Goal: Task Accomplishment & Management: Manage account settings

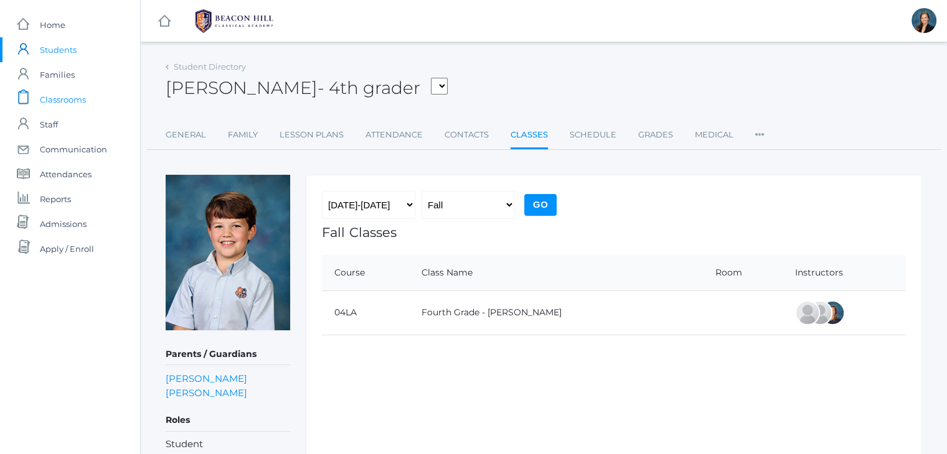
click at [57, 95] on span "Classrooms" at bounding box center [63, 99] width 46 height 25
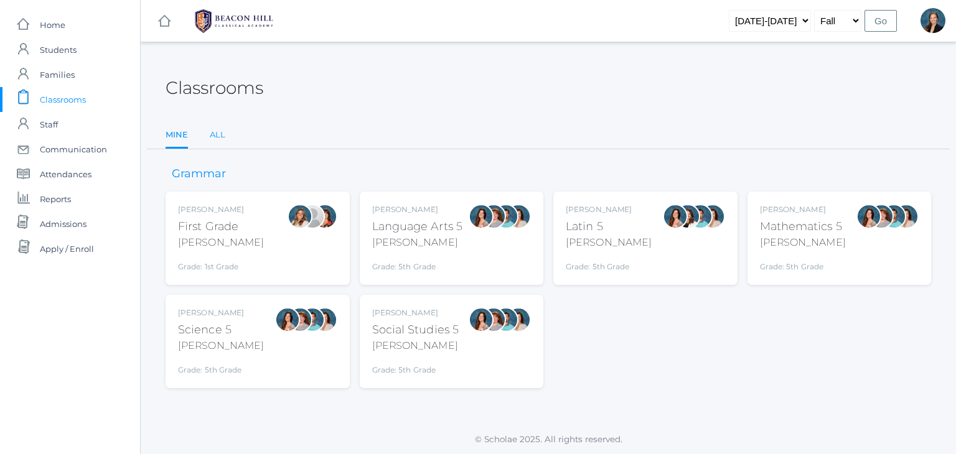
click at [217, 137] on link "All" at bounding box center [218, 135] width 16 height 25
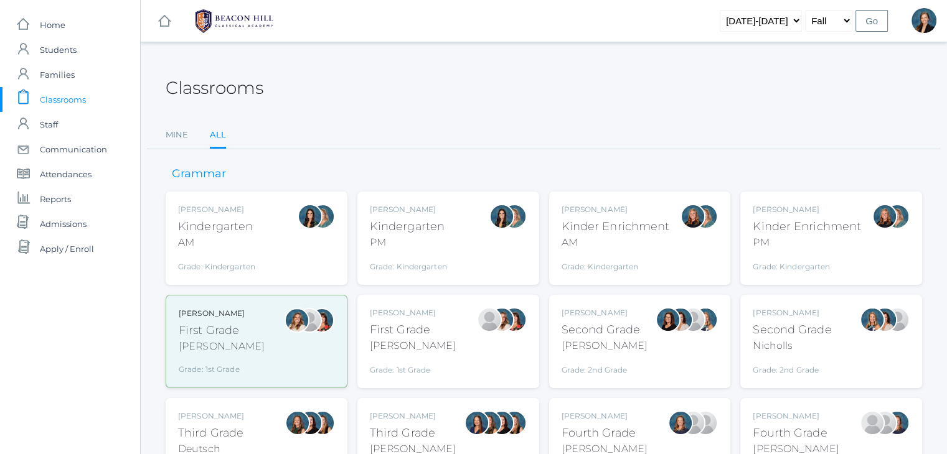
click at [261, 251] on div "Jordyn Dewey Kindergarten AM Grade: Kindergarten *KIND" at bounding box center [256, 238] width 157 height 68
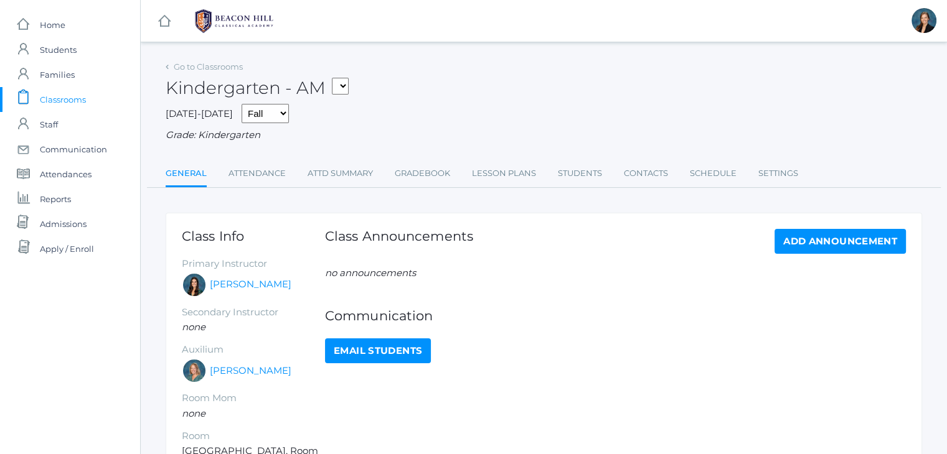
click at [257, 166] on link "Attendance" at bounding box center [256, 173] width 57 height 25
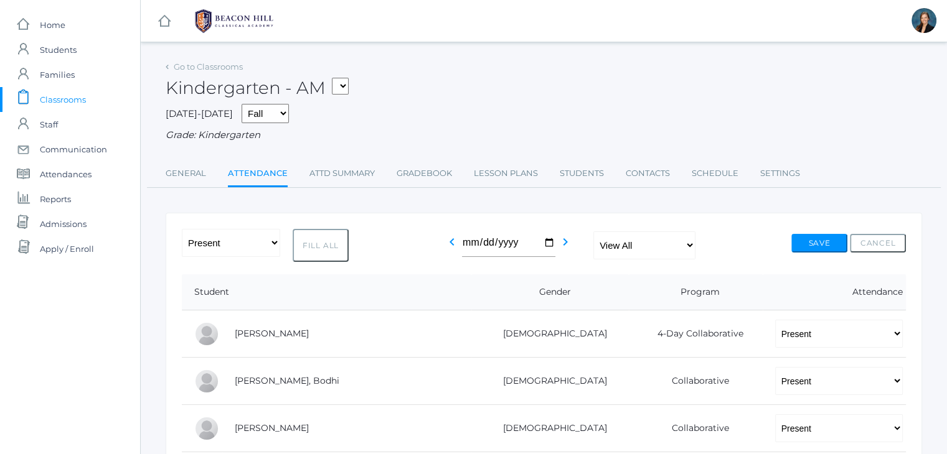
click at [500, 94] on div "Kindergarten - AM 01LA - First Grade Barber 05LATIN - Latin 5 Salazar 05MATH - …" at bounding box center [544, 81] width 756 height 46
click at [511, 101] on div "Kindergarten - AM 01LA - First Grade Barber 05LATIN - Latin 5 Salazar 05MATH - …" at bounding box center [544, 81] width 756 height 46
click at [52, 101] on span "Classrooms" at bounding box center [63, 99] width 46 height 25
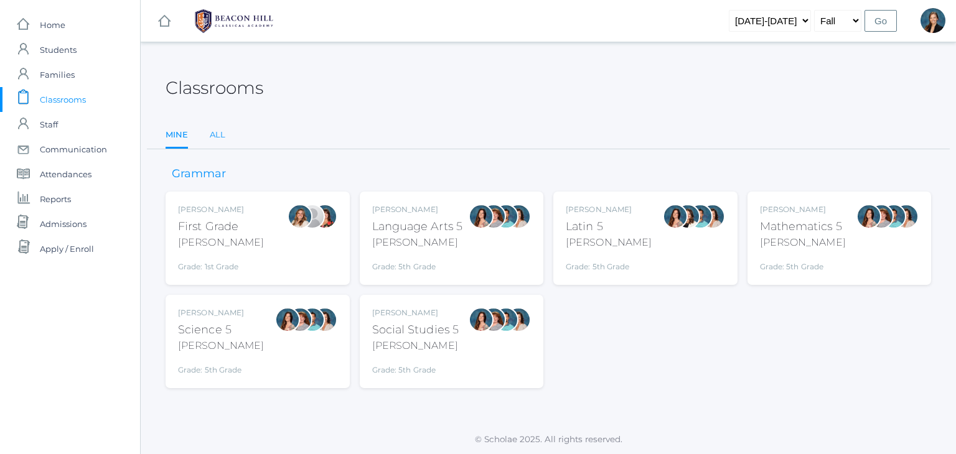
click at [222, 131] on link "All" at bounding box center [218, 135] width 16 height 25
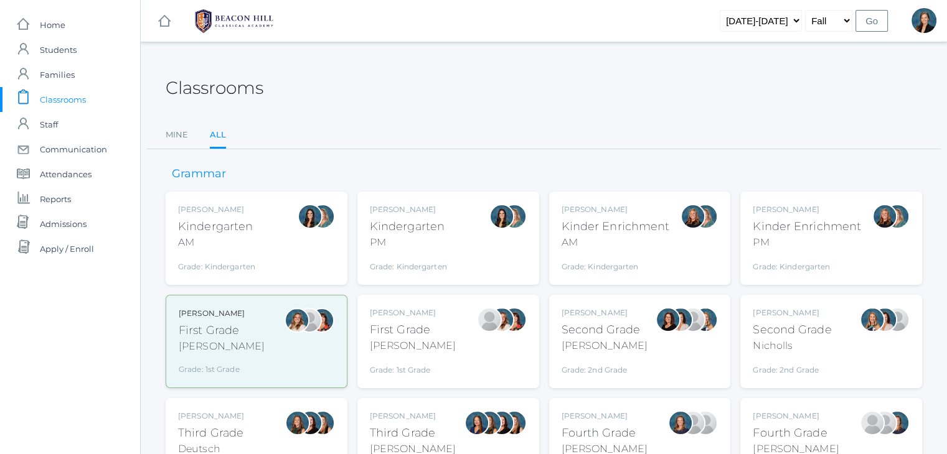
click at [588, 204] on div "[PERSON_NAME]" at bounding box center [615, 209] width 108 height 11
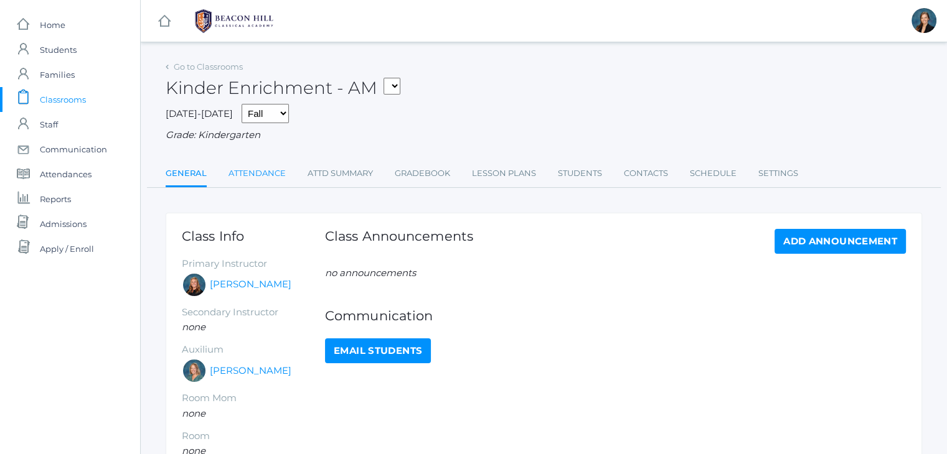
click at [246, 173] on link "Attendance" at bounding box center [256, 173] width 57 height 25
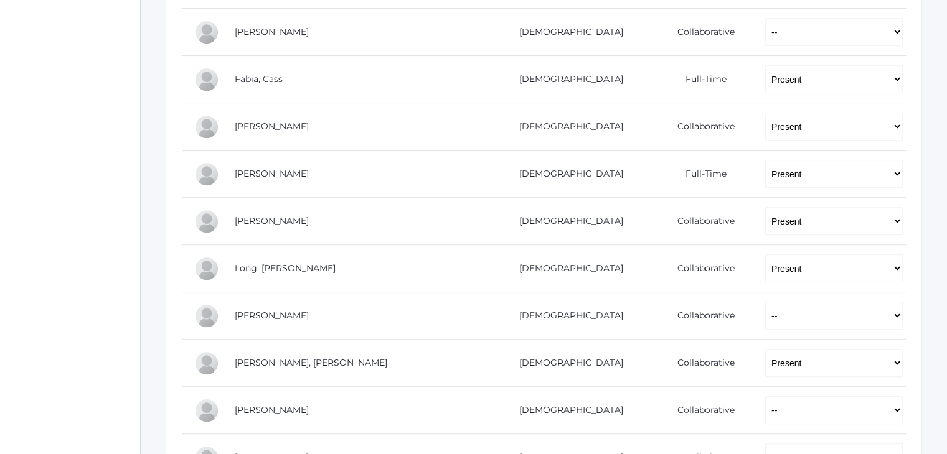
scroll to position [631, 0]
click at [765, 314] on select "-- Present Present-At-Home Tardy Excused Tardy Unexcused Absent Excused Absent …" at bounding box center [834, 318] width 138 height 28
select select "P"
click at [765, 304] on select "-- Present Present-At-Home Tardy Excused Tardy Unexcused Absent Excused Absent …" at bounding box center [834, 318] width 138 height 28
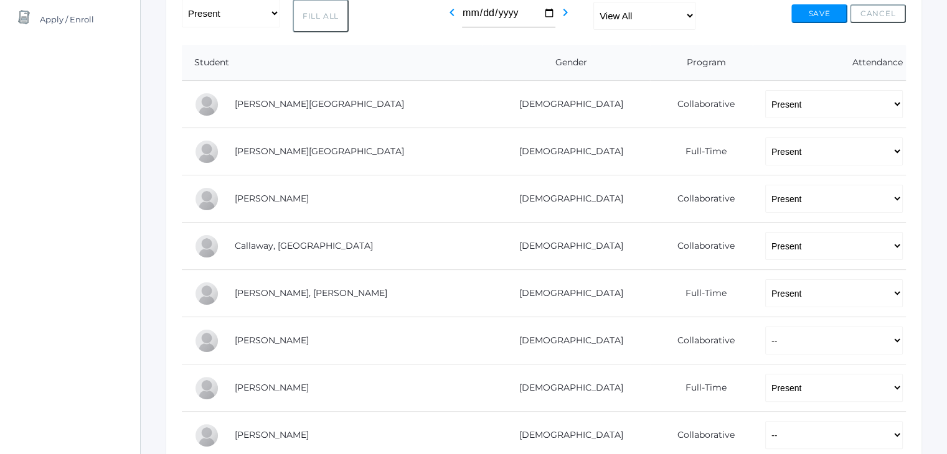
scroll to position [217, 0]
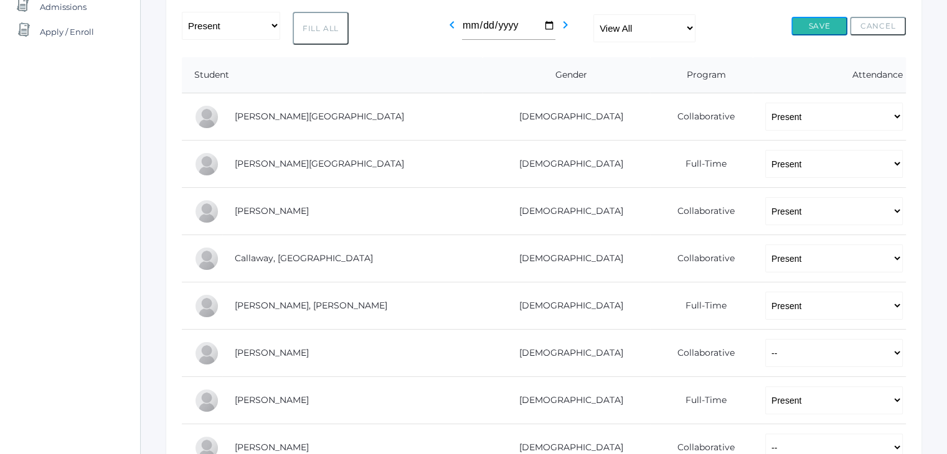
click at [802, 26] on button "Save" at bounding box center [819, 26] width 56 height 19
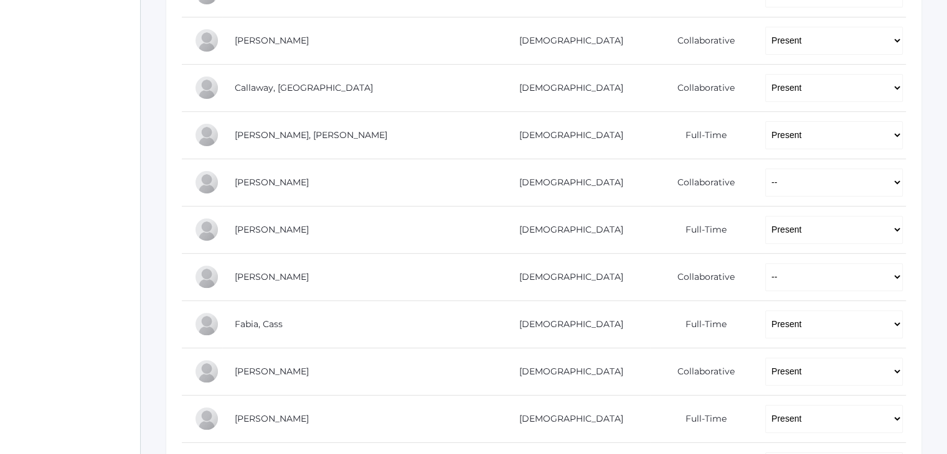
scroll to position [439, 0]
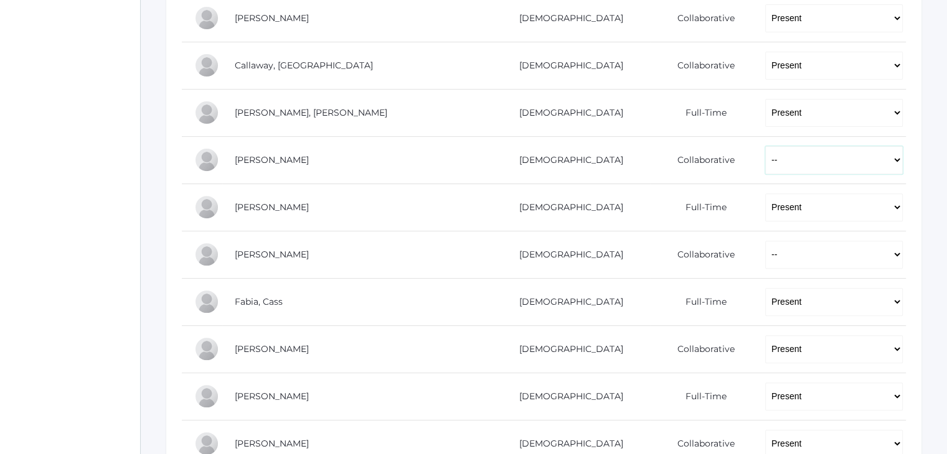
click at [800, 160] on select "-- Present Present-At-Home Tardy Excused Tardy Unexcused Absent Excused Absent …" at bounding box center [834, 160] width 138 height 28
select select "P"
click at [765, 146] on select "-- Present Present-At-Home Tardy Excused Tardy Unexcused Absent Excused Absent …" at bounding box center [834, 160] width 138 height 28
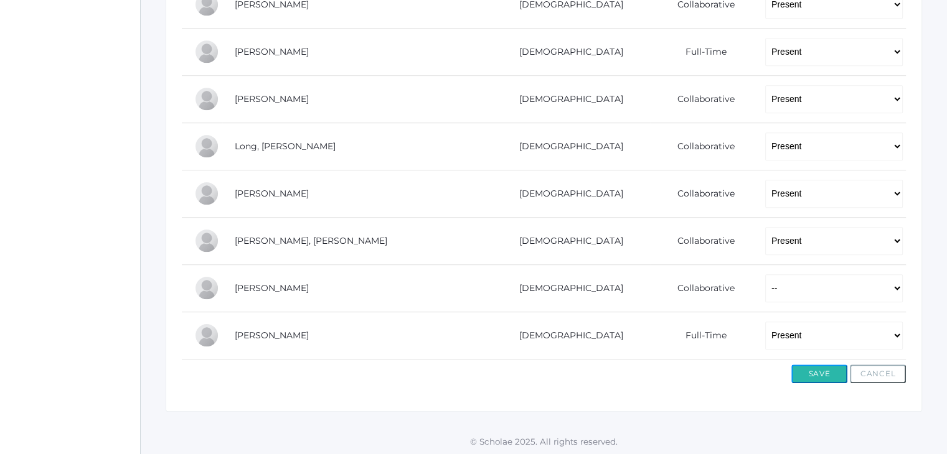
click at [824, 366] on button "Save" at bounding box center [819, 374] width 56 height 19
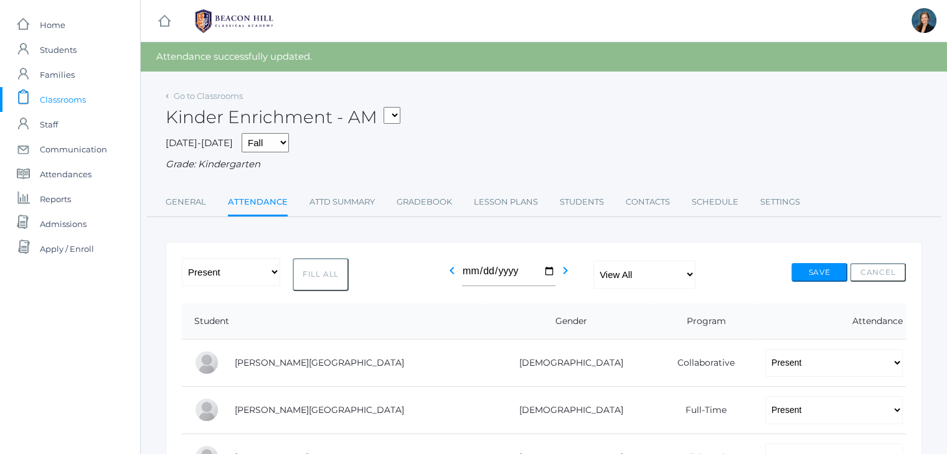
click at [80, 93] on span "Classrooms" at bounding box center [63, 99] width 46 height 25
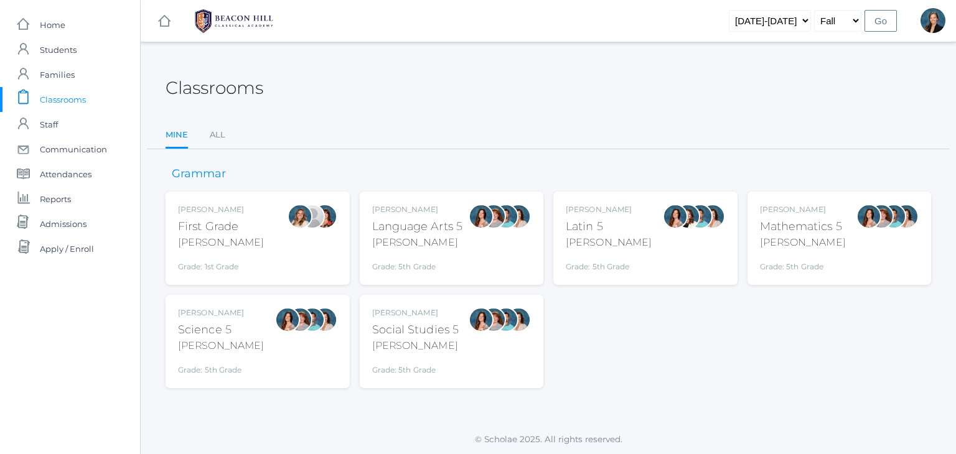
click at [219, 243] on div "[PERSON_NAME]" at bounding box center [221, 242] width 86 height 15
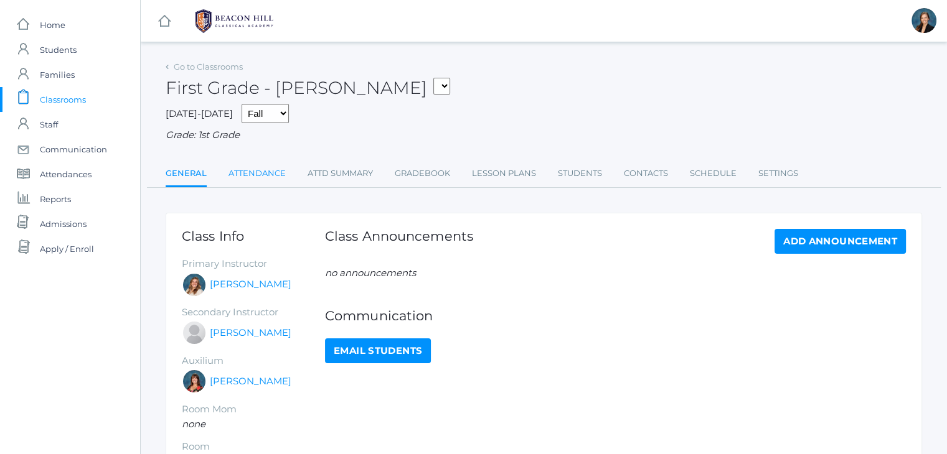
click at [251, 177] on link "Attendance" at bounding box center [256, 173] width 57 height 25
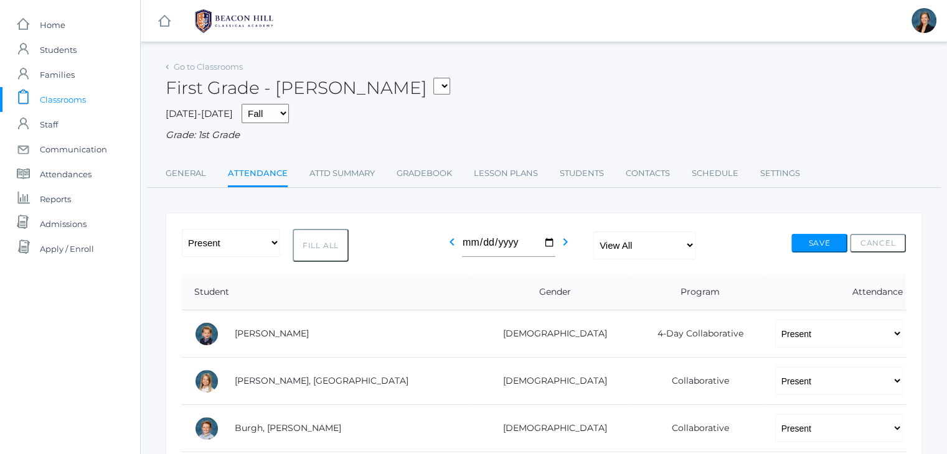
click at [60, 100] on span "Classrooms" at bounding box center [63, 99] width 46 height 25
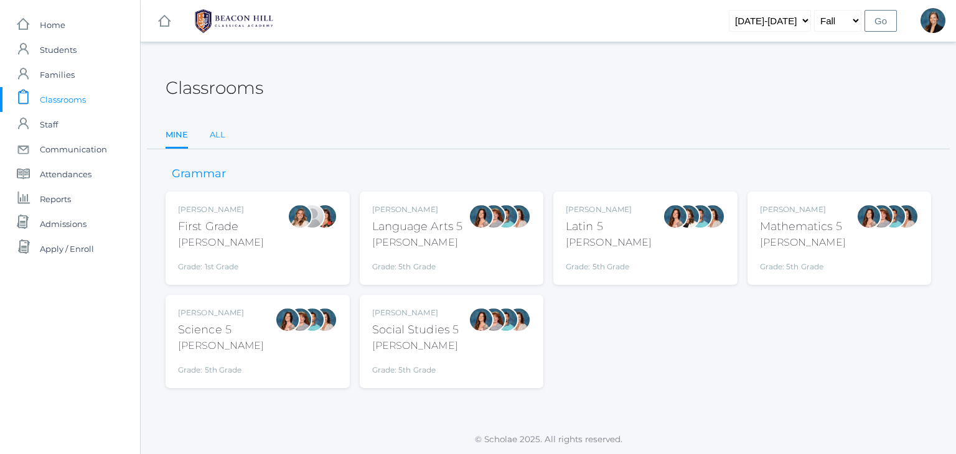
click at [219, 138] on link "All" at bounding box center [218, 135] width 16 height 25
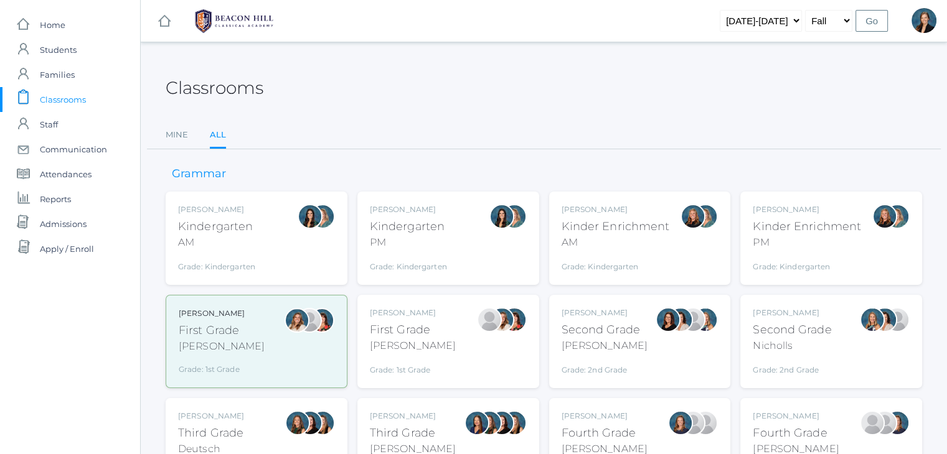
click at [421, 353] on div "Jaimie Watson First Grade Watson Grade: 1st Grade 01LA" at bounding box center [413, 341] width 86 height 68
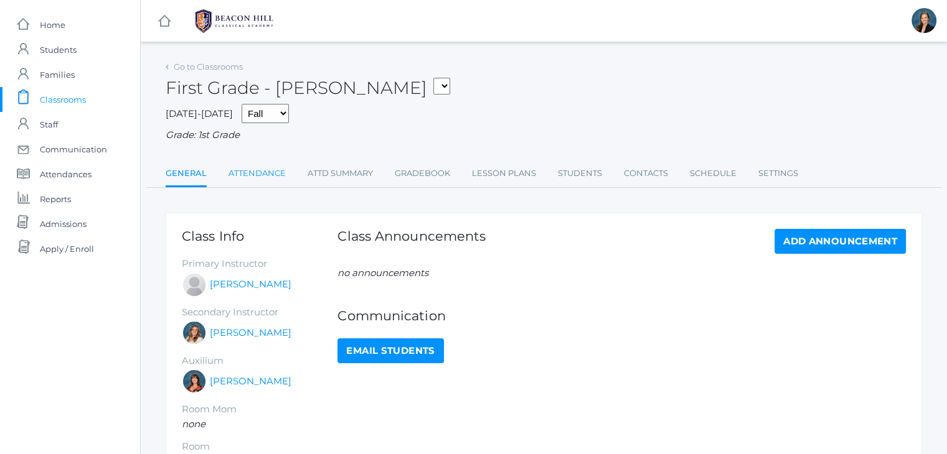
click at [269, 174] on link "Attendance" at bounding box center [256, 173] width 57 height 25
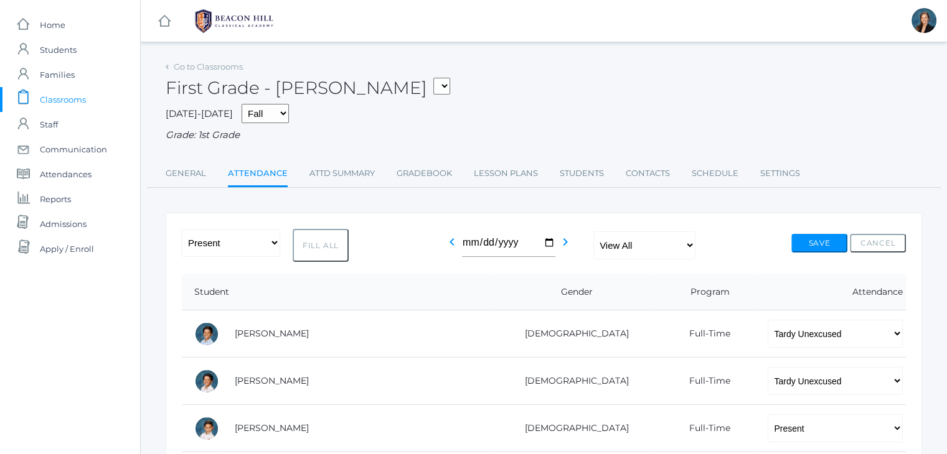
click at [54, 99] on span "Classrooms" at bounding box center [63, 99] width 46 height 25
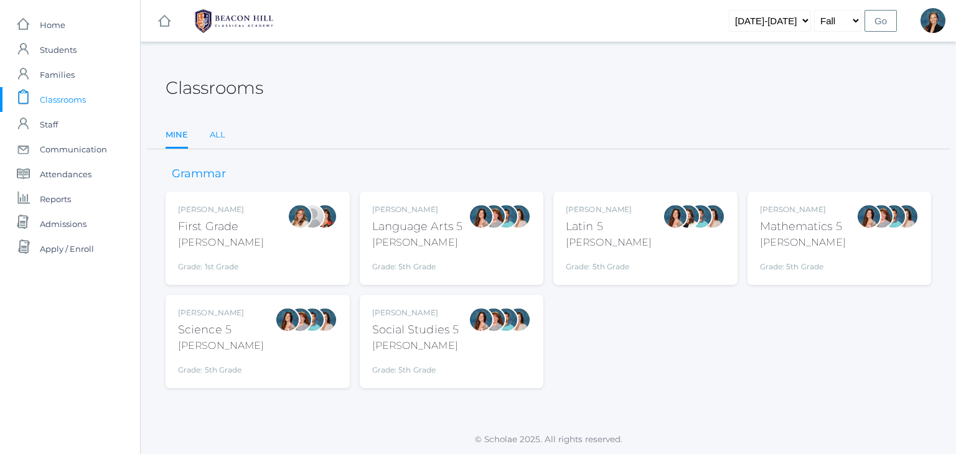
click at [215, 134] on link "All" at bounding box center [218, 135] width 16 height 25
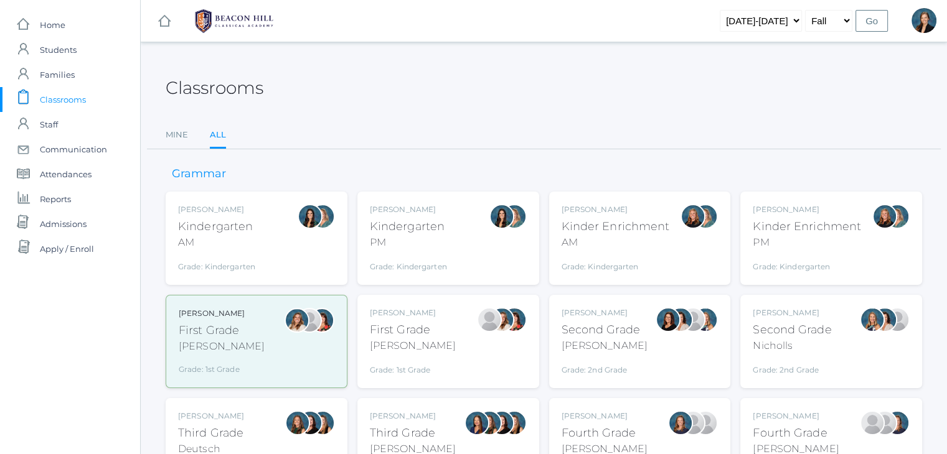
click at [595, 341] on div "[PERSON_NAME]" at bounding box center [604, 346] width 86 height 15
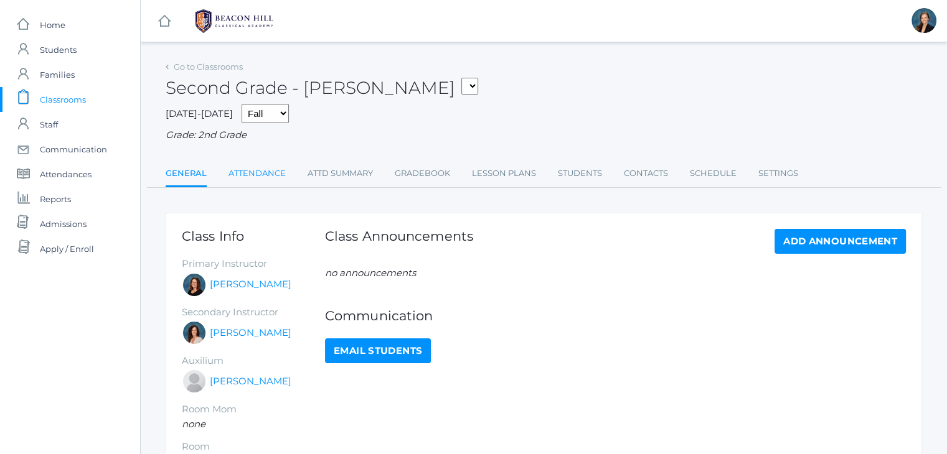
click at [274, 166] on link "Attendance" at bounding box center [256, 173] width 57 height 25
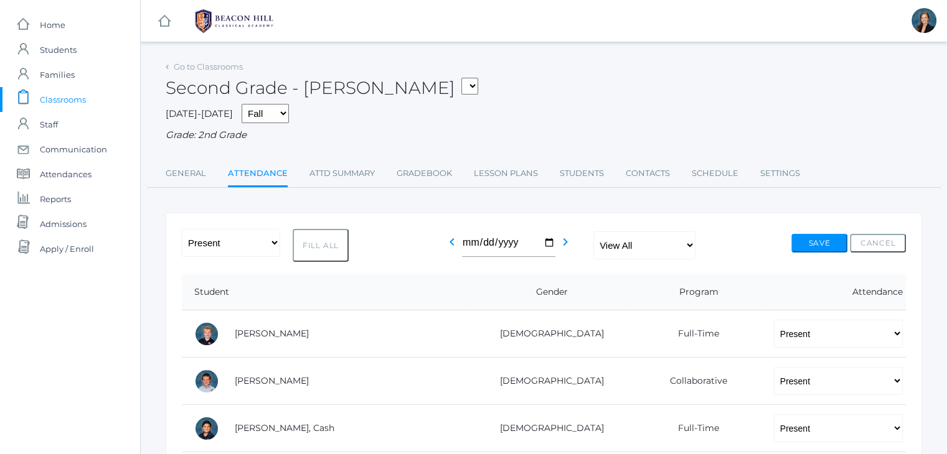
click at [42, 92] on span "Classrooms" at bounding box center [63, 99] width 46 height 25
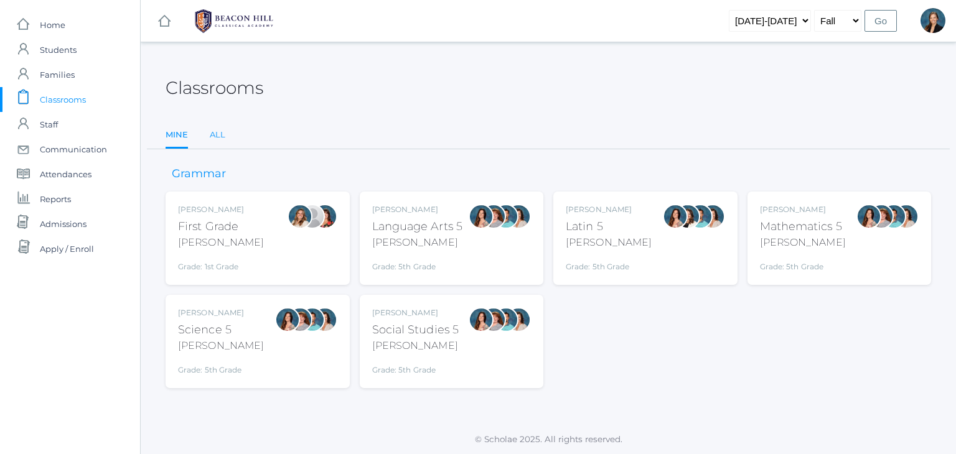
click at [218, 129] on link "All" at bounding box center [218, 135] width 16 height 25
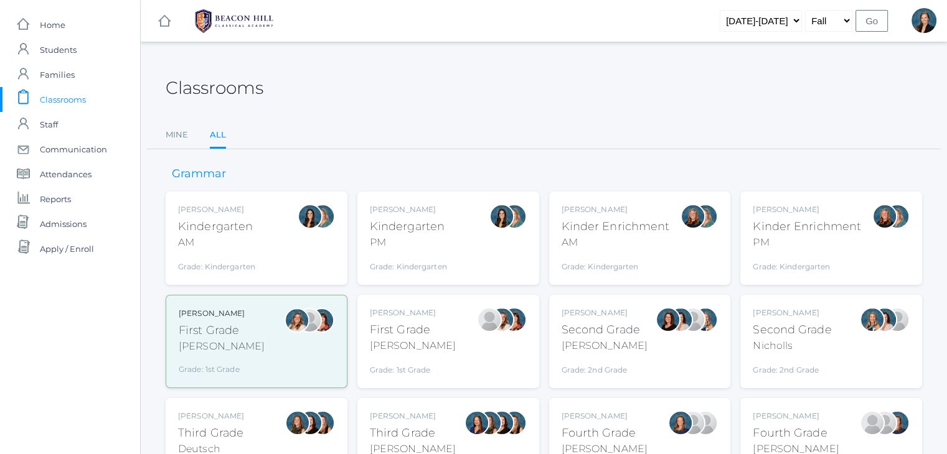
click at [754, 347] on div "Nicholls" at bounding box center [791, 346] width 78 height 15
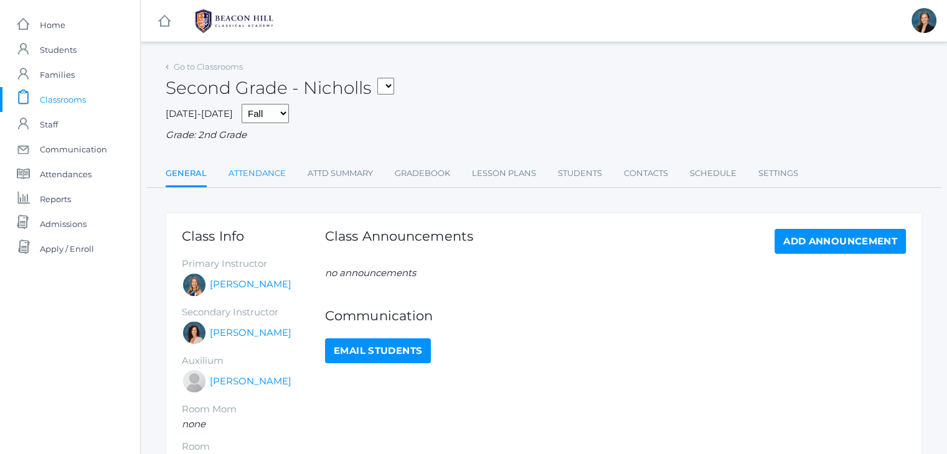
click at [268, 177] on link "Attendance" at bounding box center [256, 173] width 57 height 25
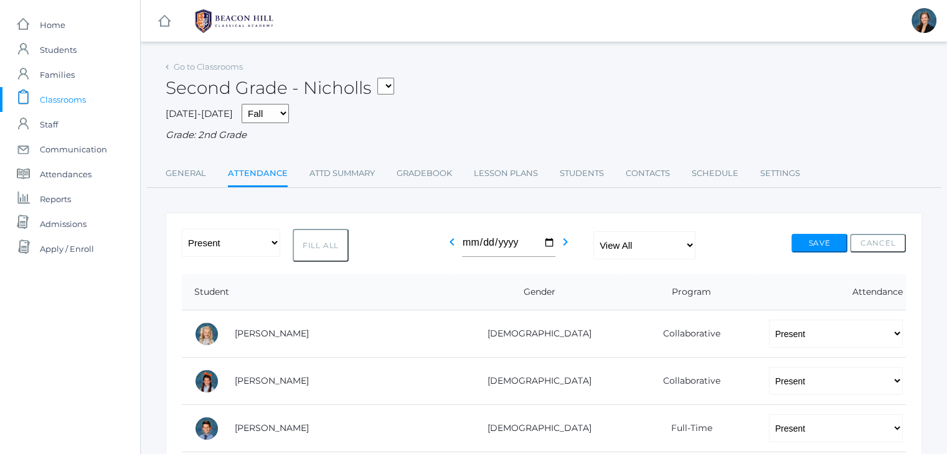
click at [62, 101] on span "Classrooms" at bounding box center [63, 99] width 46 height 25
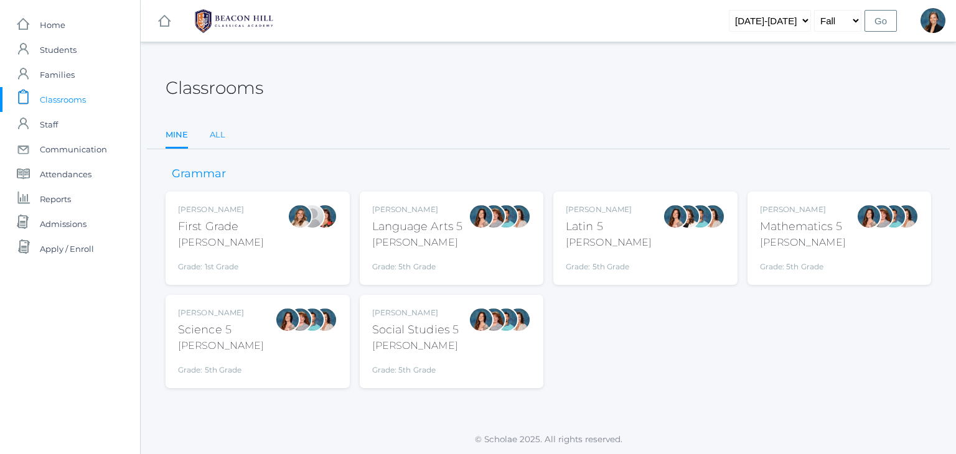
click at [215, 134] on link "All" at bounding box center [218, 135] width 16 height 25
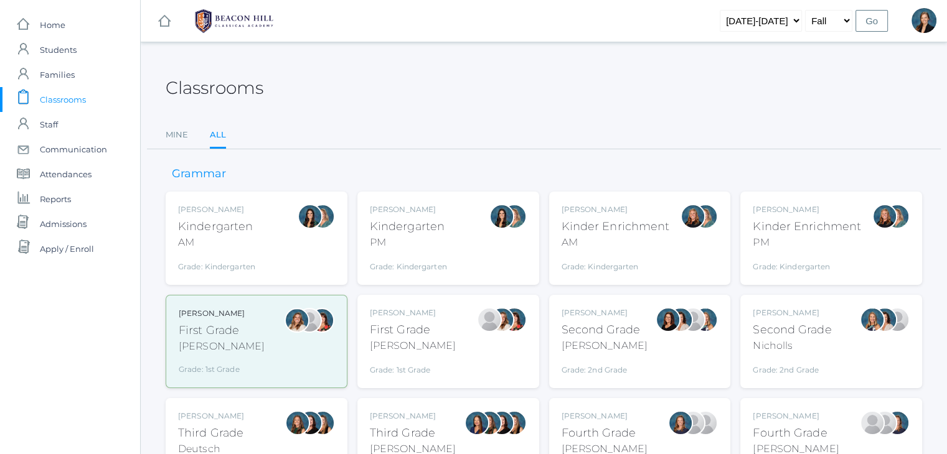
click at [420, 426] on div "Third Grade" at bounding box center [413, 433] width 86 height 17
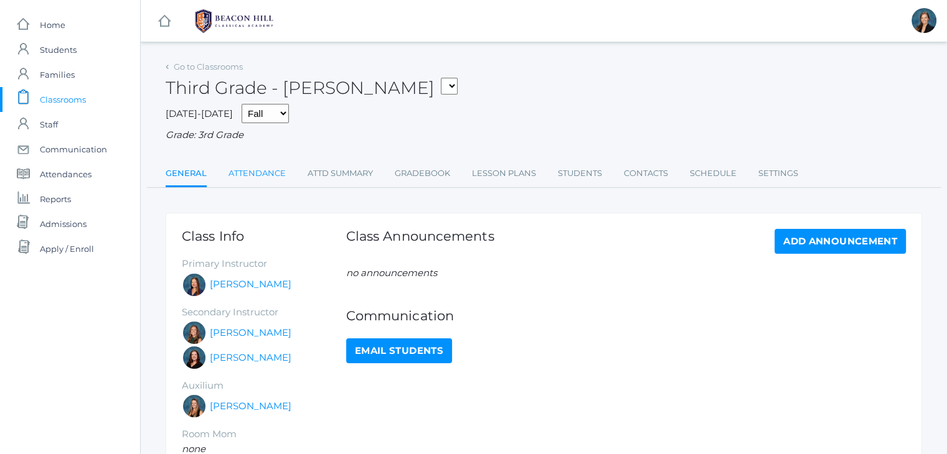
click at [261, 162] on link "Attendance" at bounding box center [256, 173] width 57 height 25
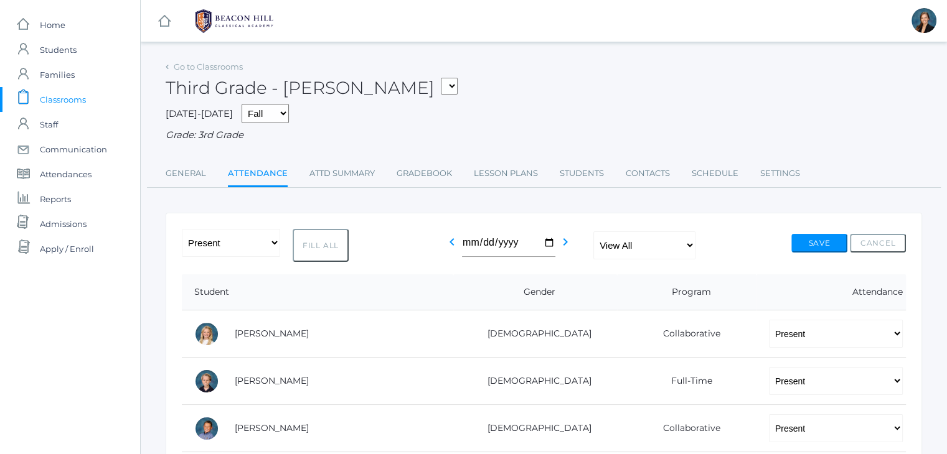
click at [54, 93] on span "Classrooms" at bounding box center [63, 99] width 46 height 25
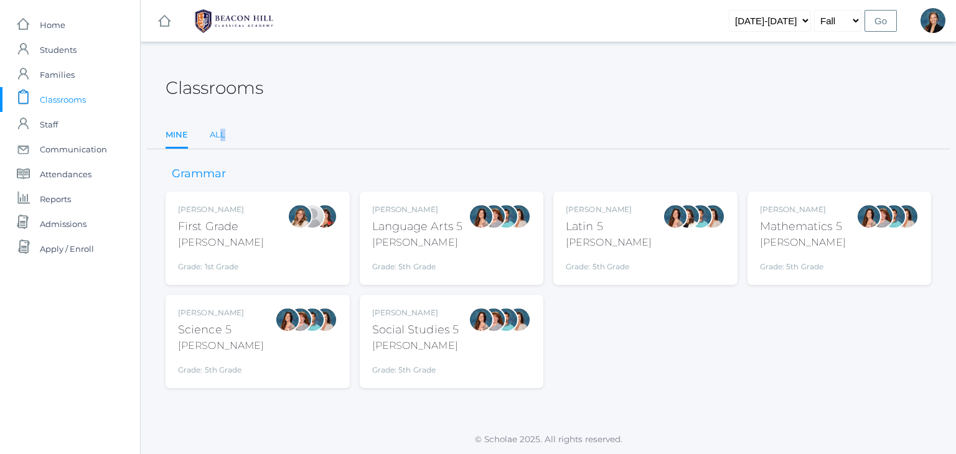
drag, startPoint x: 228, startPoint y: 138, endPoint x: 218, endPoint y: 133, distance: 11.1
click at [218, 133] on ul "Mine All" at bounding box center [548, 136] width 765 height 27
click at [218, 133] on link "All" at bounding box center [218, 135] width 16 height 25
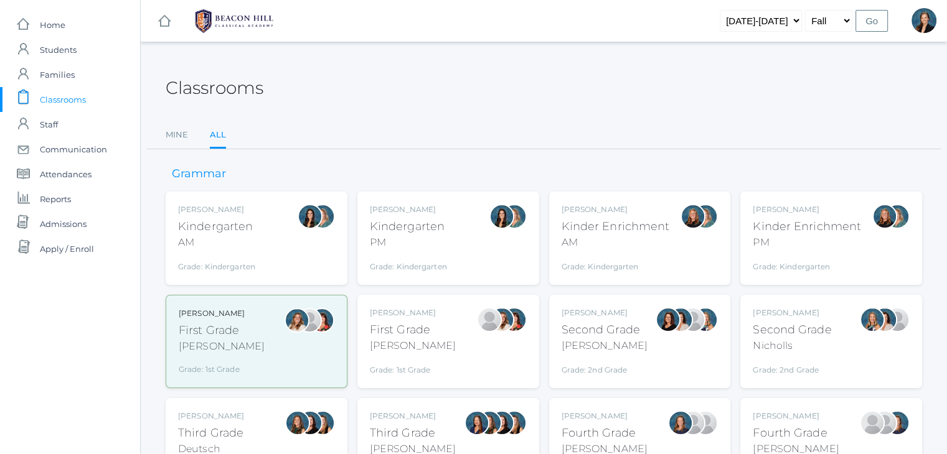
click at [230, 425] on div "Third Grade" at bounding box center [211, 433] width 66 height 17
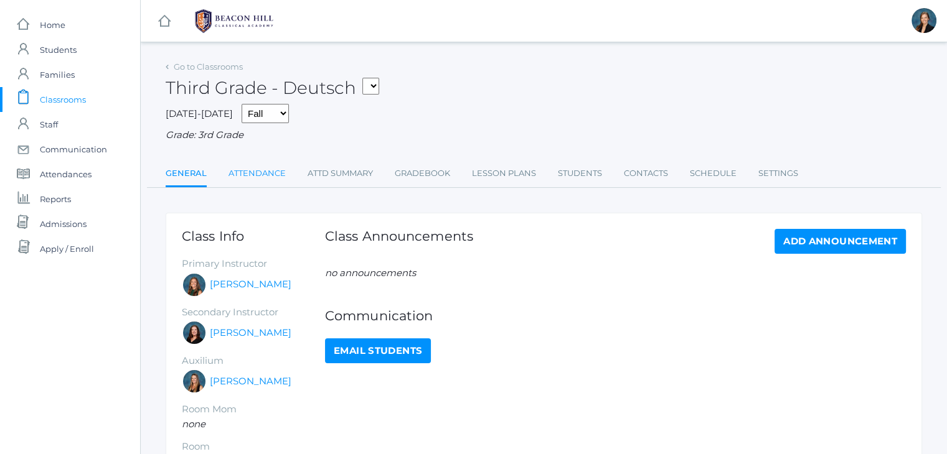
click at [264, 179] on link "Attendance" at bounding box center [256, 173] width 57 height 25
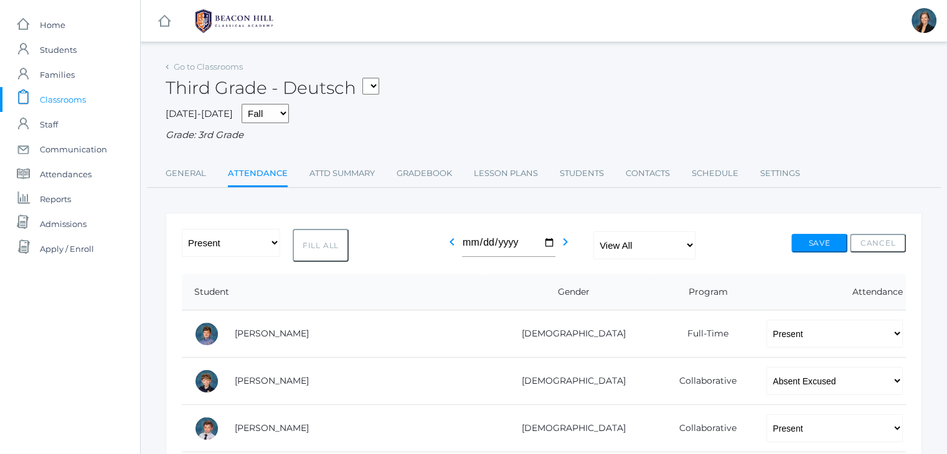
click at [70, 100] on span "Classrooms" at bounding box center [63, 99] width 46 height 25
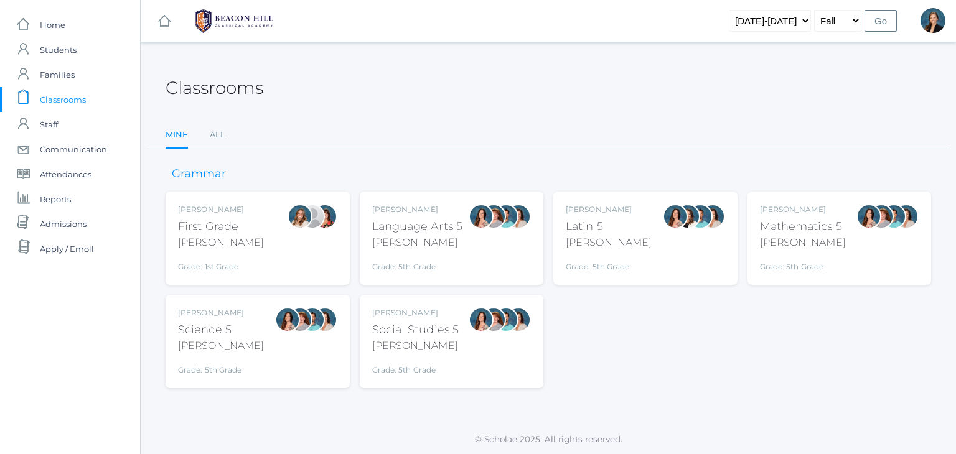
click at [70, 100] on span "Classrooms" at bounding box center [63, 99] width 46 height 25
click at [266, 322] on div "Rebecca Salazar Science 5 Salazar Grade: 5th Grade 05SCI" at bounding box center [257, 341] width 159 height 68
click at [422, 217] on div "Rebecca Salazar Language Arts 5 Salazar Grade: 5th Grade 05LA" at bounding box center [417, 238] width 91 height 68
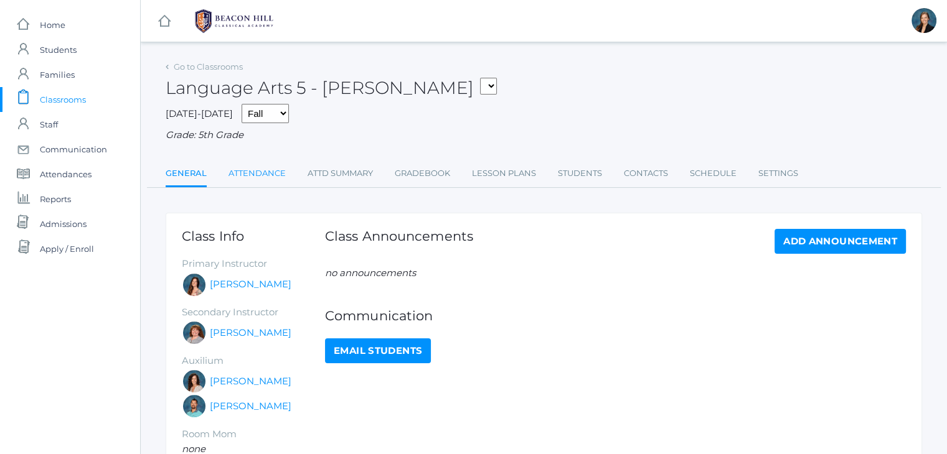
click at [252, 171] on link "Attendance" at bounding box center [256, 173] width 57 height 25
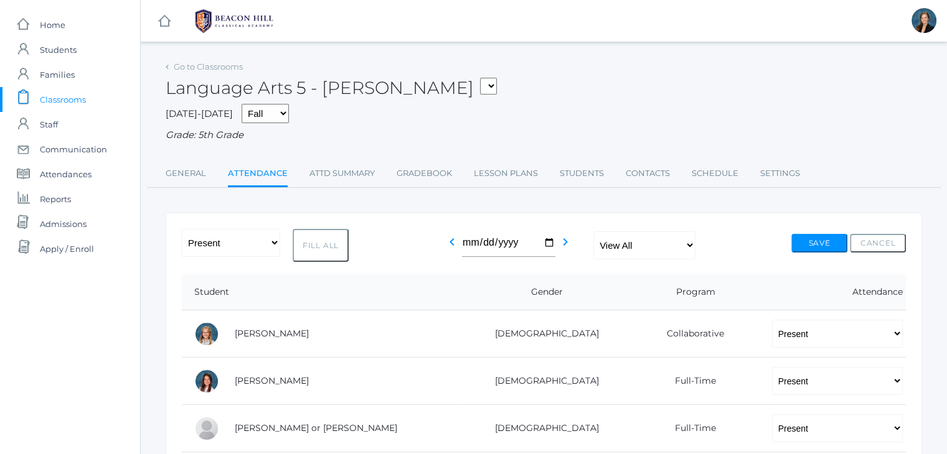
click at [545, 108] on div "2025-2026 Fall Spring Grade: 5th Grade" at bounding box center [544, 123] width 756 height 39
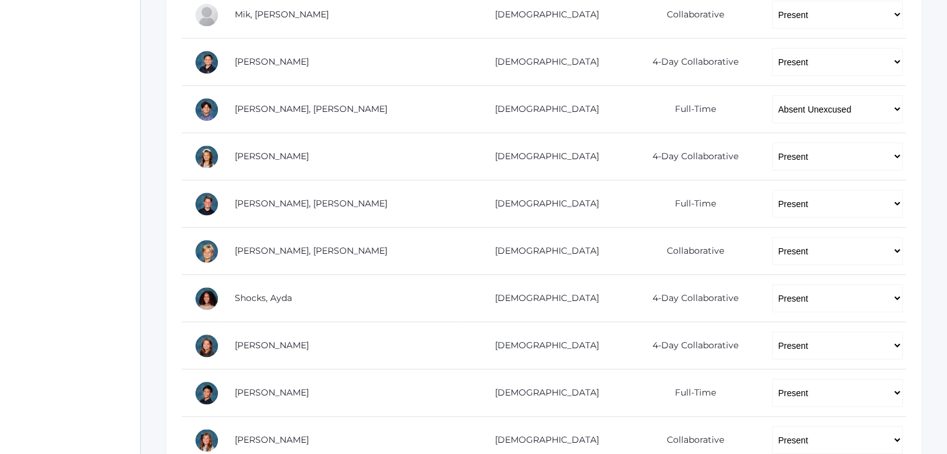
scroll to position [772, 0]
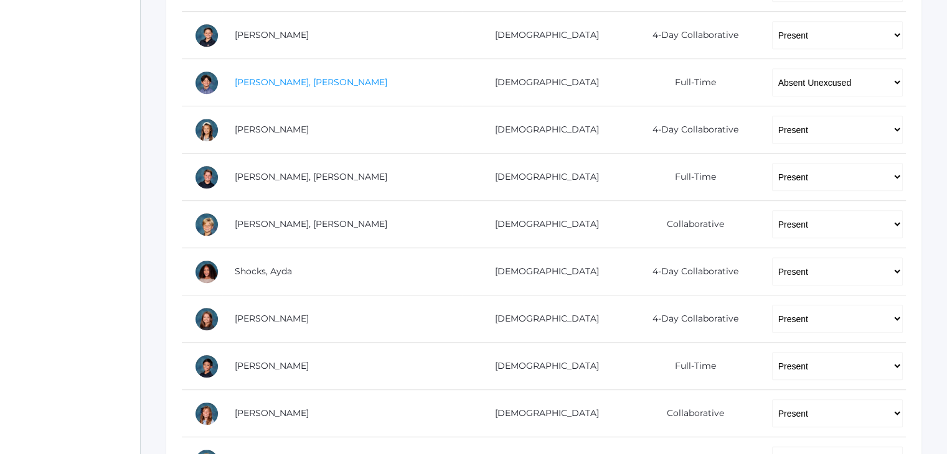
click at [261, 82] on link "[PERSON_NAME], [PERSON_NAME]" at bounding box center [311, 82] width 152 height 11
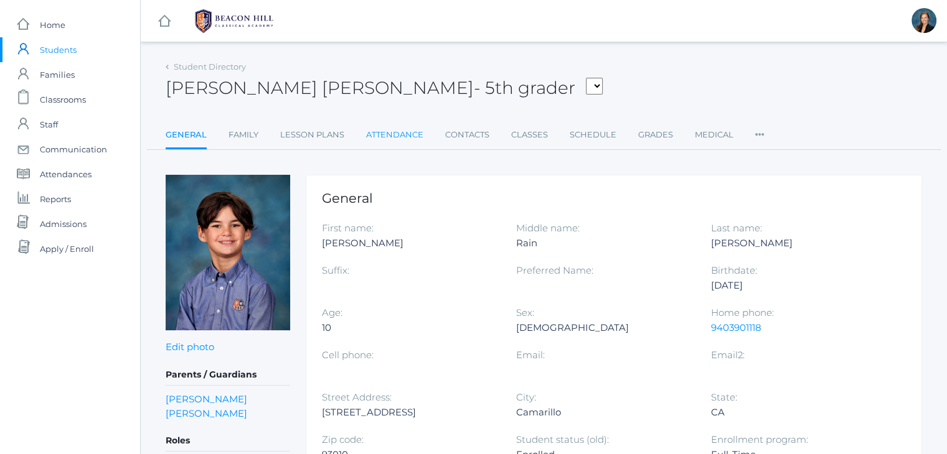
click at [405, 138] on link "Attendance" at bounding box center [394, 135] width 57 height 25
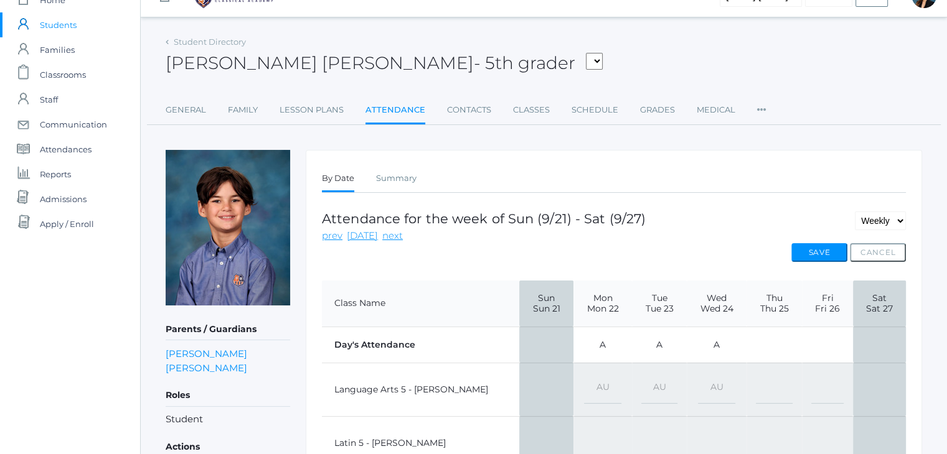
scroll to position [100, 0]
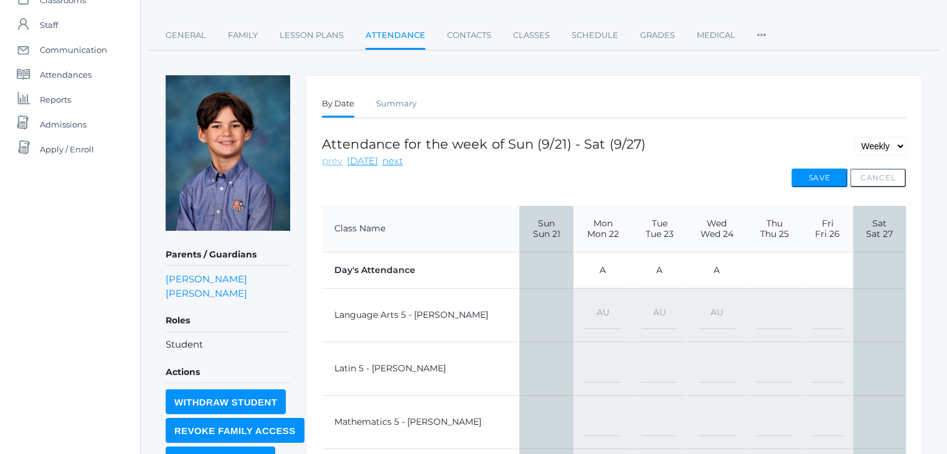
click at [326, 162] on link "prev" at bounding box center [332, 161] width 21 height 14
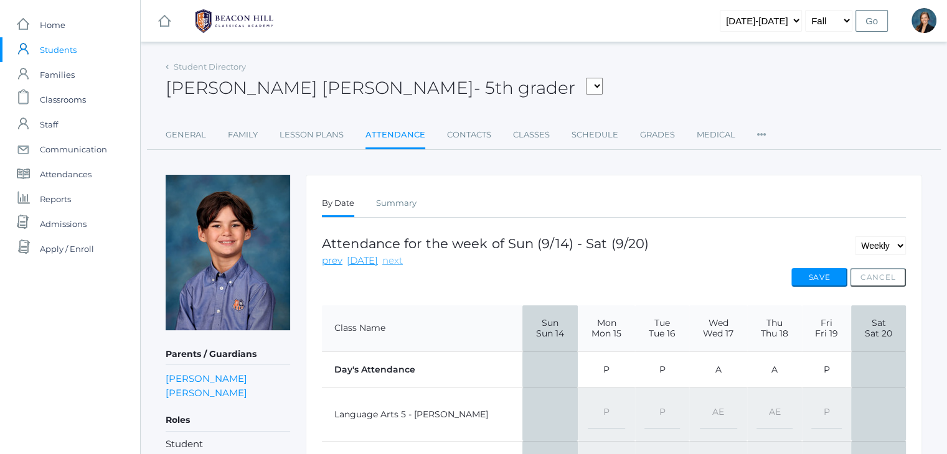
click at [385, 260] on link "next" at bounding box center [392, 261] width 21 height 14
click at [182, 377] on link "Sarah Purser" at bounding box center [207, 379] width 82 height 14
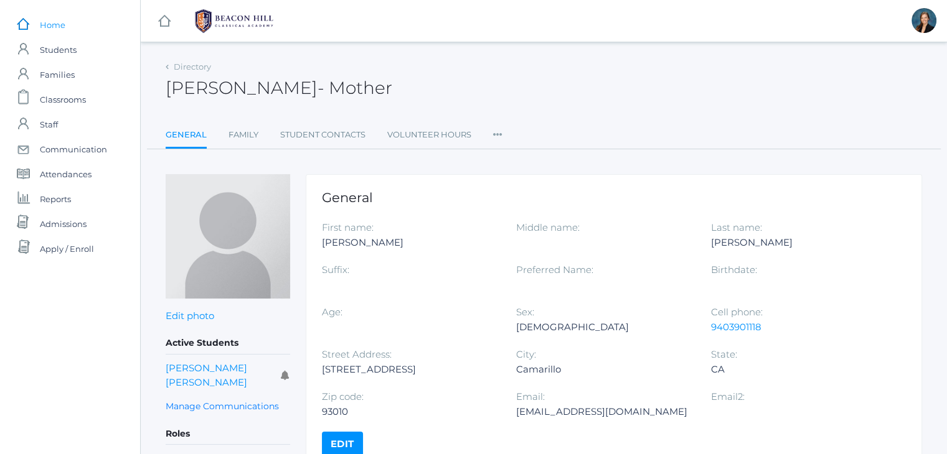
click at [67, 21] on link "icons/ui/navigation/home Created with Sketch. Home" at bounding box center [70, 24] width 140 height 25
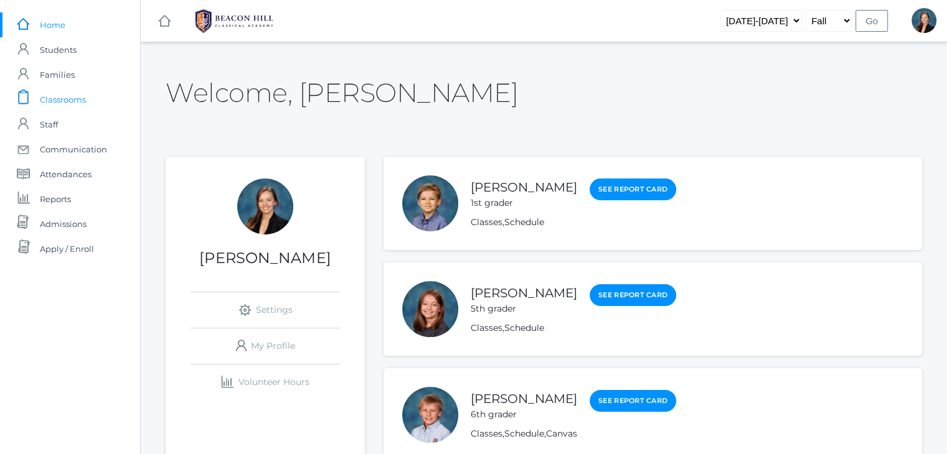
click at [54, 103] on span "Classrooms" at bounding box center [63, 99] width 46 height 25
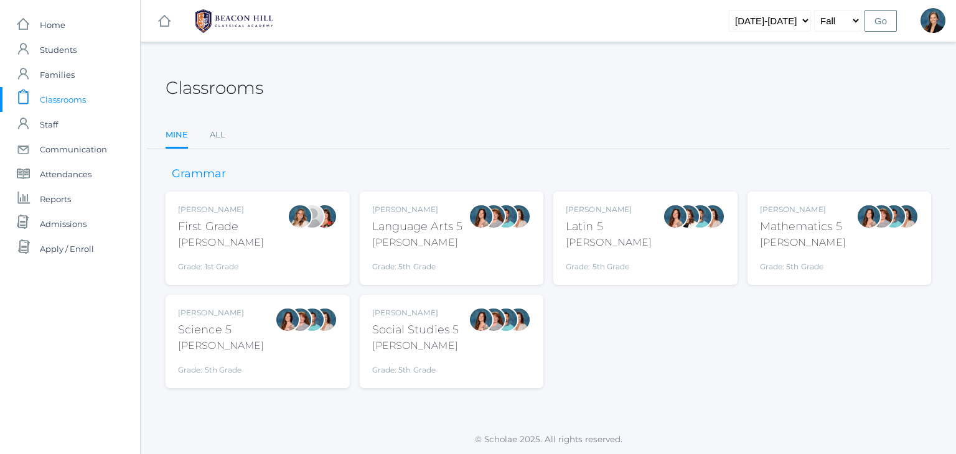
click at [393, 205] on div "[PERSON_NAME]" at bounding box center [417, 209] width 91 height 11
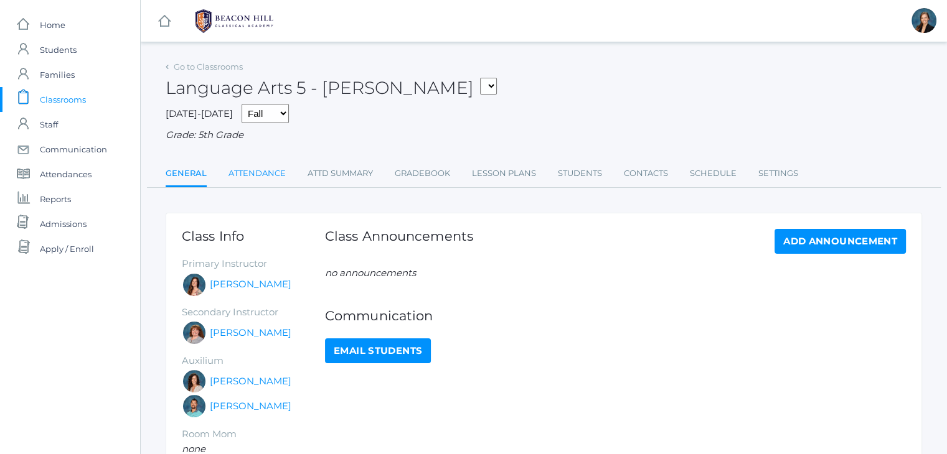
click at [261, 177] on link "Attendance" at bounding box center [256, 173] width 57 height 25
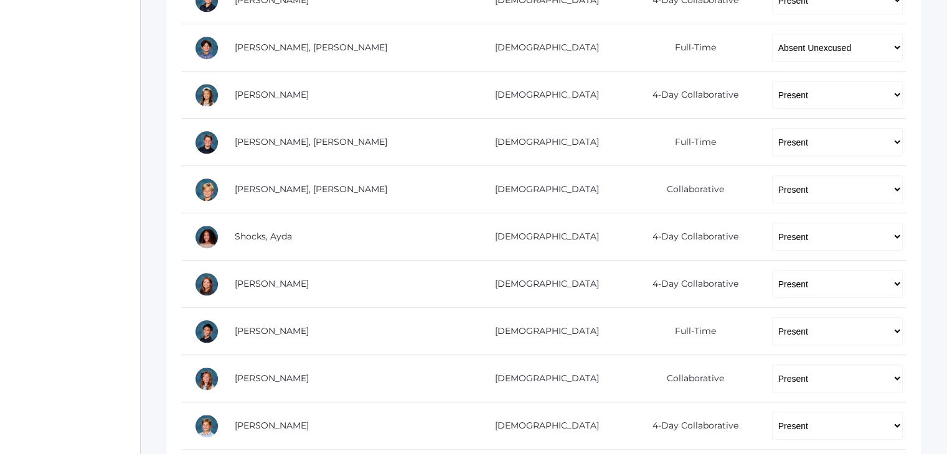
scroll to position [821, 0]
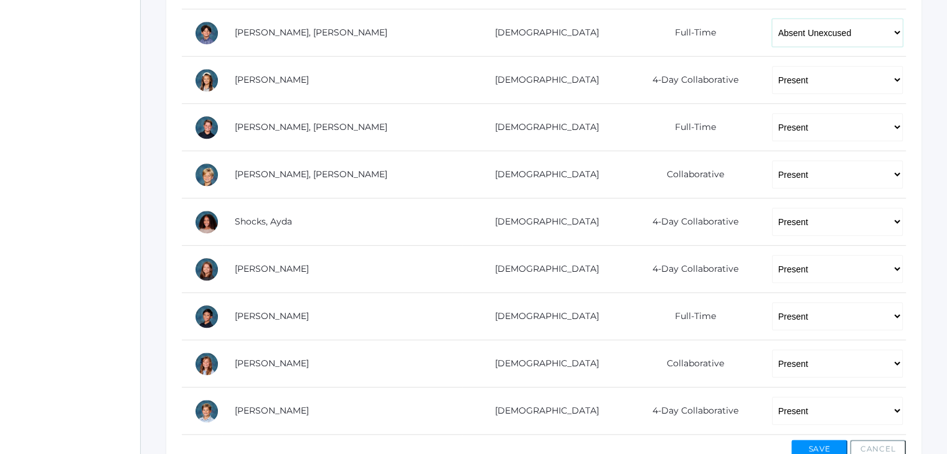
click at [795, 34] on select "-- Present Present-At-Home Tardy Excused Tardy Unexcused Absent Excused Absent …" at bounding box center [837, 33] width 131 height 28
select select "AE"
click at [772, 19] on select "-- Present Present-At-Home Tardy Excused Tardy Unexcused Absent Excused Absent …" at bounding box center [837, 33] width 131 height 28
click at [797, 445] on button "Save" at bounding box center [819, 449] width 56 height 19
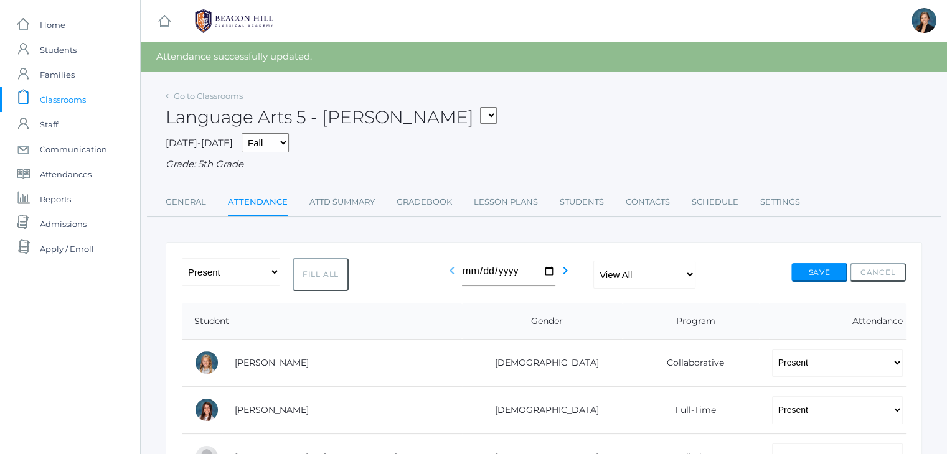
click at [451, 275] on icon "chevron_left" at bounding box center [451, 270] width 15 height 15
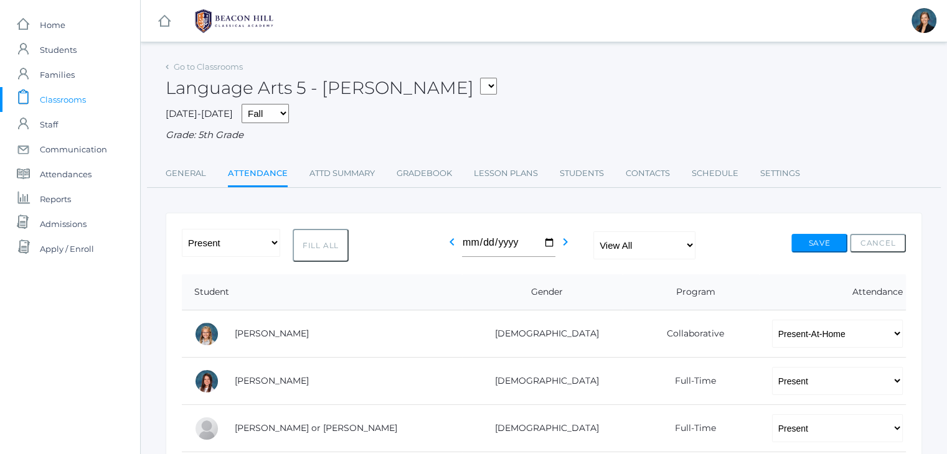
click at [615, 104] on div "[DATE]-[DATE] Fall Spring Grade: 5th Grade" at bounding box center [544, 123] width 756 height 39
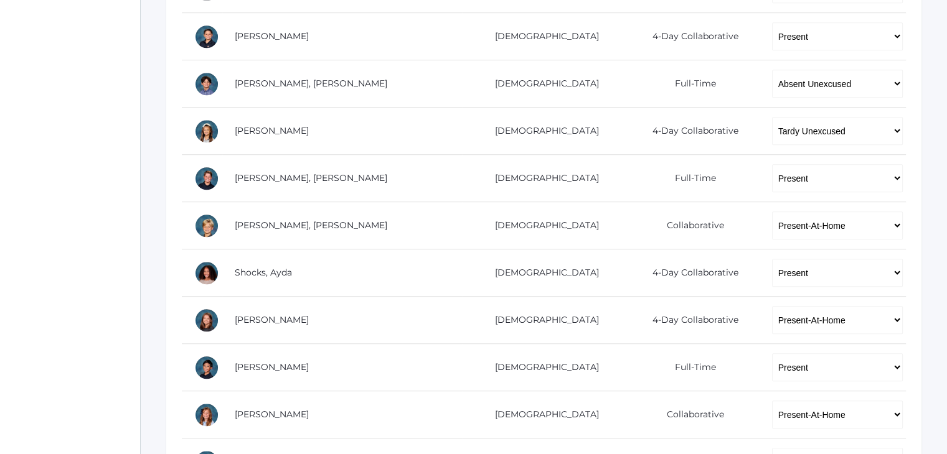
scroll to position [772, 0]
click at [772, 91] on select "-- Present Present-At-Home Tardy Excused Tardy Unexcused Absent Excused Absent …" at bounding box center [837, 82] width 131 height 28
select select "AE"
click at [772, 68] on select "-- Present Present-At-Home Tardy Excused Tardy Unexcused Absent Excused Absent …" at bounding box center [837, 82] width 131 height 28
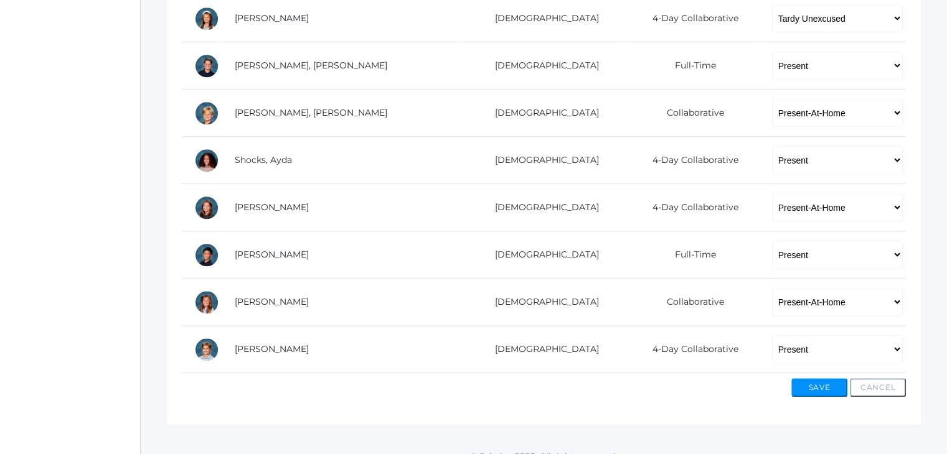
scroll to position [897, 0]
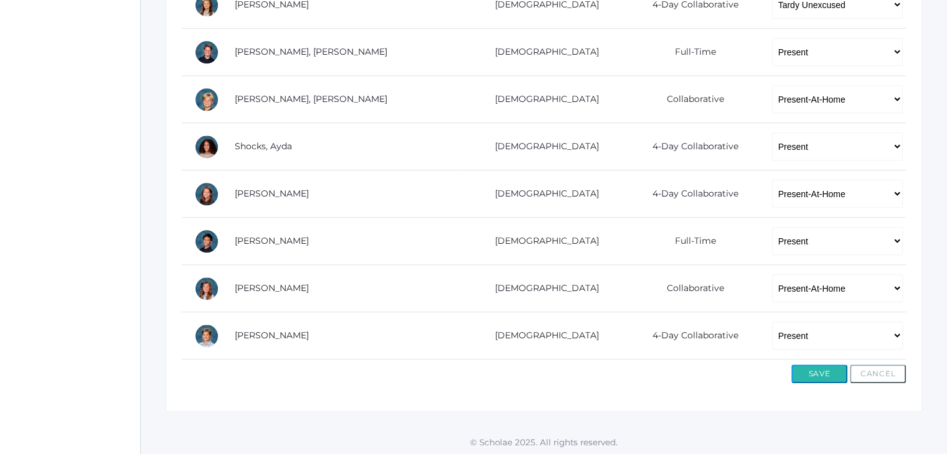
click at [805, 370] on button "Save" at bounding box center [819, 374] width 56 height 19
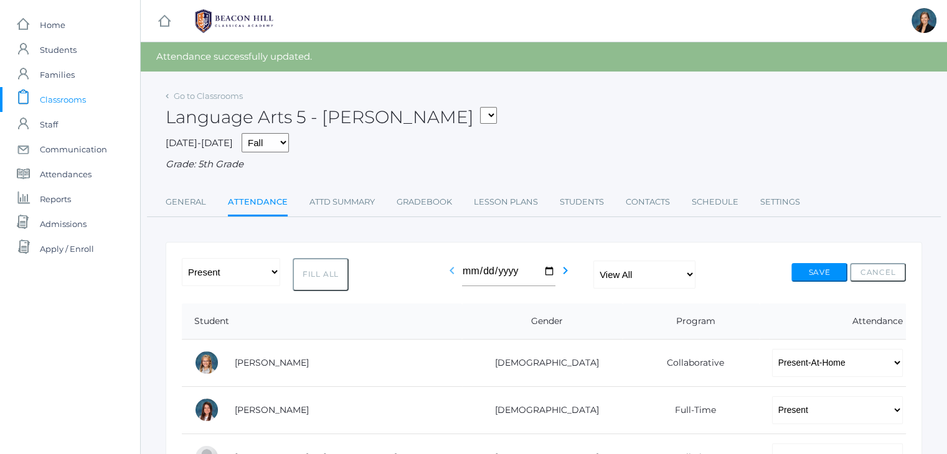
click at [448, 273] on icon "chevron_left" at bounding box center [451, 270] width 15 height 15
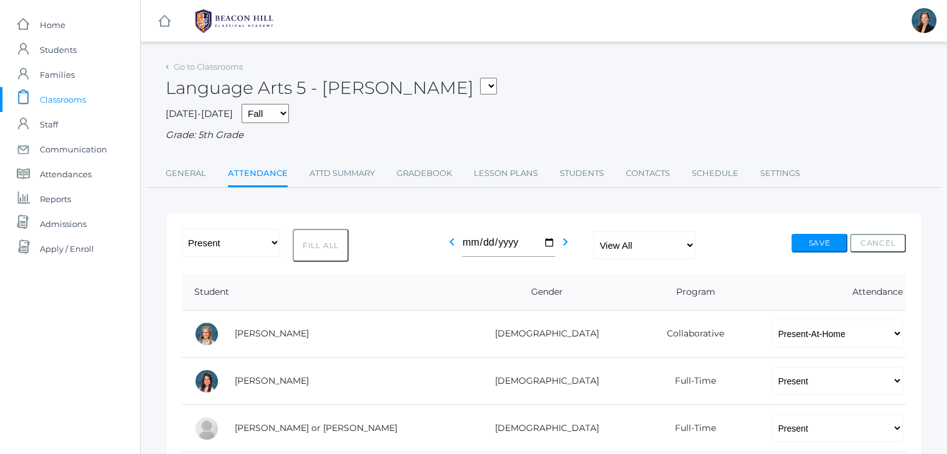
click at [593, 106] on div "2025-2026 Fall Spring Grade: 5th Grade" at bounding box center [544, 123] width 756 height 39
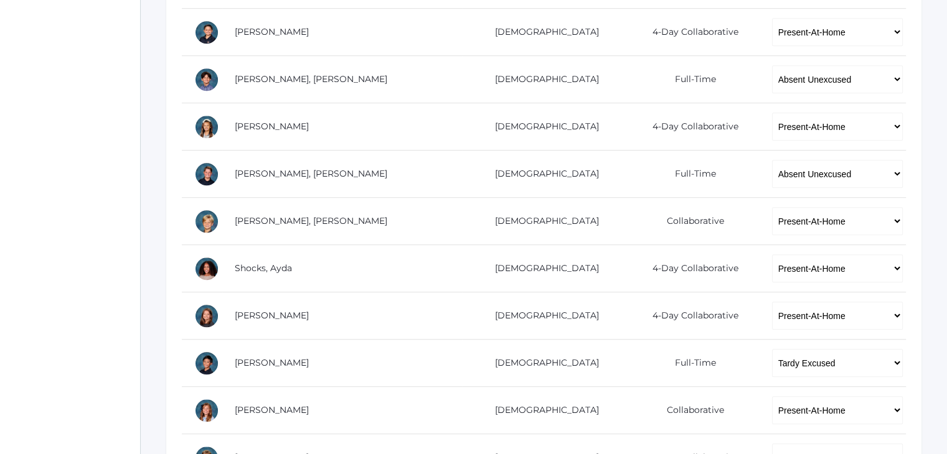
scroll to position [772, 0]
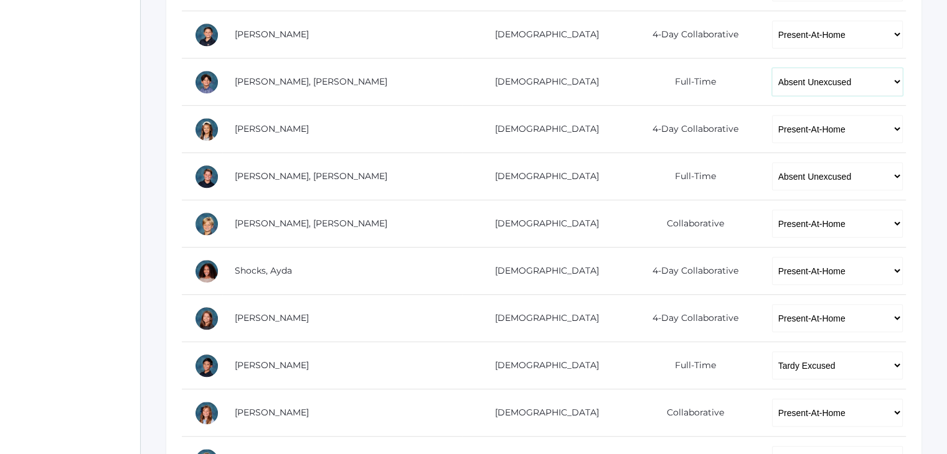
click at [772, 80] on select "-- Present Present-At-Home Tardy Excused Tardy Unexcused Absent Excused Absent …" at bounding box center [837, 82] width 131 height 28
select select "AE"
click at [772, 68] on select "-- Present Present-At-Home Tardy Excused Tardy Unexcused Absent Excused Absent …" at bounding box center [837, 82] width 131 height 28
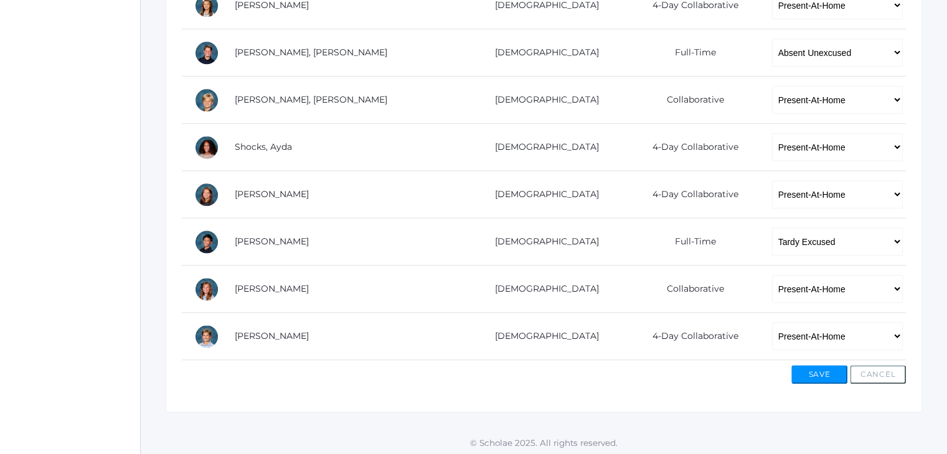
scroll to position [897, 0]
click at [819, 365] on button "Save" at bounding box center [819, 374] width 56 height 19
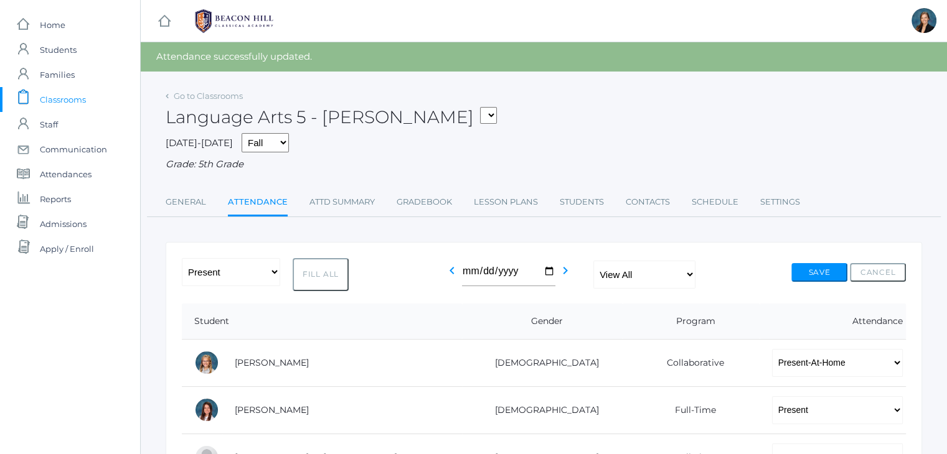
click at [54, 101] on span "Classrooms" at bounding box center [63, 99] width 46 height 25
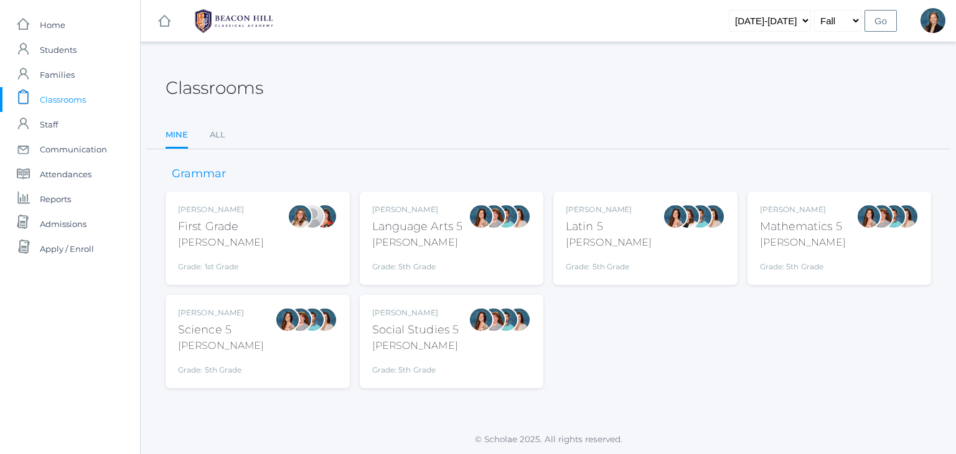
click at [391, 245] on div "[PERSON_NAME]" at bounding box center [417, 242] width 91 height 15
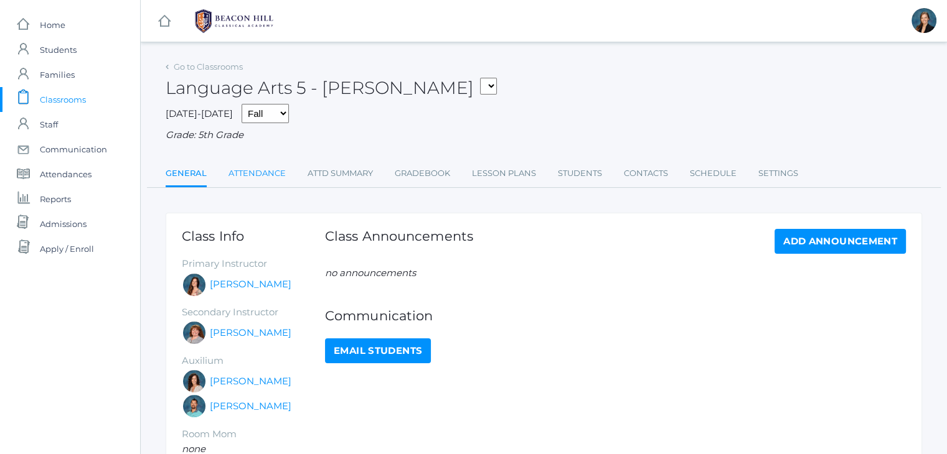
click at [253, 171] on link "Attendance" at bounding box center [256, 173] width 57 height 25
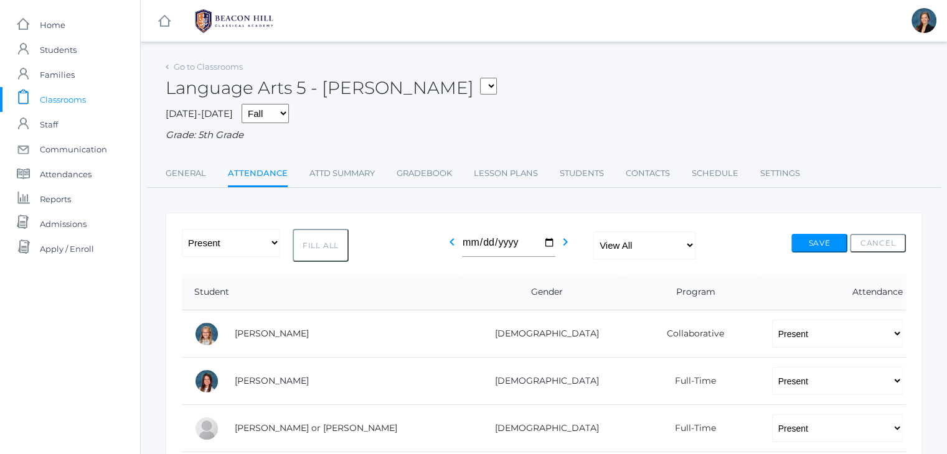
click at [72, 101] on span "Classrooms" at bounding box center [63, 99] width 46 height 25
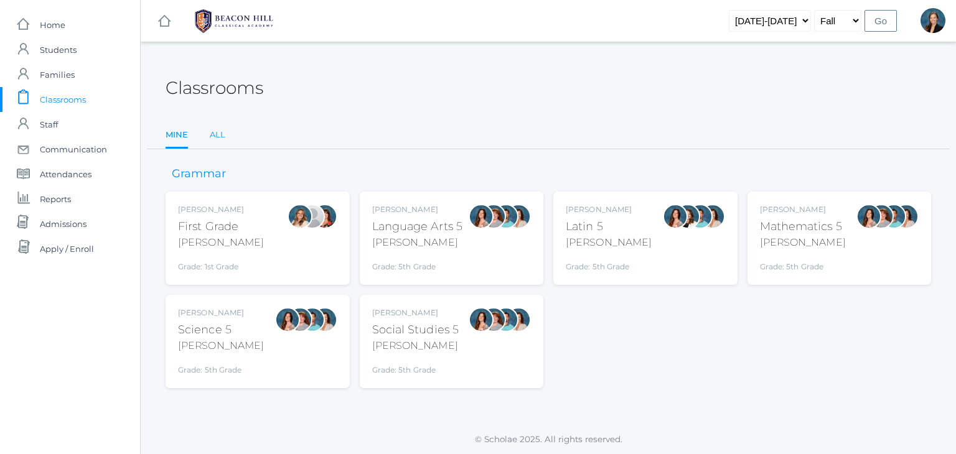
click at [217, 135] on link "All" at bounding box center [218, 135] width 16 height 25
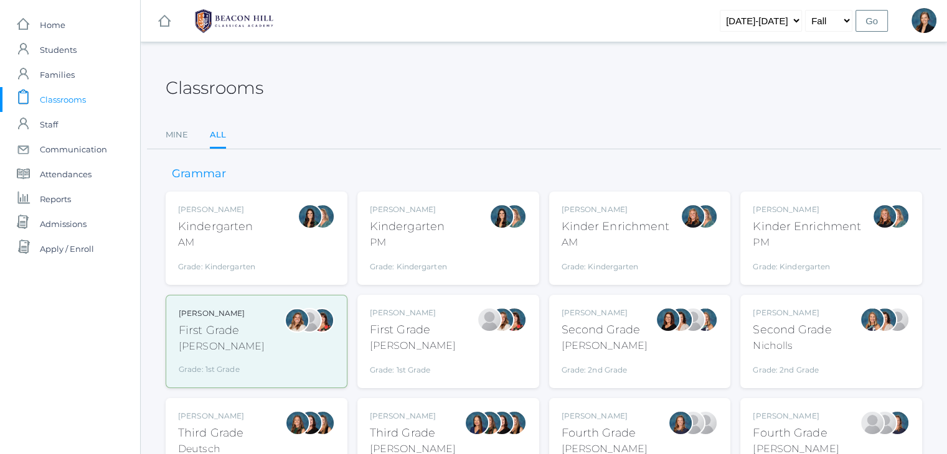
click at [639, 446] on div "[PERSON_NAME] Fourth Grade [PERSON_NAME] Grade: 4th Grade 04LA" at bounding box center [639, 445] width 157 height 68
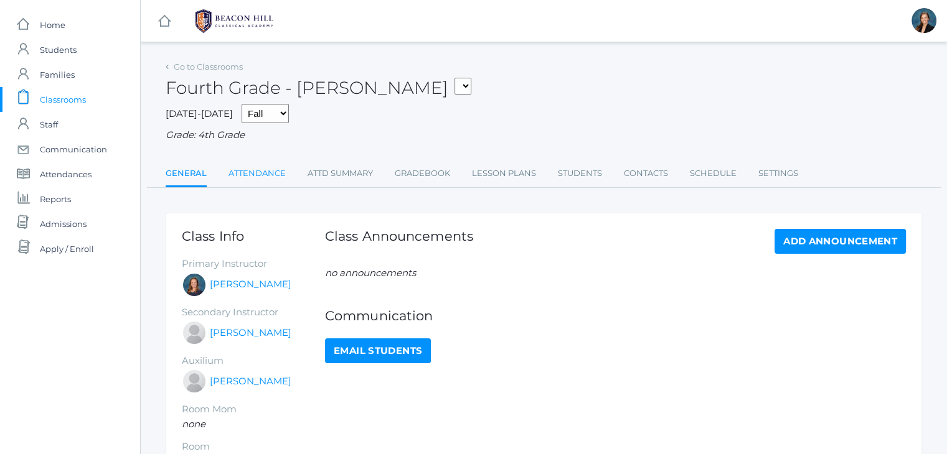
click at [266, 174] on link "Attendance" at bounding box center [256, 173] width 57 height 25
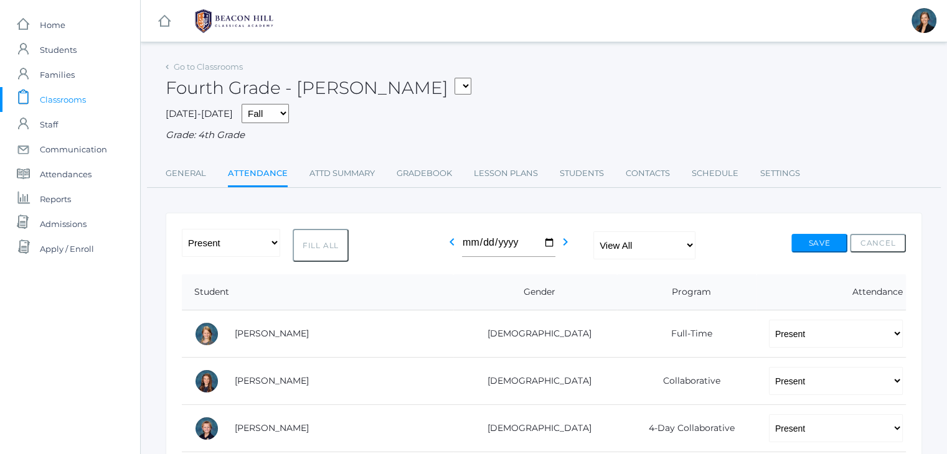
click at [85, 98] on span "Classrooms" at bounding box center [63, 99] width 46 height 25
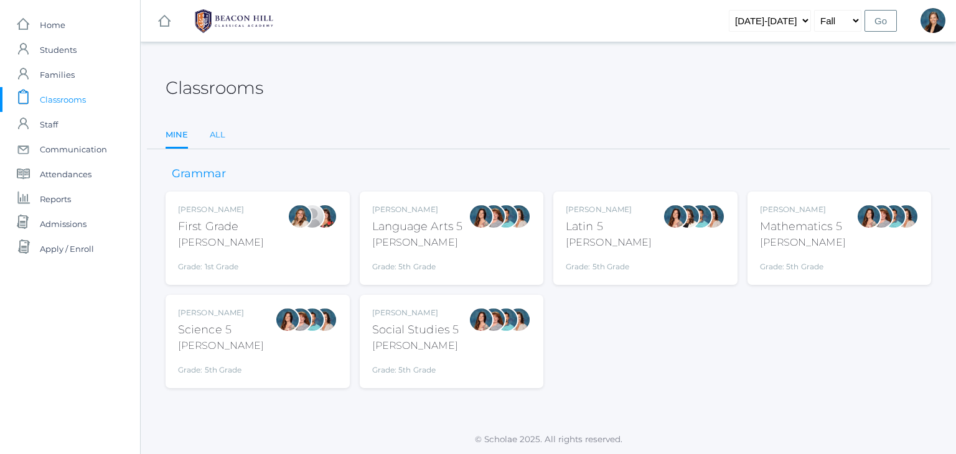
click at [217, 132] on link "All" at bounding box center [218, 135] width 16 height 25
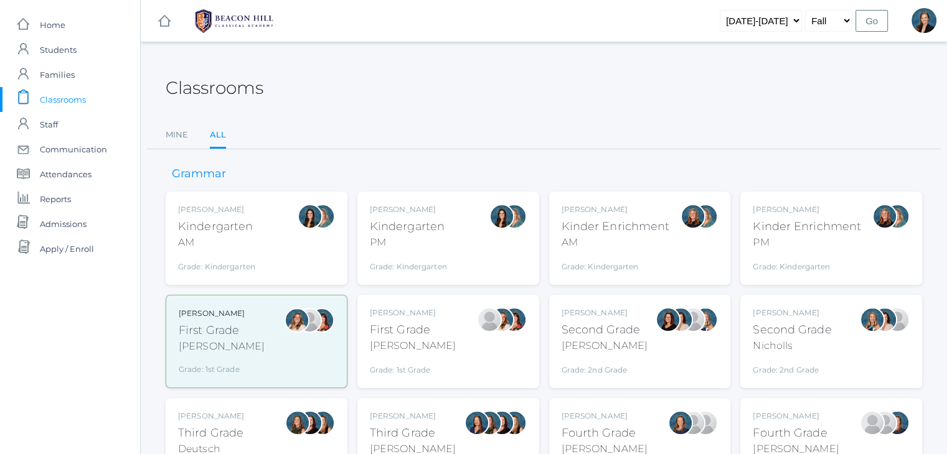
click at [772, 434] on div "Fourth Grade" at bounding box center [795, 433] width 86 height 17
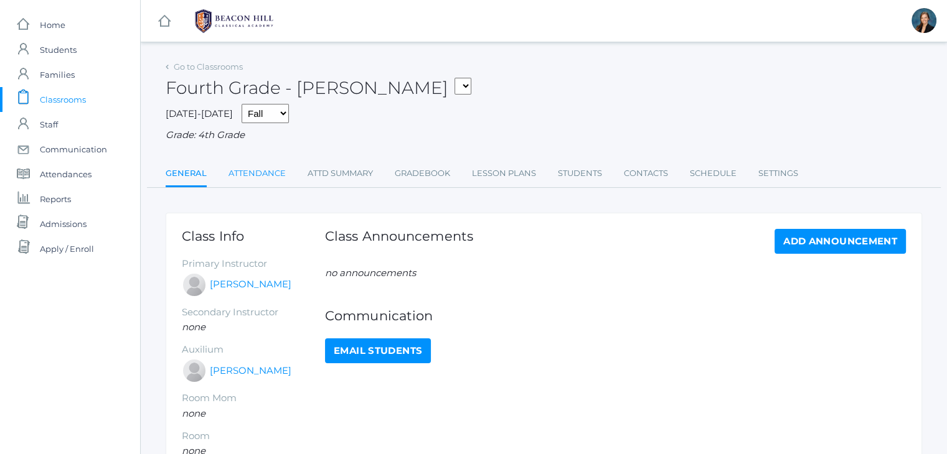
click at [269, 167] on link "Attendance" at bounding box center [256, 173] width 57 height 25
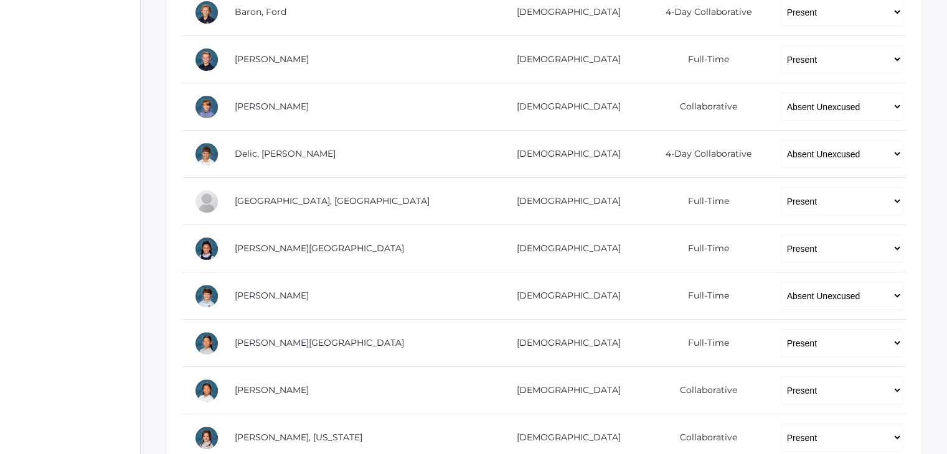
scroll to position [324, 0]
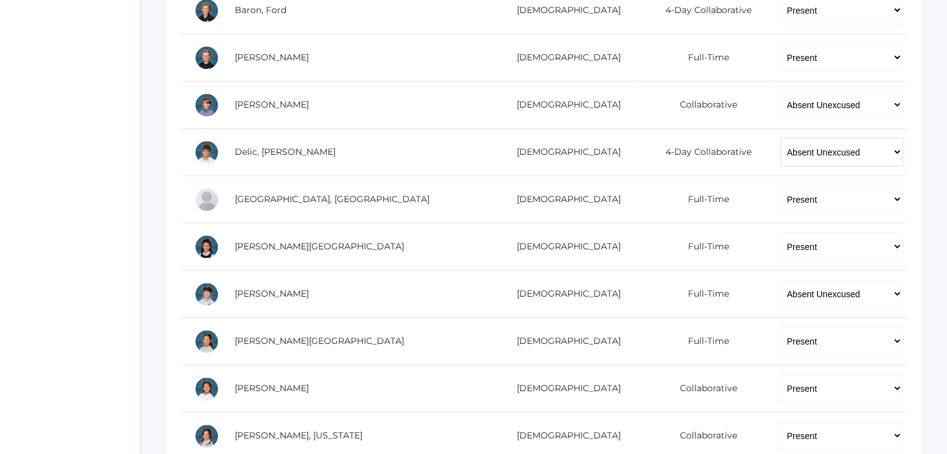
click at [780, 151] on select "-- Present Present-At-Home Tardy Excused Tardy Unexcused Absent Excused Absent …" at bounding box center [841, 152] width 122 height 28
select select "TE"
click at [780, 138] on select "-- Present Present-At-Home Tardy Excused Tardy Unexcused Absent Excused Absent …" at bounding box center [841, 152] width 122 height 28
click at [145, 185] on div "Go to Classrooms Fourth Grade - Chaffin 01LA - First Grade Barber 05LATIN - Lat…" at bounding box center [544, 288] width 806 height 1109
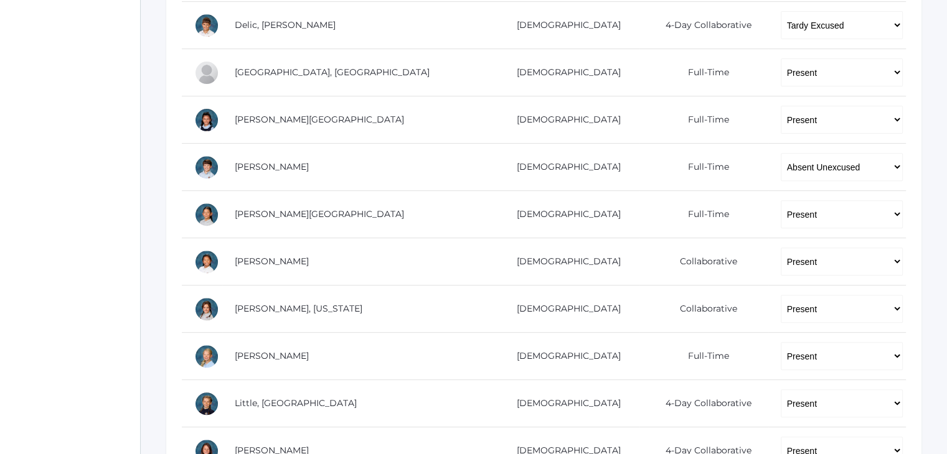
scroll to position [498, 0]
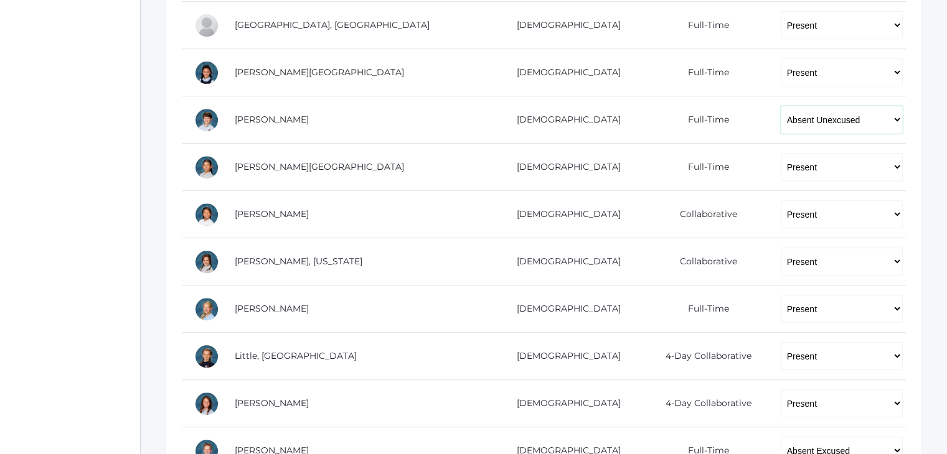
click at [780, 115] on select "-- Present Present-At-Home Tardy Excused Tardy Unexcused Absent Excused Absent …" at bounding box center [841, 120] width 122 height 28
select select "TU"
click at [780, 106] on select "-- Present Present-At-Home Tardy Excused Tardy Unexcused Absent Excused Absent …" at bounding box center [841, 120] width 122 height 28
click at [99, 247] on div "icons/ui/navigation/home Created with Sketch. Home icons/user/plain Created wit…" at bounding box center [70, 108] width 140 height 1212
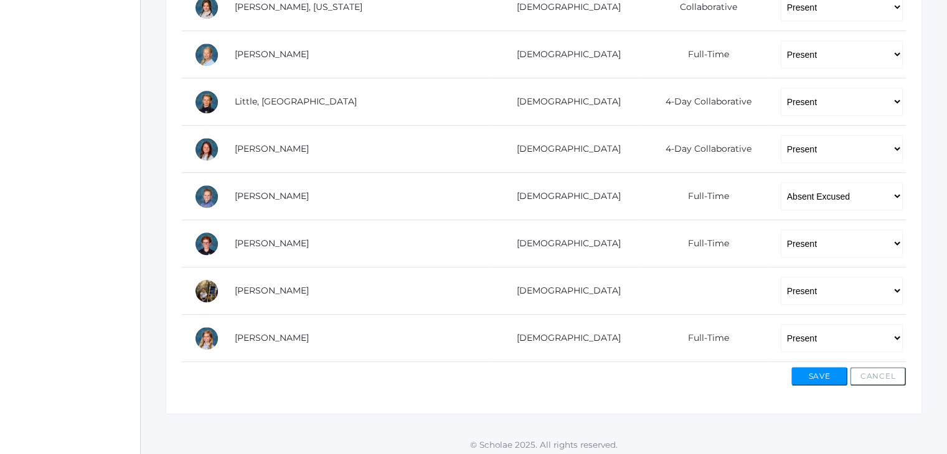
scroll to position [755, 0]
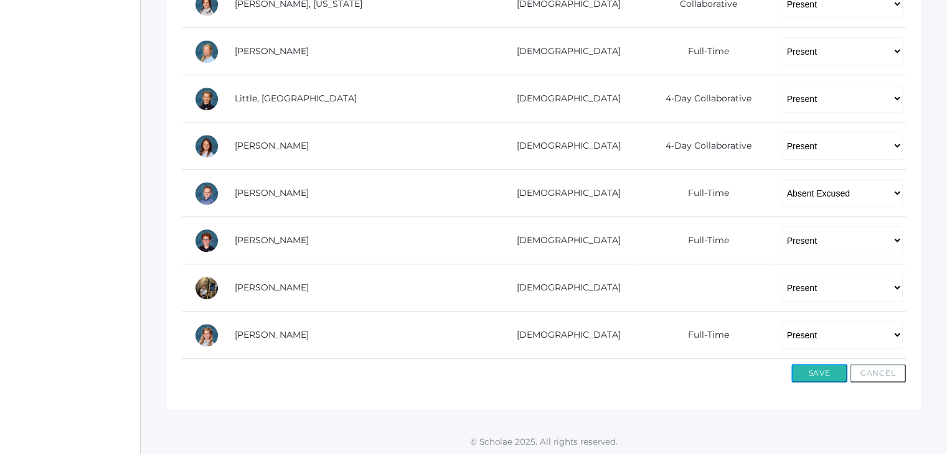
click at [813, 368] on button "Save" at bounding box center [819, 373] width 56 height 19
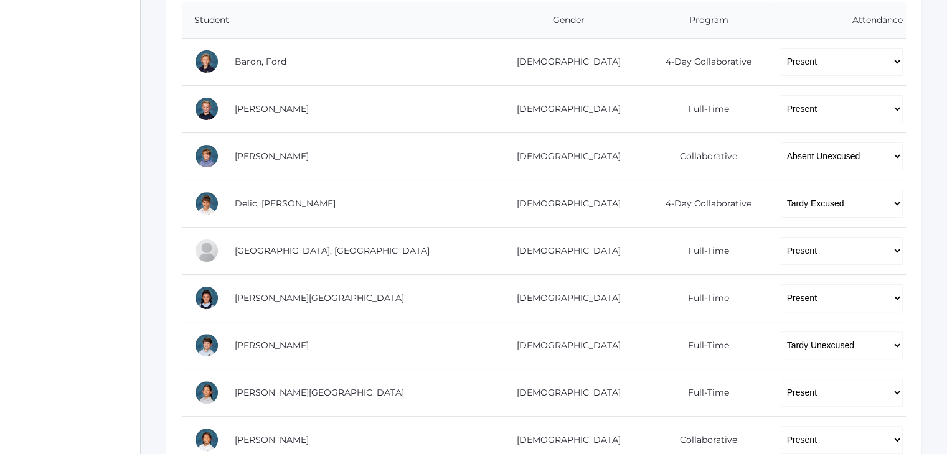
scroll to position [299, 0]
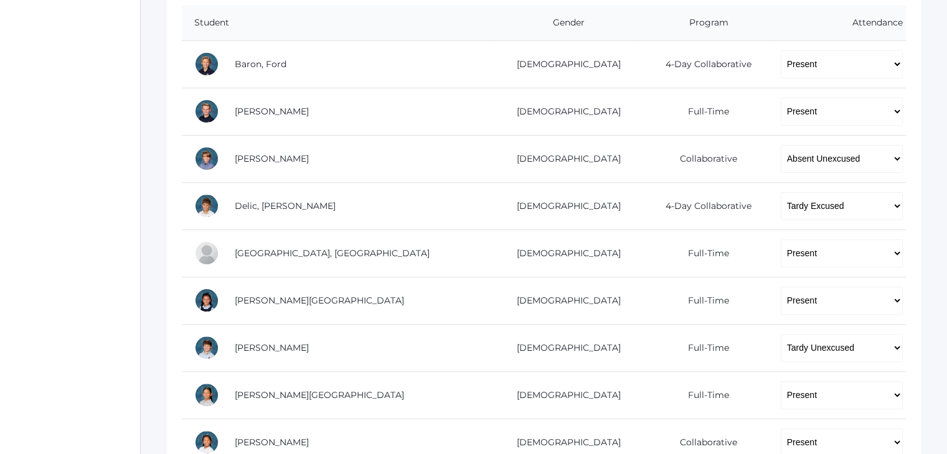
click at [47, 95] on div "icons/ui/navigation/home Created with Sketch. Home icons/user/plain Created wit…" at bounding box center [70, 321] width 140 height 1241
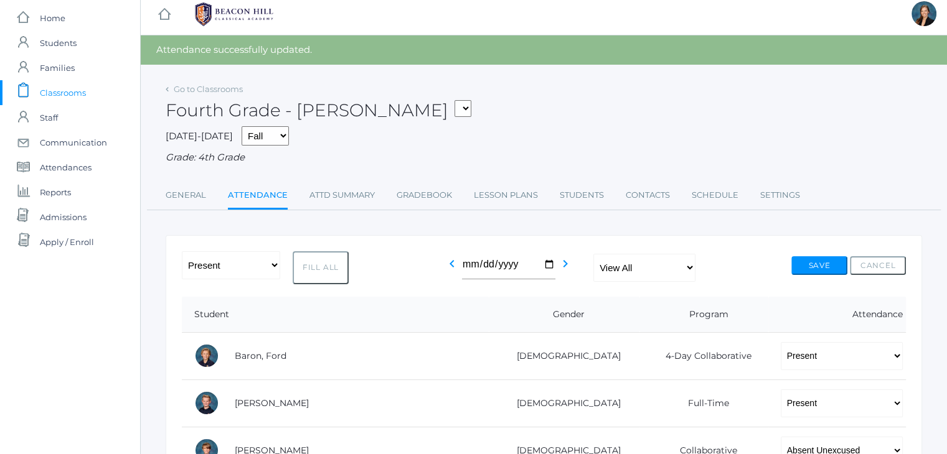
scroll to position [0, 0]
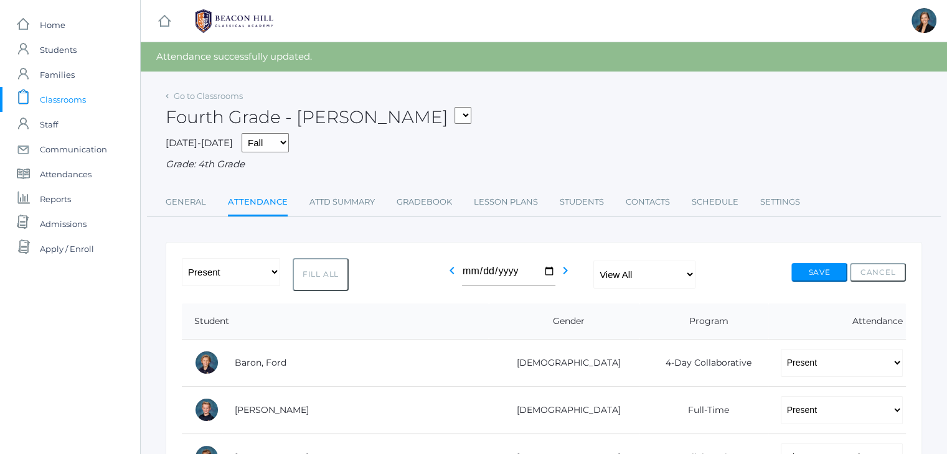
click at [60, 101] on span "Classrooms" at bounding box center [63, 99] width 46 height 25
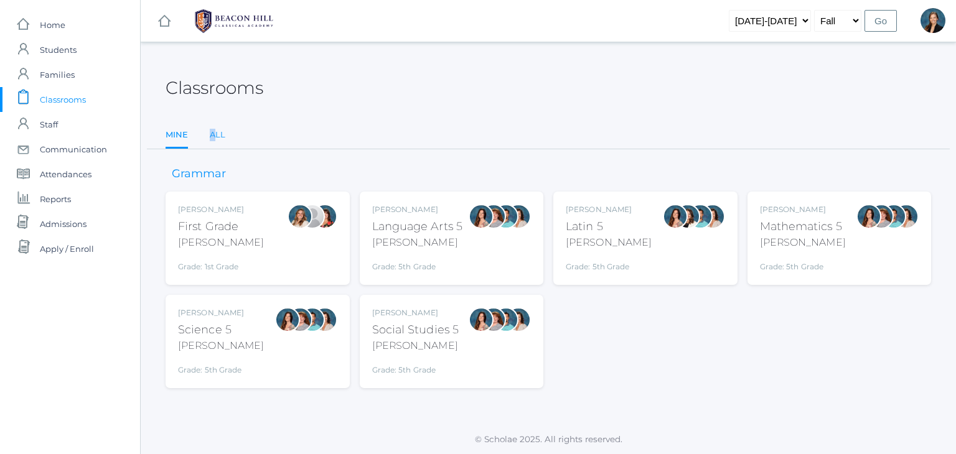
drag, startPoint x: 207, startPoint y: 132, endPoint x: 217, endPoint y: 135, distance: 11.0
click at [217, 135] on ul "Mine All" at bounding box center [548, 136] width 765 height 27
click at [217, 135] on link "All" at bounding box center [218, 135] width 16 height 25
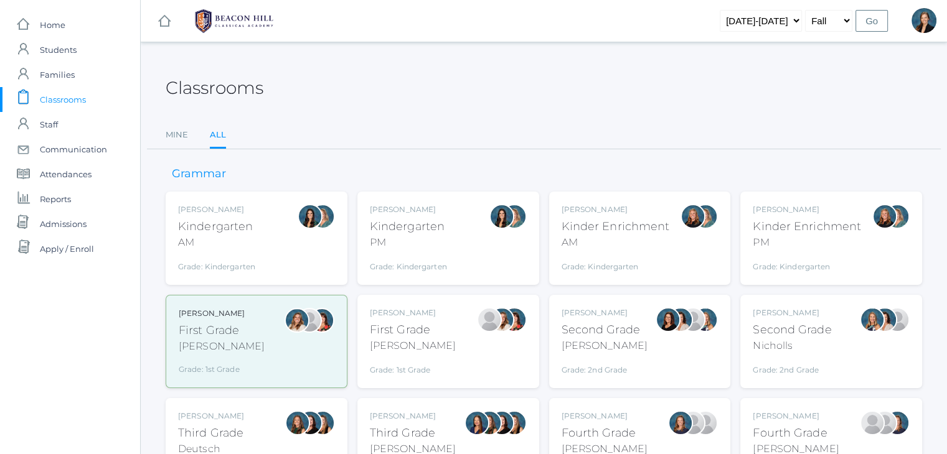
click at [508, 70] on div "Classrooms" at bounding box center [544, 81] width 756 height 46
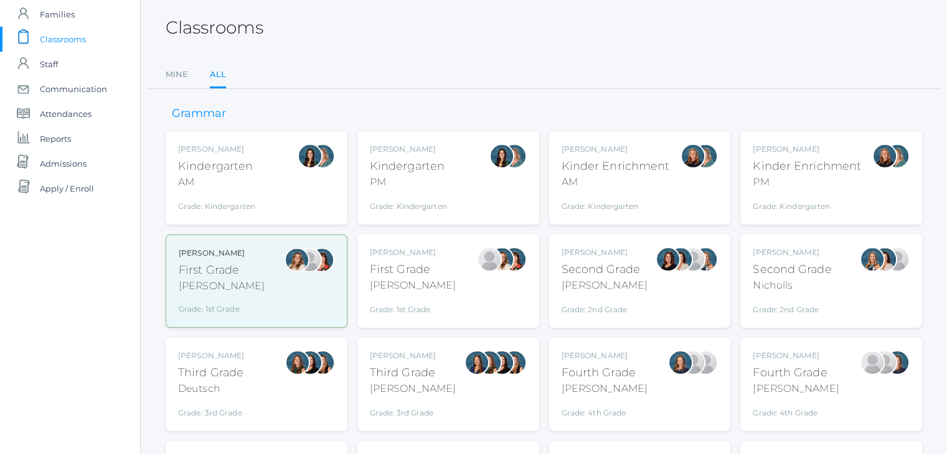
scroll to position [100, 0]
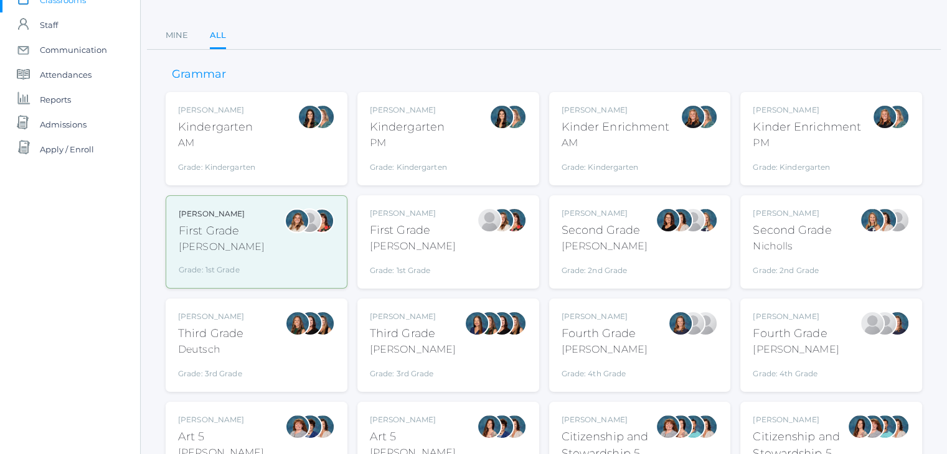
click at [797, 338] on div "Fourth Grade" at bounding box center [795, 333] width 86 height 17
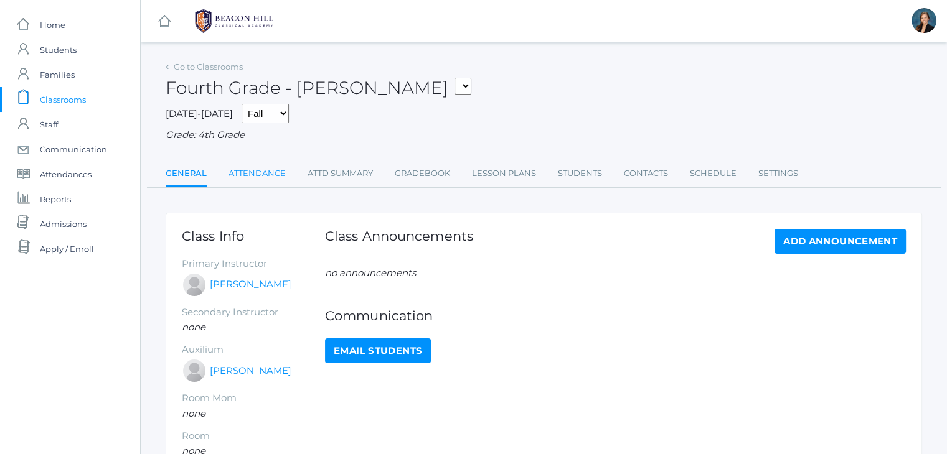
click at [252, 179] on link "Attendance" at bounding box center [256, 173] width 57 height 25
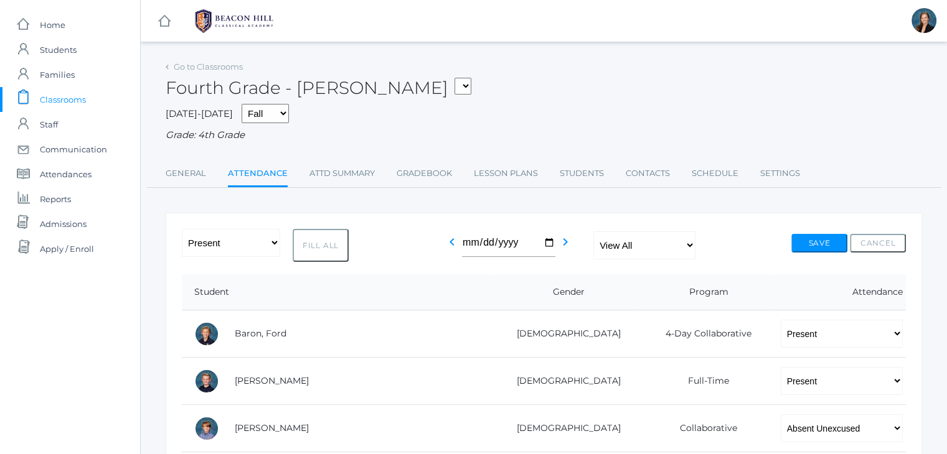
click at [490, 112] on div "[DATE]-[DATE] Fall Spring Grade: 4th Grade" at bounding box center [544, 123] width 756 height 39
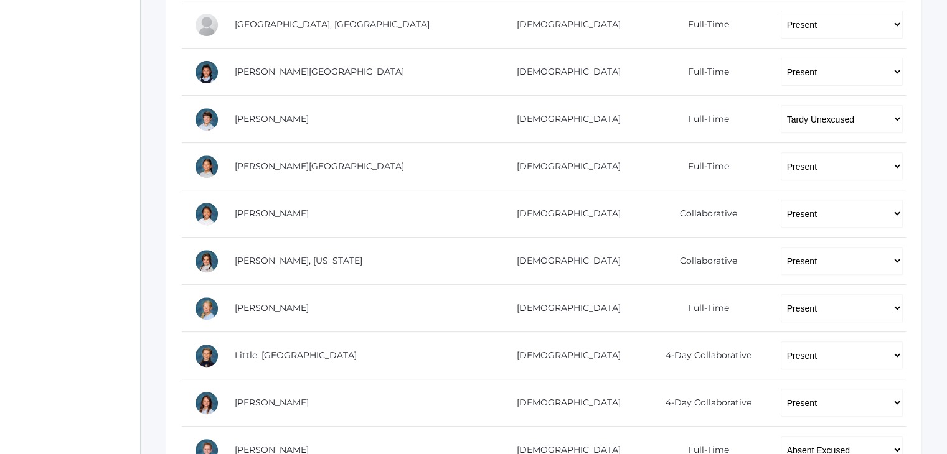
scroll to position [498, 0]
click at [81, 190] on div "icons/ui/navigation/home Created with Sketch. Home icons/user/plain Created wit…" at bounding box center [70, 108] width 140 height 1212
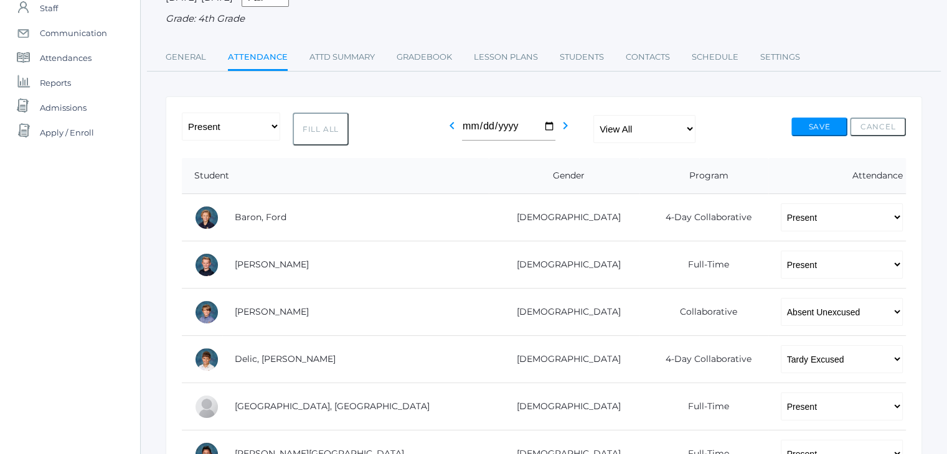
scroll to position [100, 0]
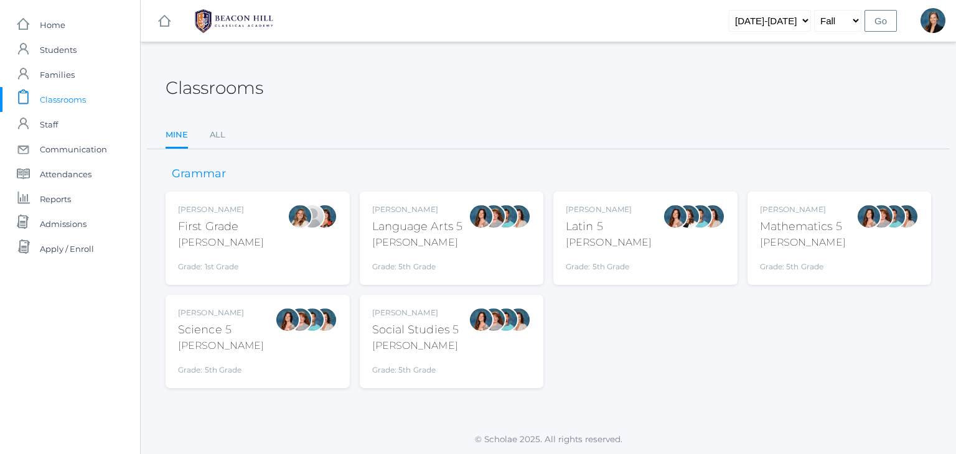
click at [491, 95] on div "Classrooms" at bounding box center [548, 81] width 765 height 46
click at [459, 118] on div "Classrooms Mine All Mine All" at bounding box center [548, 103] width 765 height 91
click at [51, 105] on span "Classrooms" at bounding box center [63, 99] width 46 height 25
click at [228, 131] on ul "Mine All" at bounding box center [548, 136] width 765 height 27
click at [218, 136] on link "All" at bounding box center [218, 135] width 16 height 25
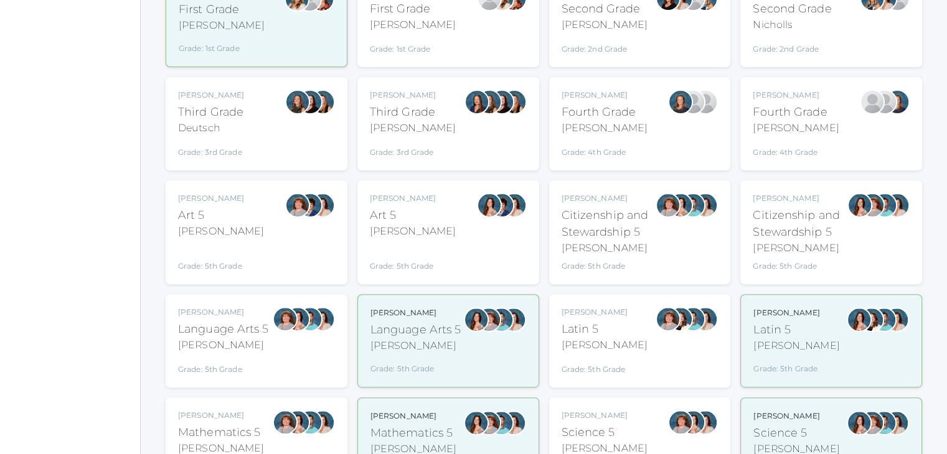
scroll to position [324, 0]
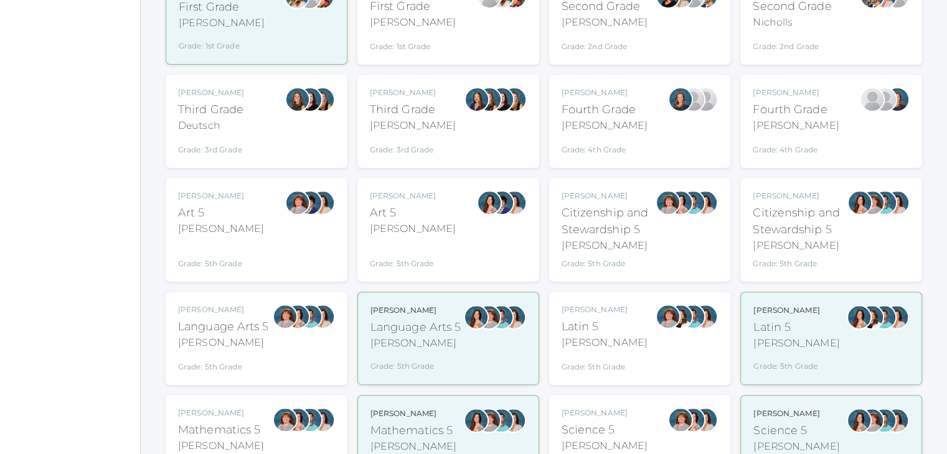
click at [222, 335] on div "[PERSON_NAME]" at bounding box center [223, 342] width 91 height 15
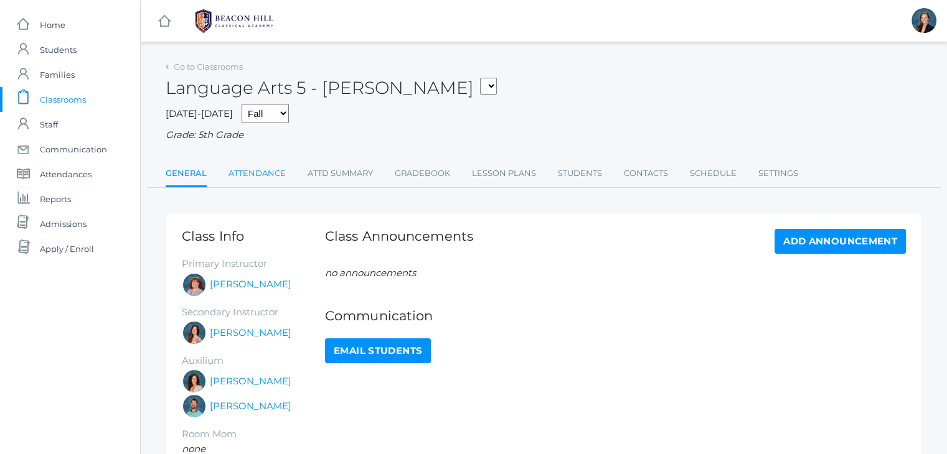
click at [273, 167] on link "Attendance" at bounding box center [256, 173] width 57 height 25
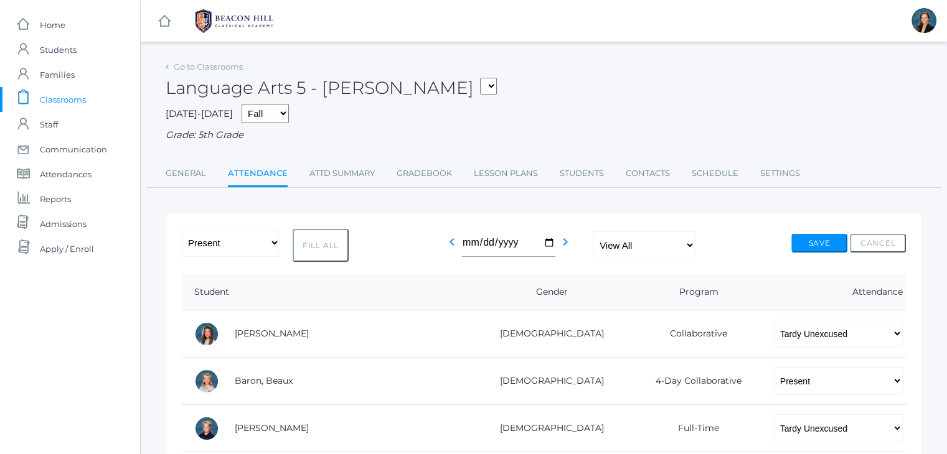
click at [52, 101] on span "Classrooms" at bounding box center [63, 99] width 46 height 25
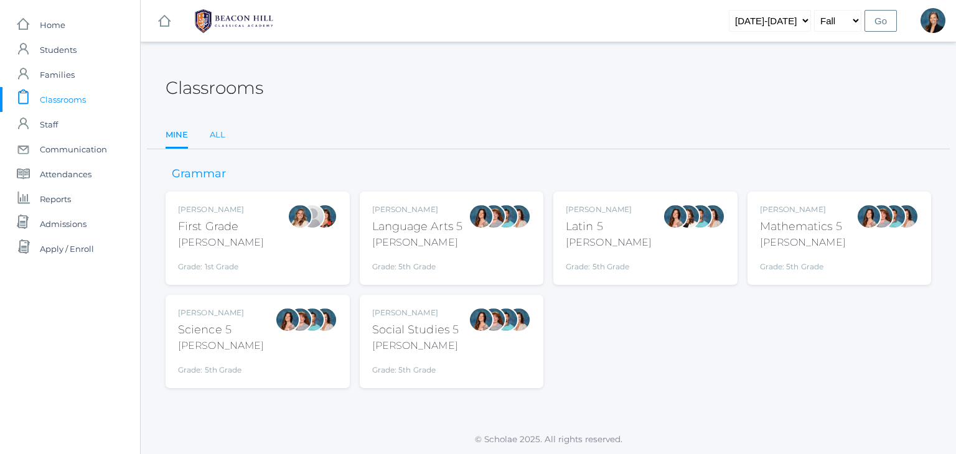
click at [222, 134] on link "All" at bounding box center [218, 135] width 16 height 25
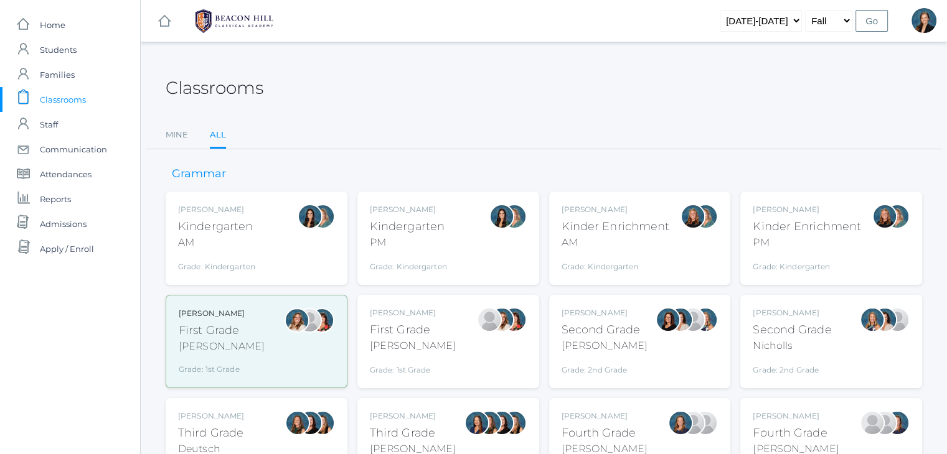
click at [390, 355] on div "[PERSON_NAME] First Grade [PERSON_NAME] Grade: 1st Grade 01LA" at bounding box center [413, 341] width 86 height 68
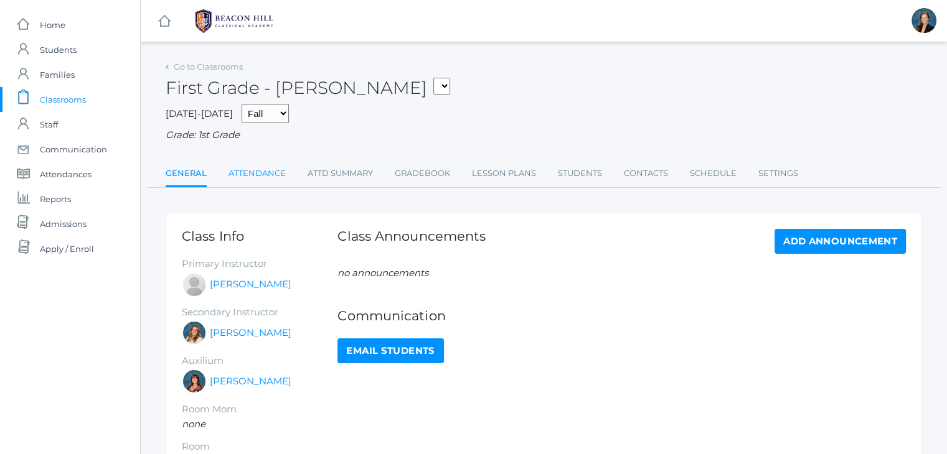
click at [236, 176] on link "Attendance" at bounding box center [256, 173] width 57 height 25
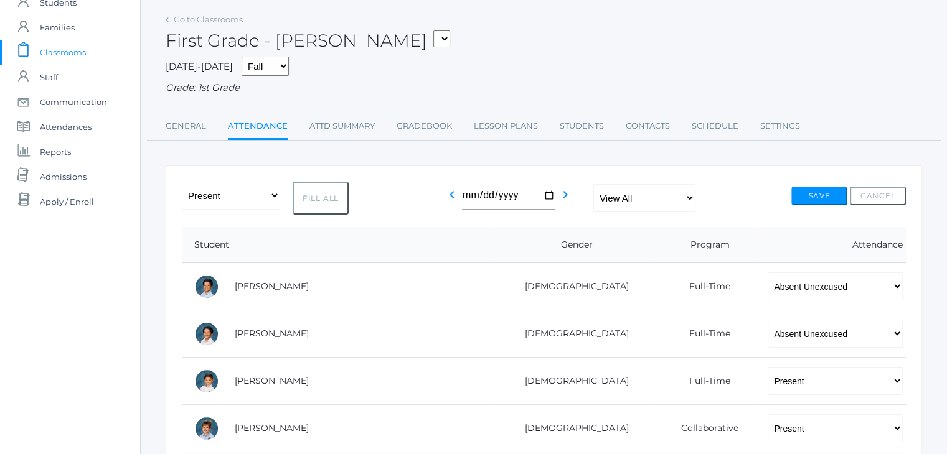
scroll to position [13, 0]
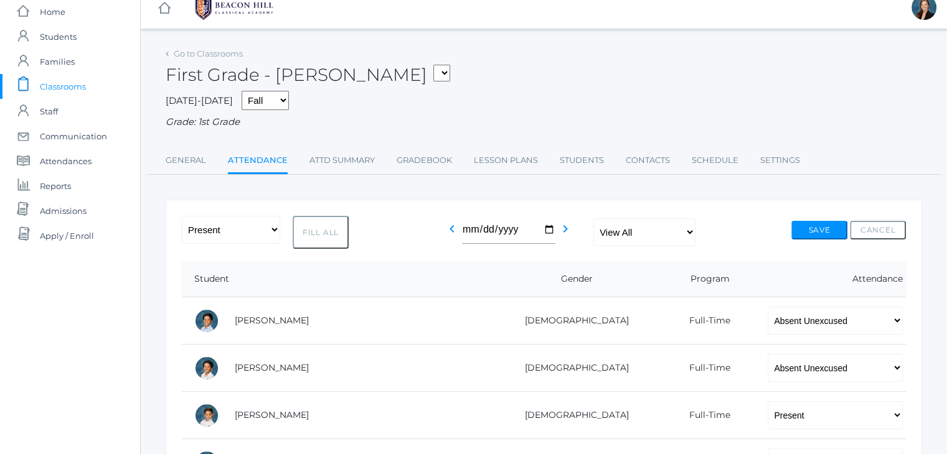
click at [82, 80] on span "Classrooms" at bounding box center [63, 86] width 46 height 25
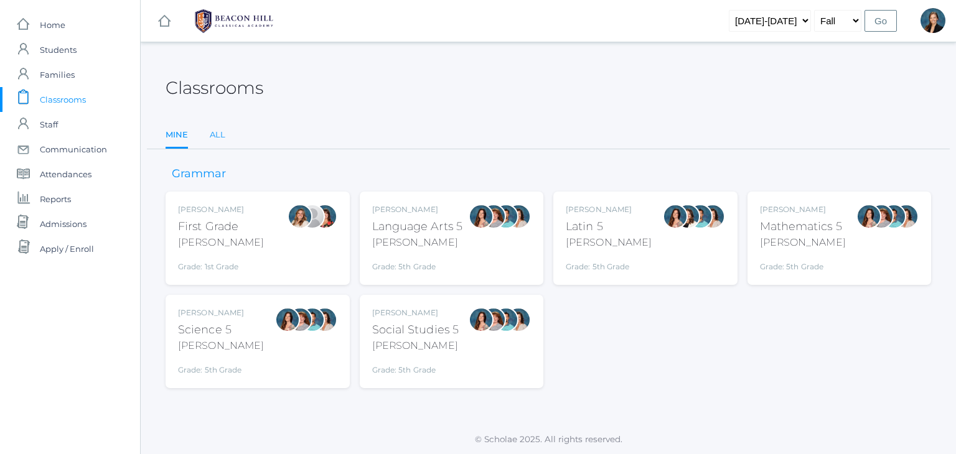
click at [219, 128] on link "All" at bounding box center [218, 135] width 16 height 25
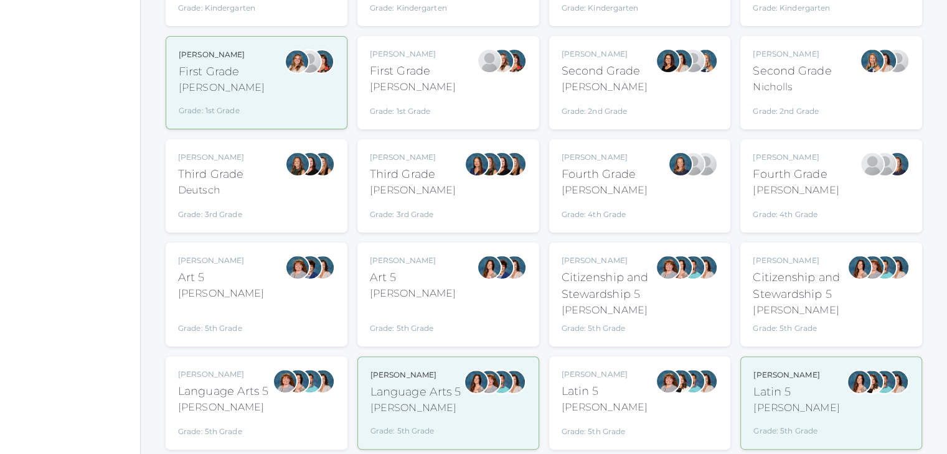
scroll to position [274, 0]
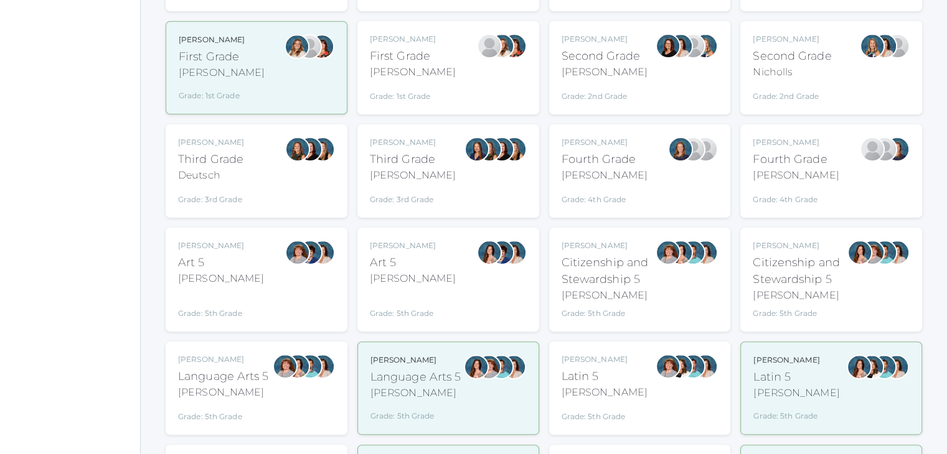
click at [250, 395] on div "[PERSON_NAME]" at bounding box center [223, 392] width 91 height 15
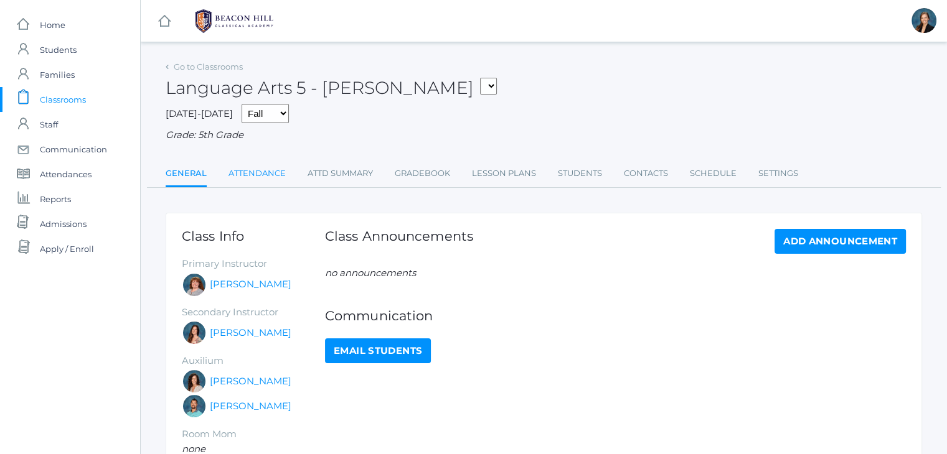
click at [261, 175] on link "Attendance" at bounding box center [256, 173] width 57 height 25
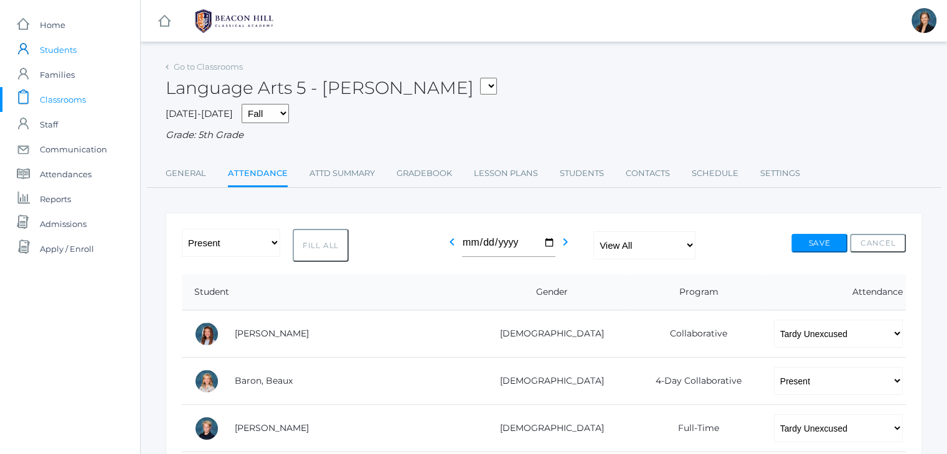
click at [50, 50] on span "Students" at bounding box center [58, 49] width 37 height 25
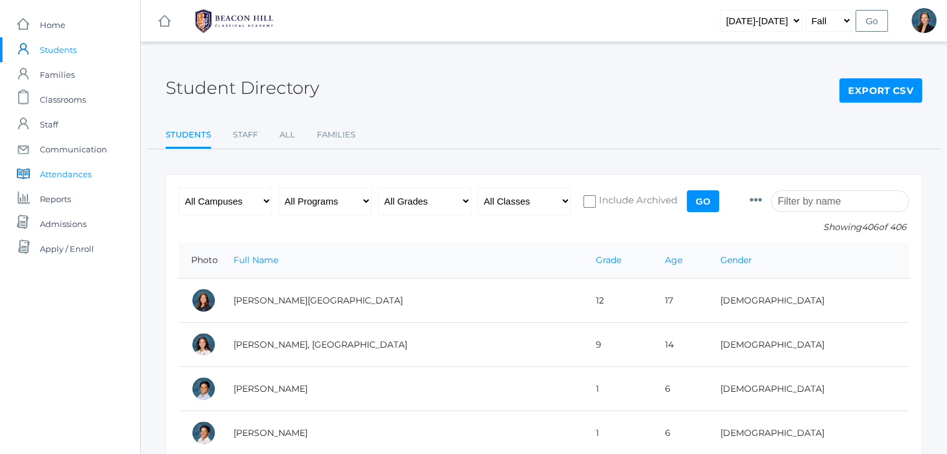
click at [75, 177] on span "Attendances" at bounding box center [66, 174] width 52 height 25
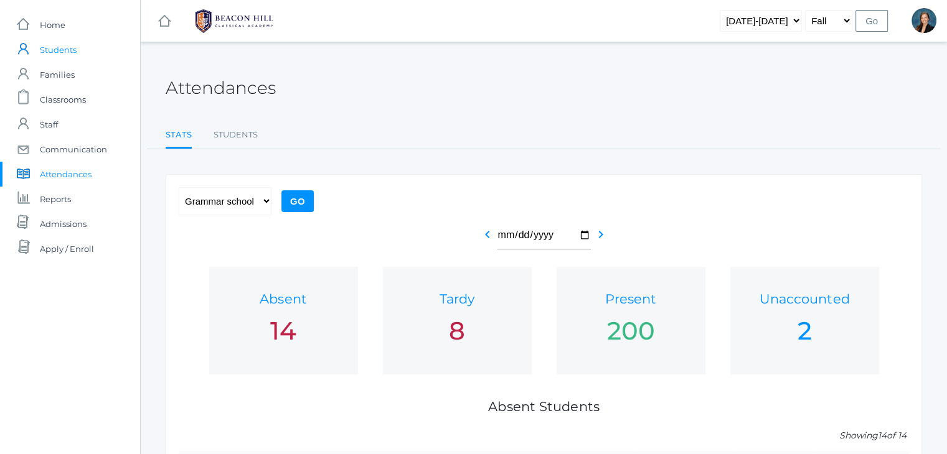
click at [67, 52] on span "Students" at bounding box center [58, 49] width 37 height 25
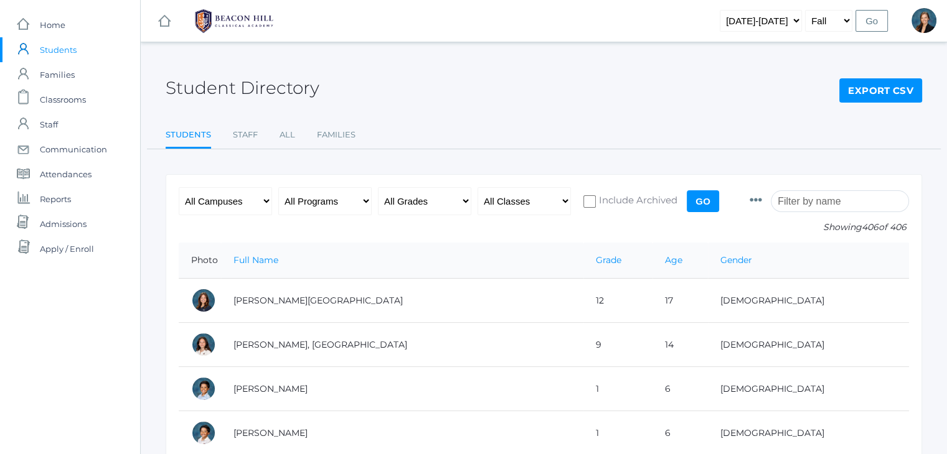
click at [826, 201] on input "search" at bounding box center [839, 201] width 138 height 22
type input "c"
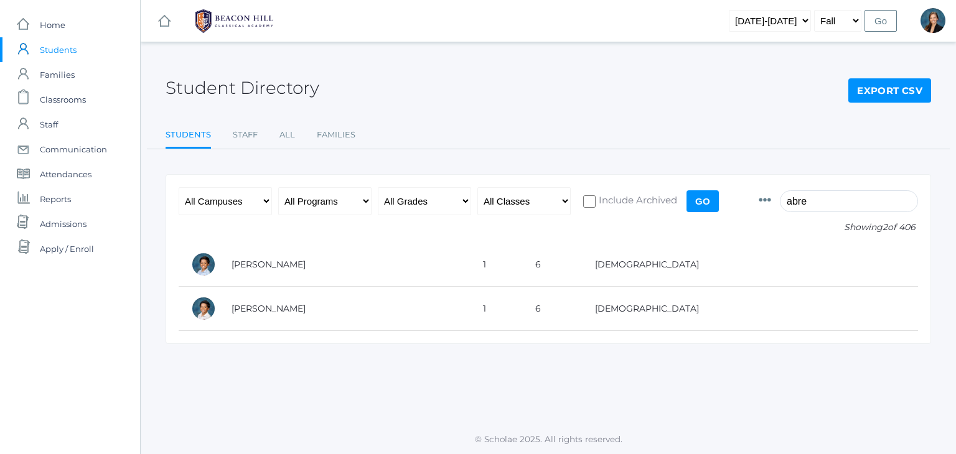
type input "abre"
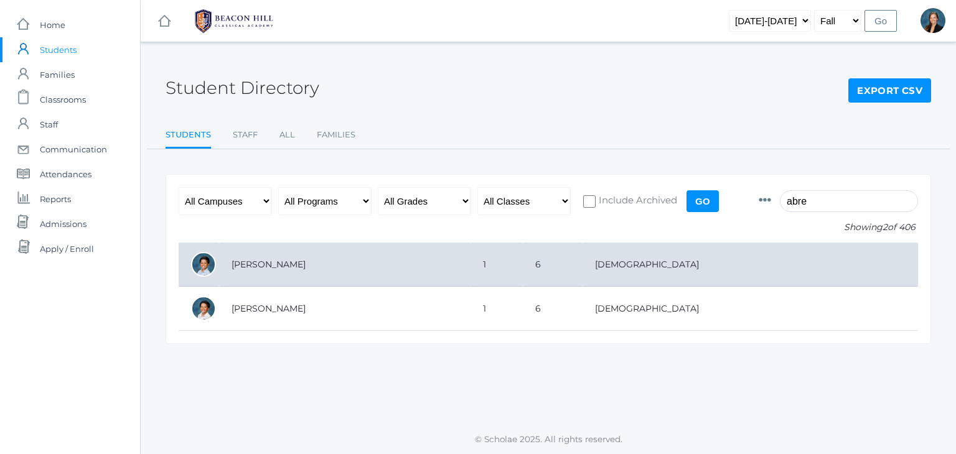
click at [310, 263] on td "[PERSON_NAME]" at bounding box center [344, 265] width 251 height 44
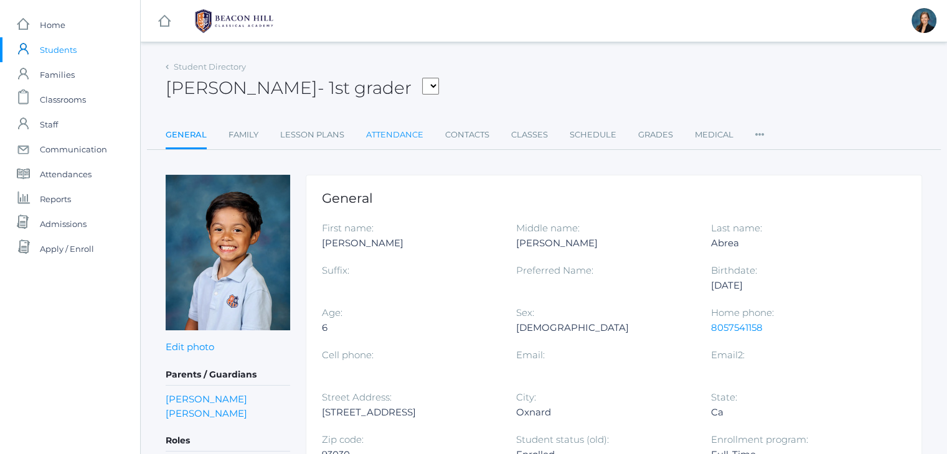
click at [380, 131] on link "Attendance" at bounding box center [394, 135] width 57 height 25
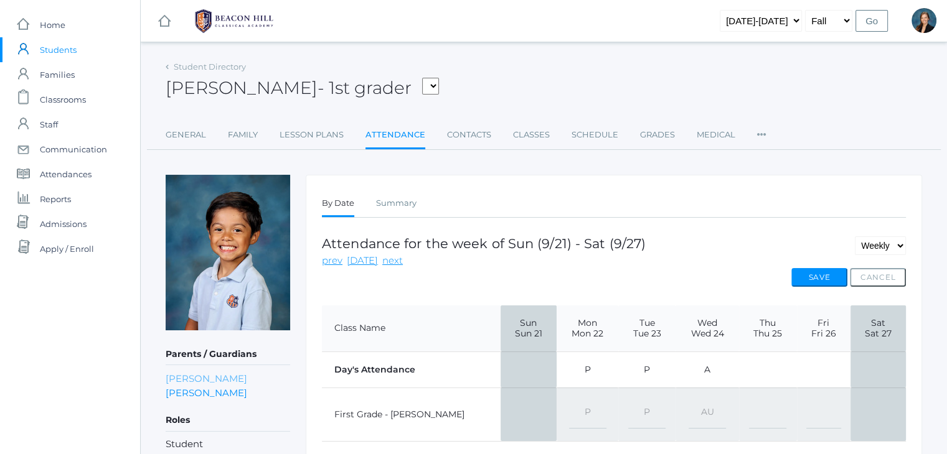
click at [187, 375] on link "Shelby Abrea" at bounding box center [207, 379] width 82 height 14
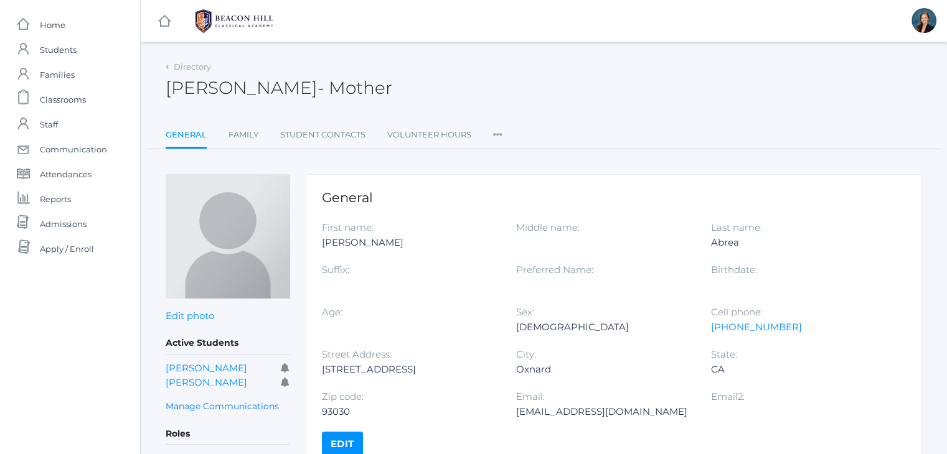
click at [490, 95] on div "Shelby Abrea - Mother Shelby Abrea Mother" at bounding box center [544, 81] width 756 height 46
click at [507, 78] on div "Shelby Abrea - Mother Shelby Abrea Mother" at bounding box center [544, 81] width 756 height 46
click at [51, 101] on span "Classrooms" at bounding box center [63, 99] width 46 height 25
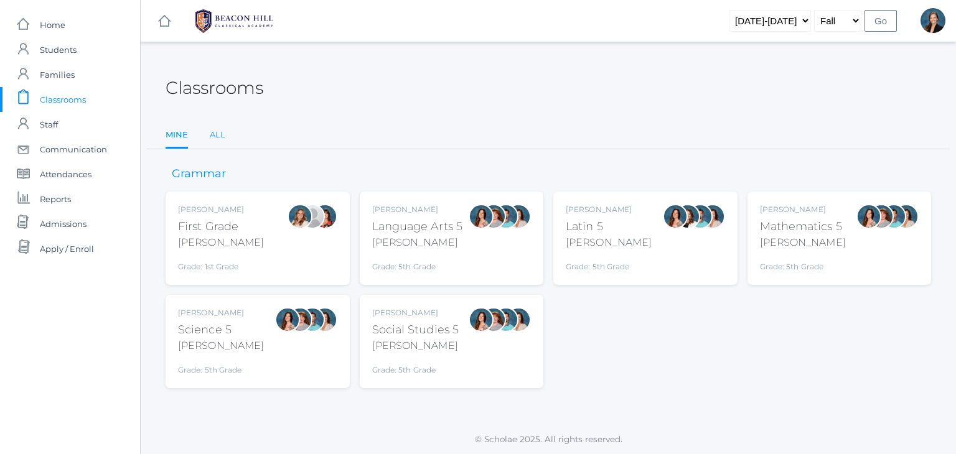
click at [213, 131] on link "All" at bounding box center [218, 135] width 16 height 25
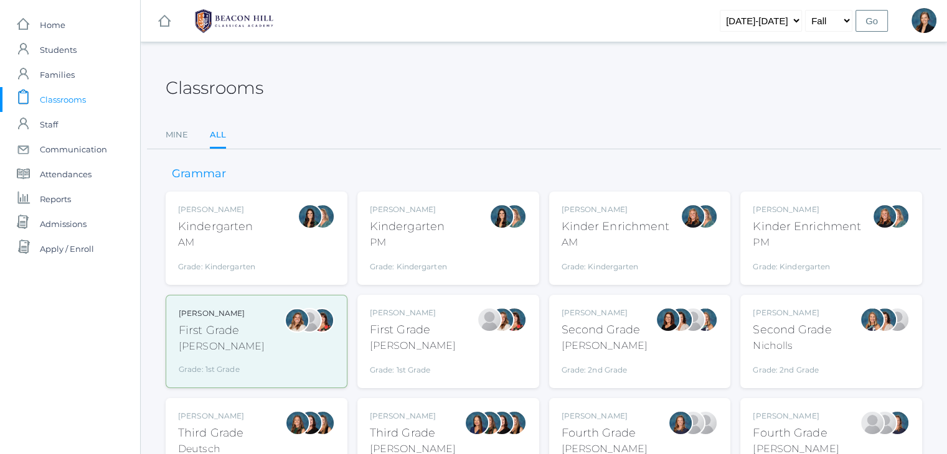
click at [423, 340] on div "Watson" at bounding box center [413, 346] width 86 height 15
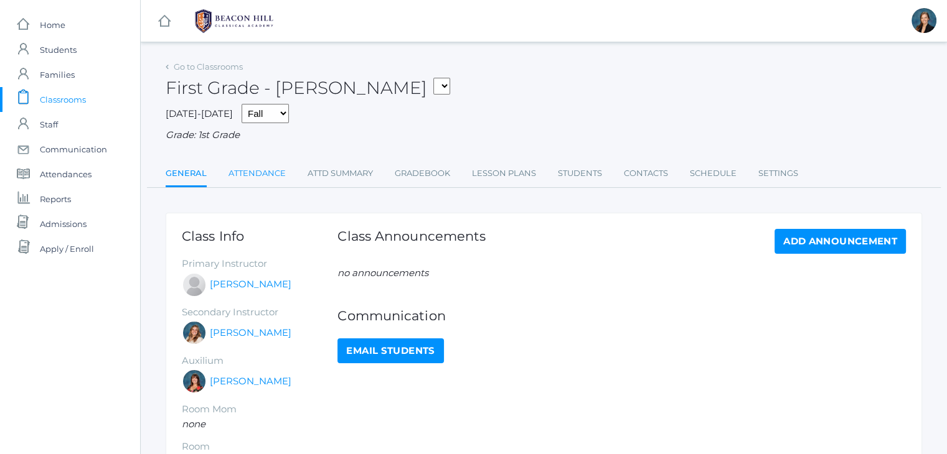
click at [244, 177] on link "Attendance" at bounding box center [256, 173] width 57 height 25
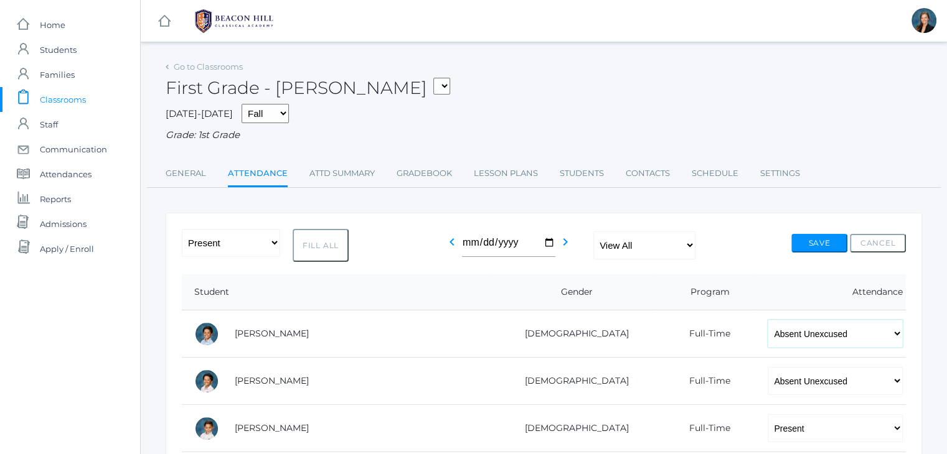
click at [767, 347] on select "-- Present Present-At-Home Tardy Excused Tardy Unexcused Absent Excused Absent …" at bounding box center [834, 334] width 135 height 28
select select "AE"
click at [767, 320] on select "-- Present Present-At-Home Tardy Excused Tardy Unexcused Absent Excused Absent …" at bounding box center [834, 334] width 135 height 28
click at [767, 389] on select "-- Present Present-At-Home Tardy Excused Tardy Unexcused Absent Excused Absent …" at bounding box center [834, 381] width 135 height 28
select select "AE"
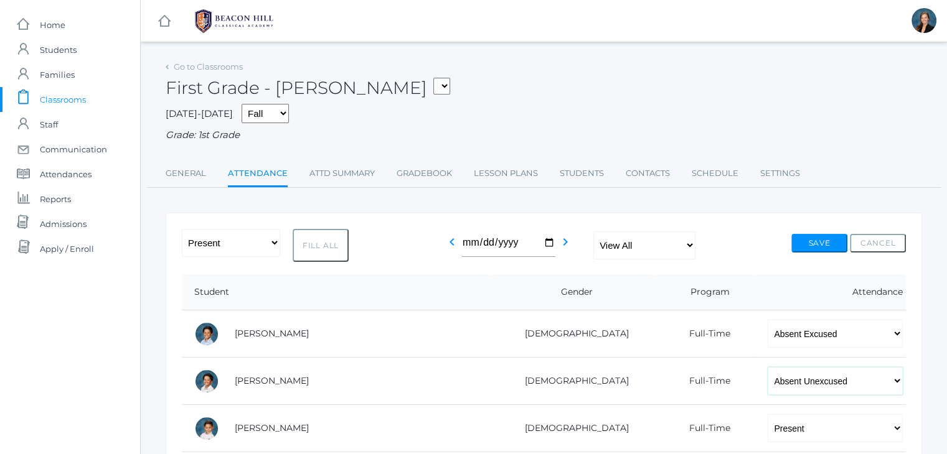
click at [767, 367] on select "-- Present Present-At-Home Tardy Excused Tardy Unexcused Absent Excused Absent …" at bounding box center [834, 381] width 135 height 28
click at [807, 238] on button "Save" at bounding box center [819, 243] width 56 height 19
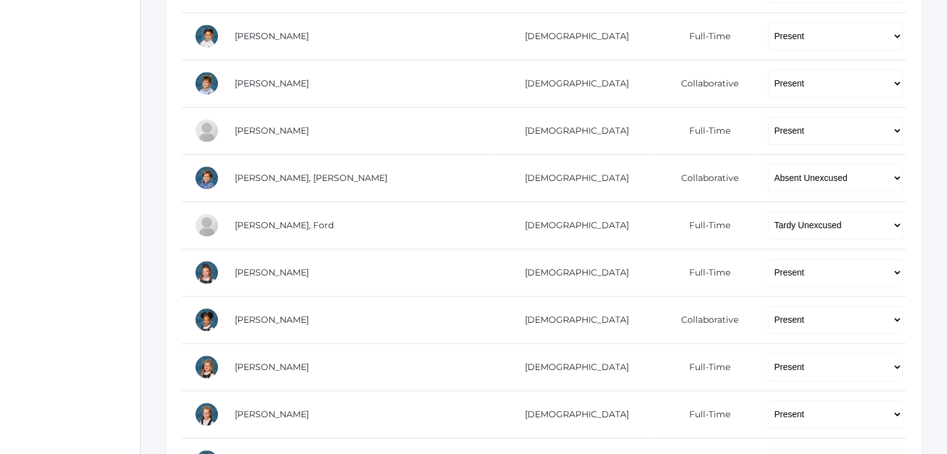
scroll to position [423, 0]
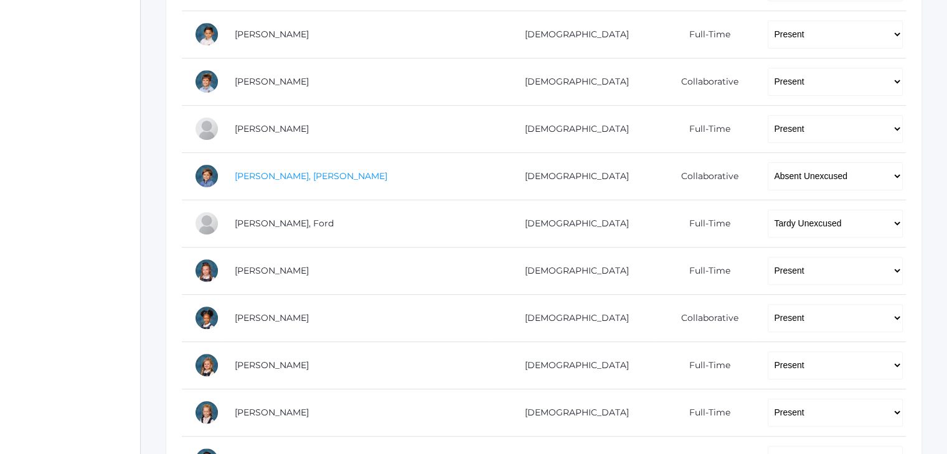
click at [259, 173] on link "[PERSON_NAME], [PERSON_NAME]" at bounding box center [311, 176] width 152 height 11
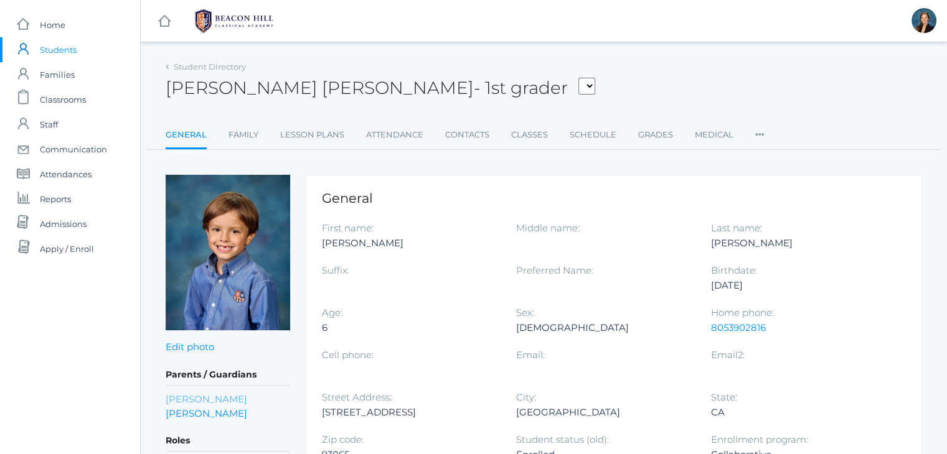
click at [177, 397] on link "[PERSON_NAME]" at bounding box center [207, 399] width 82 height 14
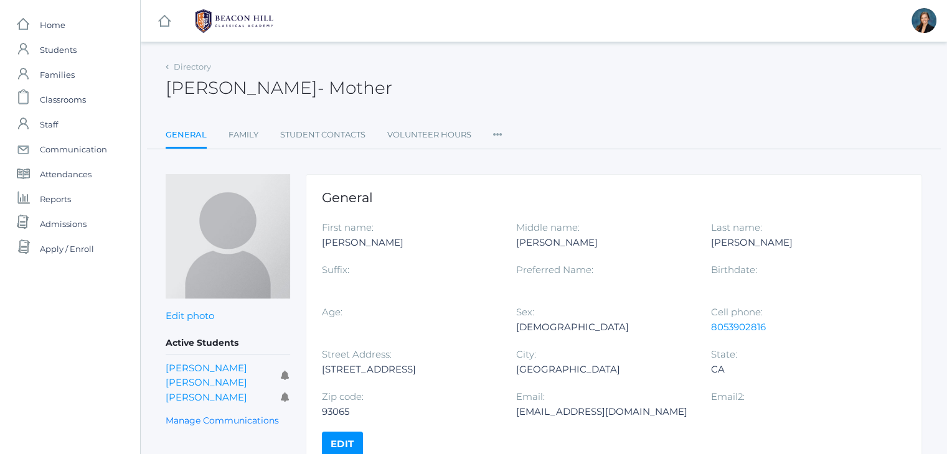
click at [461, 67] on div "[PERSON_NAME] - Mother [PERSON_NAME] Mother" at bounding box center [544, 81] width 756 height 46
click at [179, 368] on link "[PERSON_NAME] [PERSON_NAME]" at bounding box center [207, 375] width 82 height 27
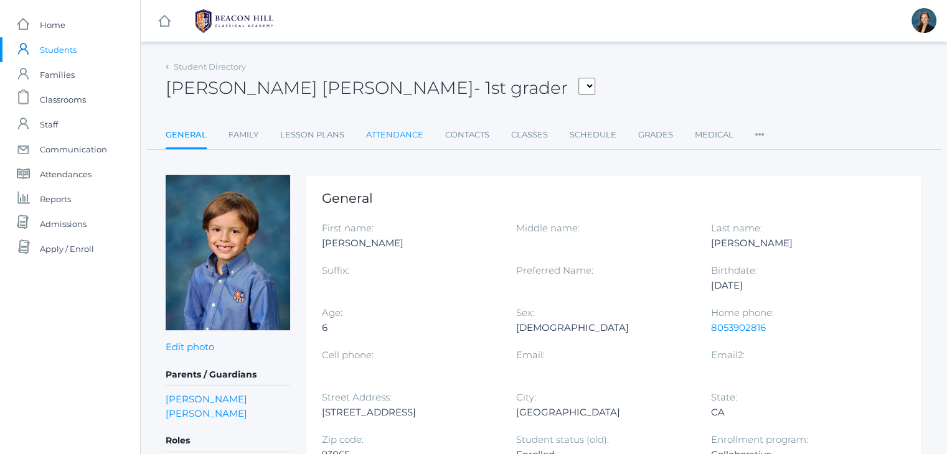
click at [375, 133] on link "Attendance" at bounding box center [394, 135] width 57 height 25
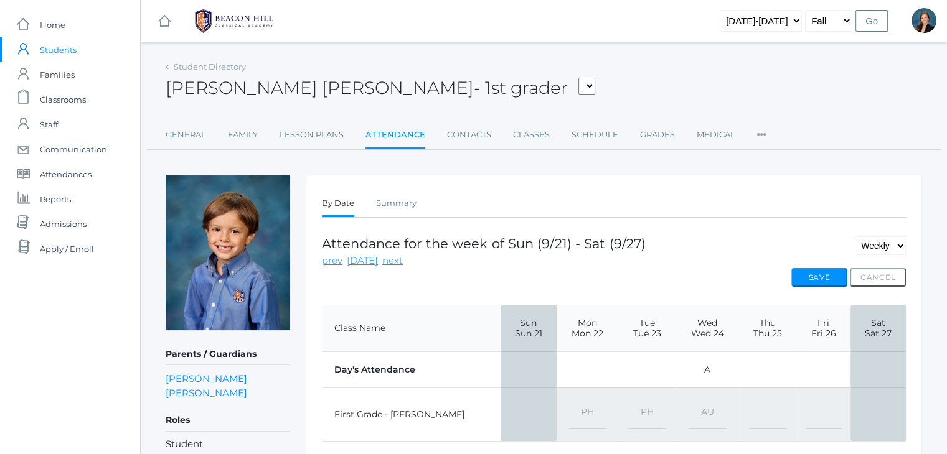
click at [688, 412] on select "-- Present Present-At-Home Tardy Excused Tardy Unexcused Absent Excused Absent …" at bounding box center [706, 415] width 37 height 28
select select "AE"
click at [688, 401] on select "-- Present Present-At-Home Tardy Excused Tardy Unexcused Absent Excused Absent …" at bounding box center [706, 415] width 37 height 28
click at [816, 268] on button "Save" at bounding box center [819, 277] width 56 height 19
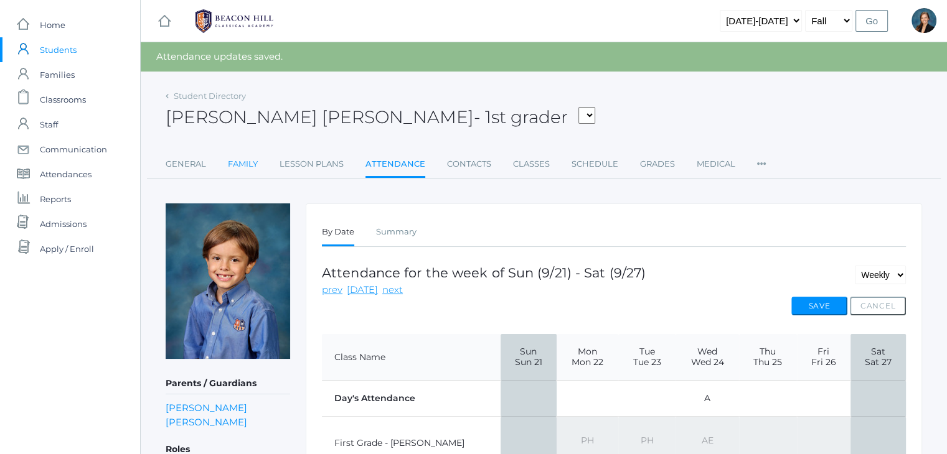
click at [251, 162] on link "Family" at bounding box center [243, 164] width 30 height 25
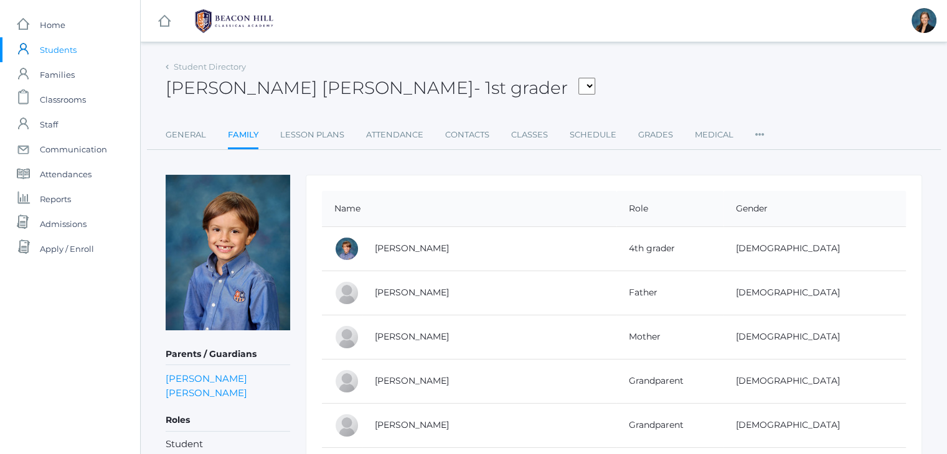
click at [40, 385] on div "icons/ui/navigation/home Created with Sketch. Home icons/user/plain Created wit…" at bounding box center [70, 308] width 140 height 616
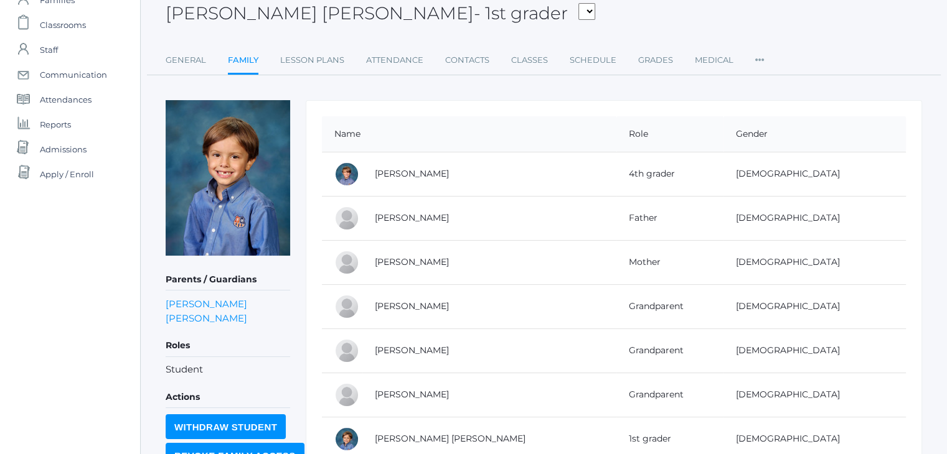
scroll to position [100, 0]
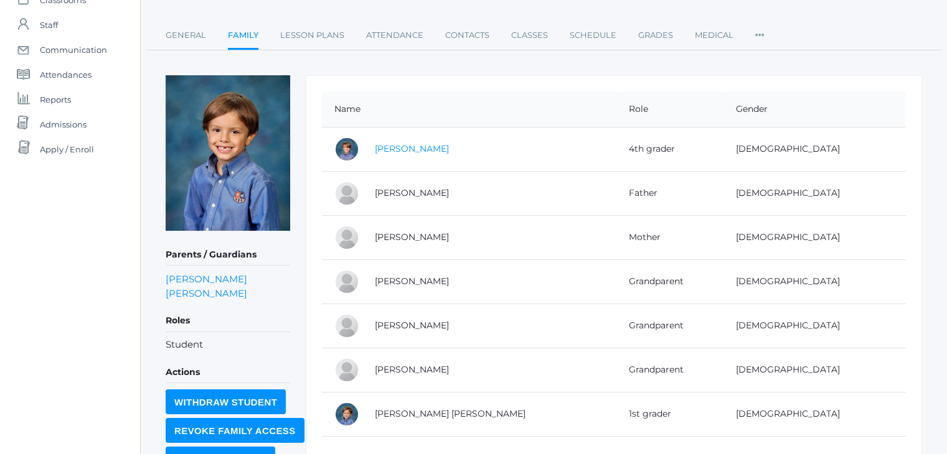
click at [388, 145] on link "Jack Crosby" at bounding box center [412, 148] width 74 height 11
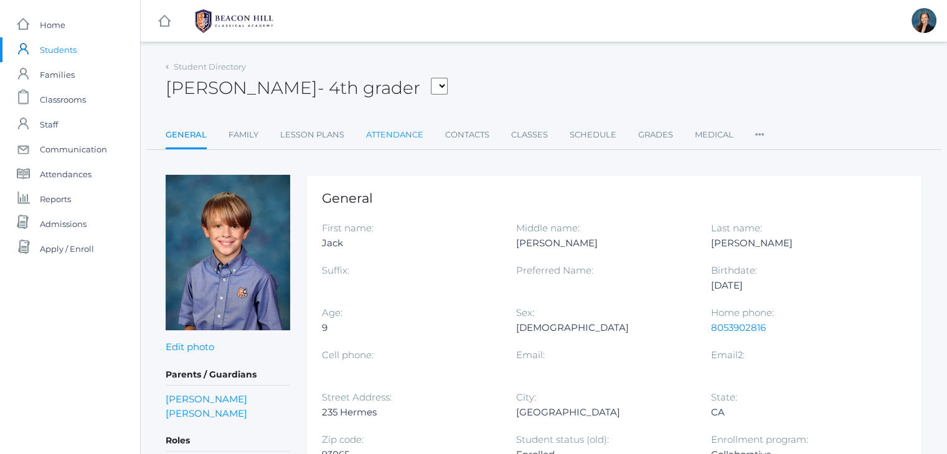
click at [416, 135] on link "Attendance" at bounding box center [394, 135] width 57 height 25
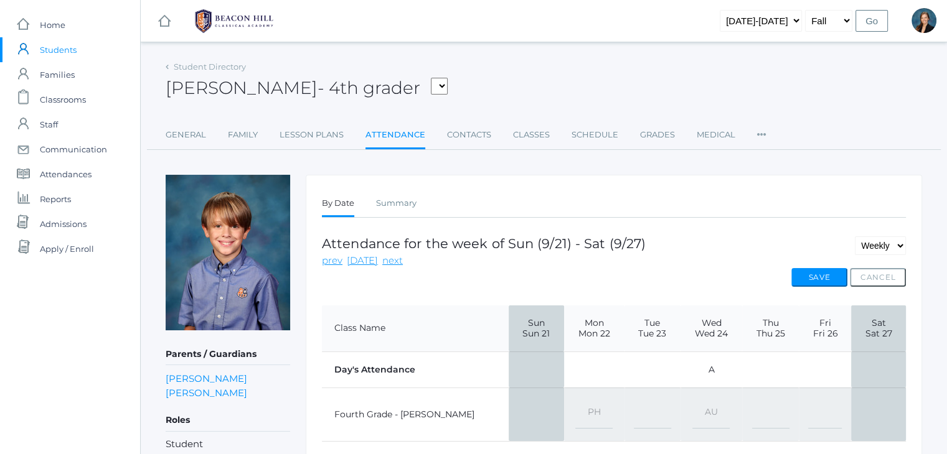
click at [693, 411] on select "-- Present Present-At-Home Tardy Excused Tardy Unexcused Absent Excused Absent …" at bounding box center [710, 415] width 37 height 28
select select "AE"
click at [692, 401] on select "-- Present Present-At-Home Tardy Excused Tardy Unexcused Absent Excused Absent …" at bounding box center [710, 415] width 37 height 28
click at [808, 274] on button "Save" at bounding box center [819, 277] width 56 height 19
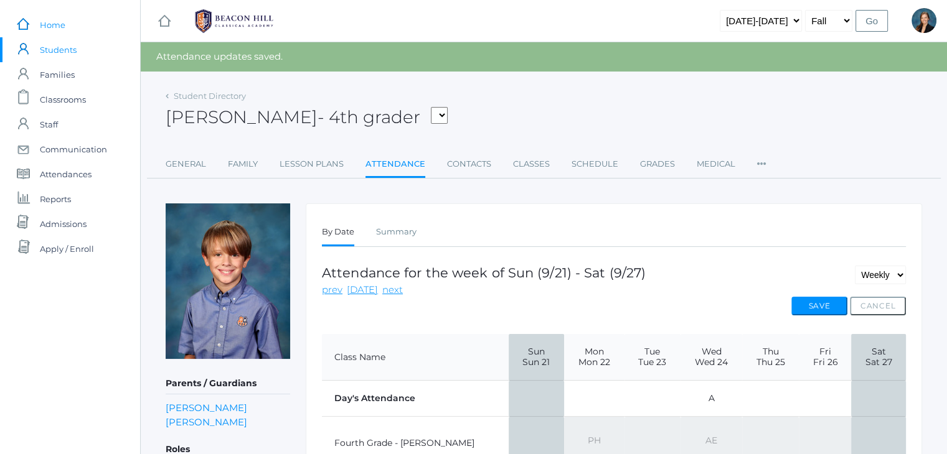
click at [54, 26] on span "Home" at bounding box center [53, 24] width 26 height 25
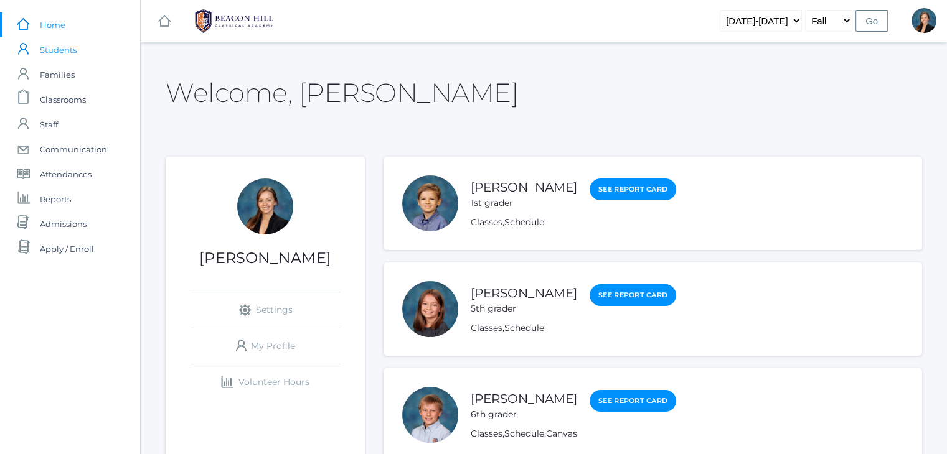
click at [57, 50] on span "Students" at bounding box center [58, 49] width 37 height 25
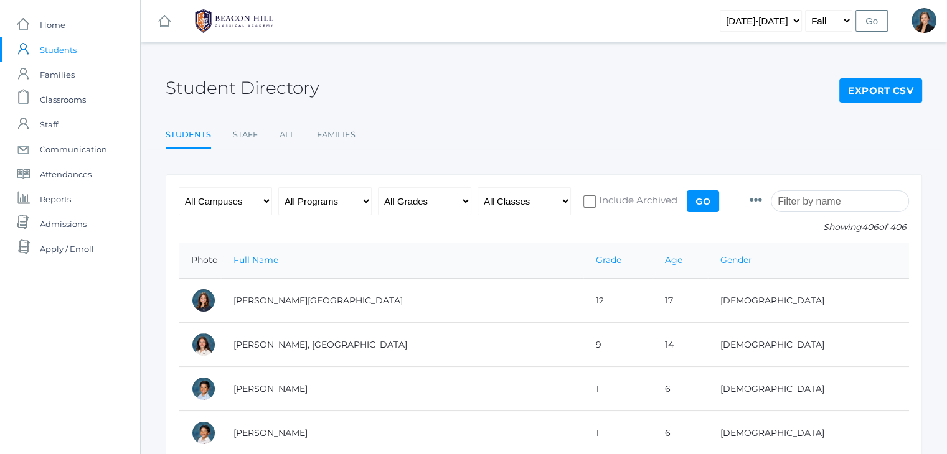
click at [815, 205] on input "search" at bounding box center [839, 201] width 138 height 22
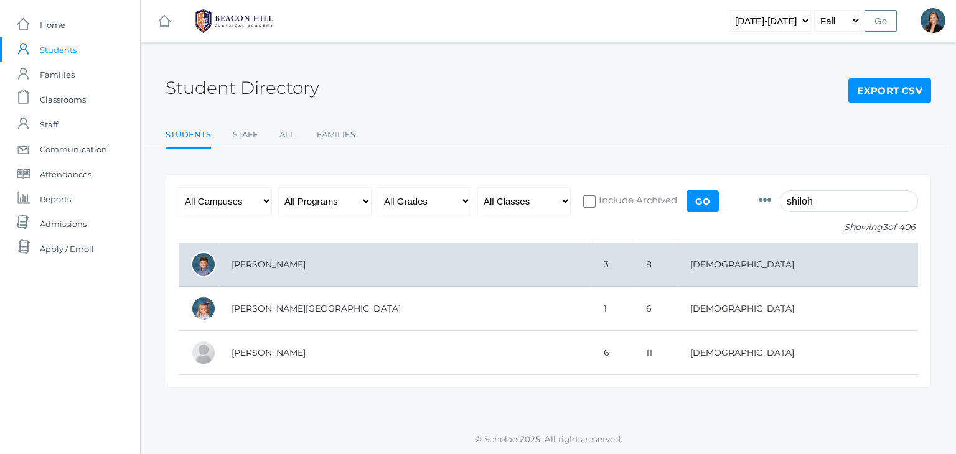
type input "shiloh"
click at [468, 279] on td "Canty, Shiloh" at bounding box center [405, 265] width 372 height 44
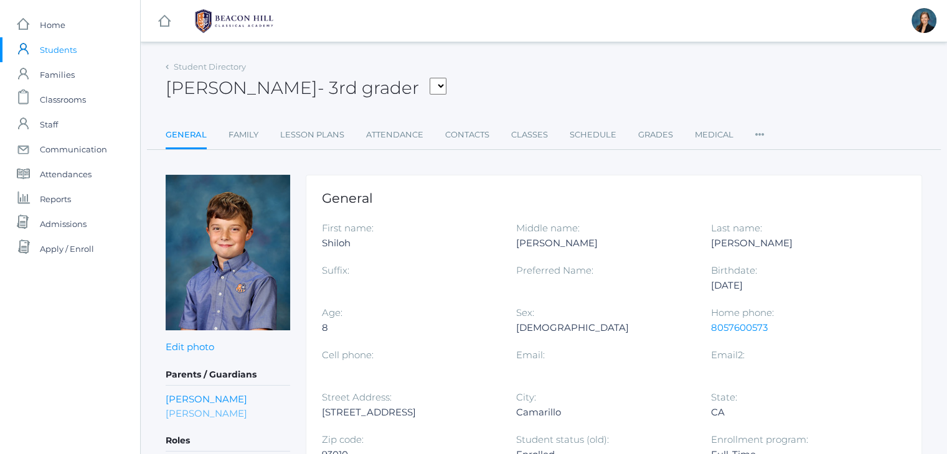
click at [180, 410] on link "Nicole Canty" at bounding box center [207, 413] width 82 height 14
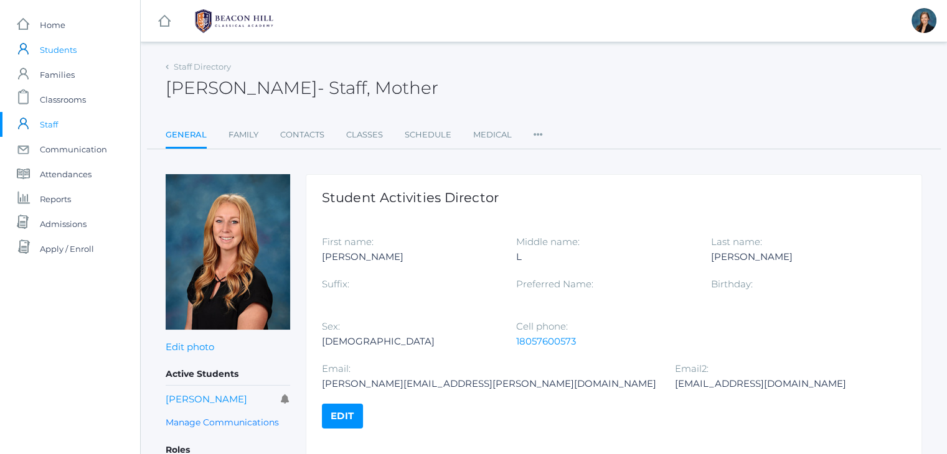
click at [62, 50] on span "Students" at bounding box center [58, 49] width 37 height 25
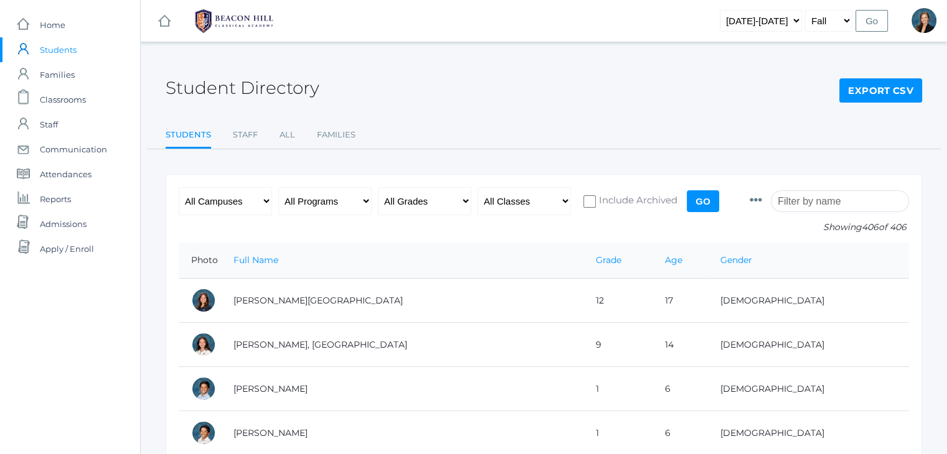
click at [804, 200] on input "search" at bounding box center [839, 201] width 138 height 22
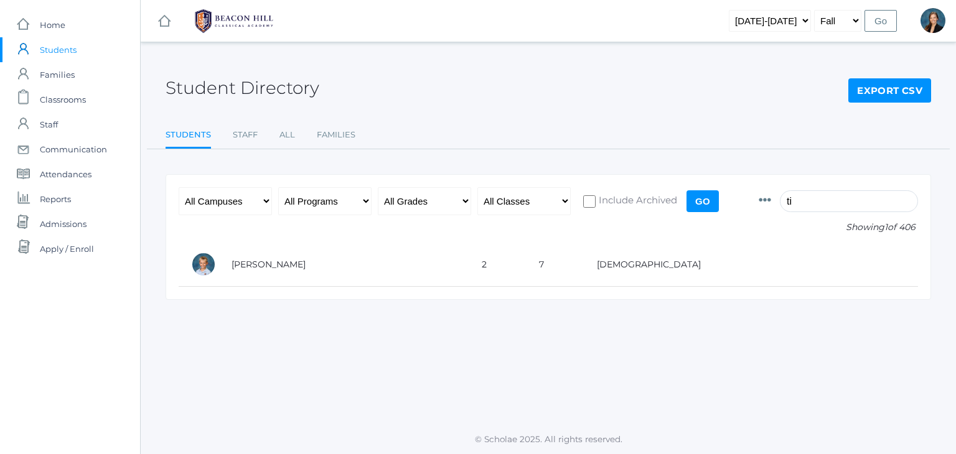
type input "t"
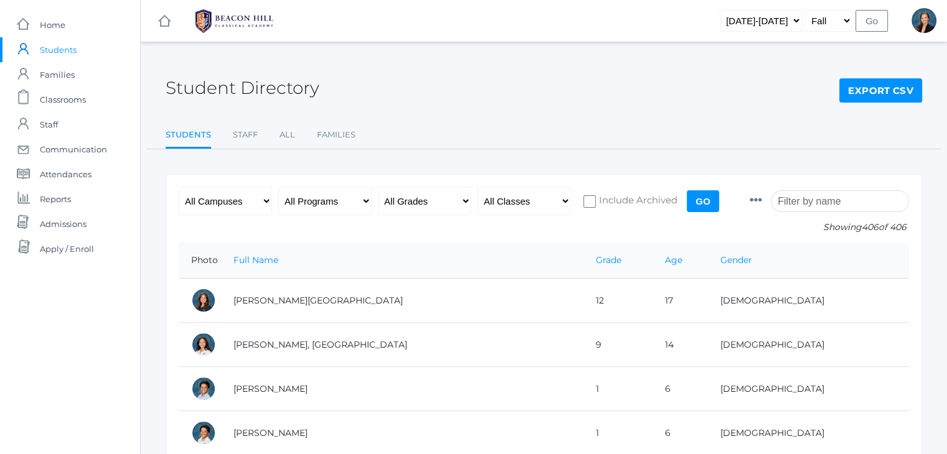
click at [569, 78] on div "Student Directory Export CSV" at bounding box center [544, 81] width 756 height 46
click at [777, 23] on select "2019-2020 2020-2021 2021-2022 2022-2023 2023-2024 2024-2025 2025-2026" at bounding box center [760, 21] width 82 height 22
select select "[DATE]-[DATE]"
click at [739, 10] on select "2019-2020 2020-2021 2021-2022 2022-2023 2023-2024 2024-2025 2025-2026" at bounding box center [760, 21] width 82 height 22
click at [821, 17] on select "Fall Spring" at bounding box center [828, 21] width 47 height 22
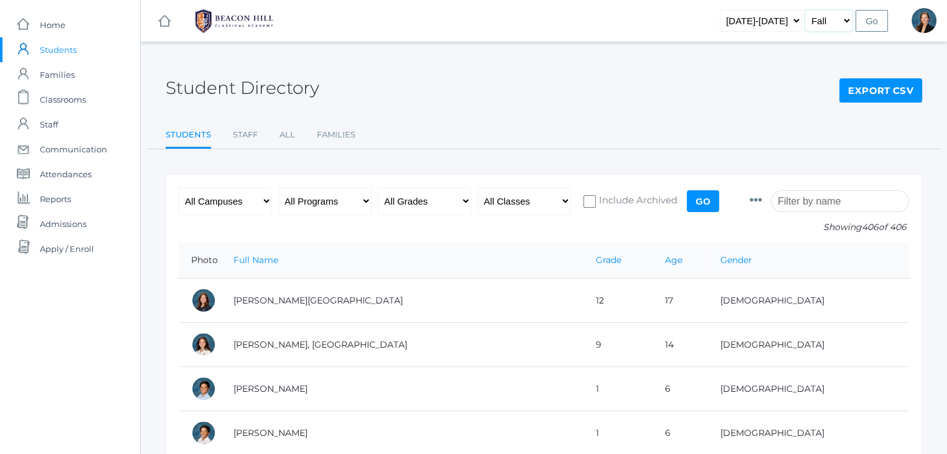
select select "2"
click at [806, 10] on select "Fall Spring" at bounding box center [828, 21] width 47 height 22
click at [864, 94] on link "Export CSV" at bounding box center [880, 90] width 83 height 25
click at [743, 58] on div "Student Directory Export CSV" at bounding box center [544, 81] width 756 height 46
click at [864, 19] on input "Go" at bounding box center [871, 21] width 32 height 22
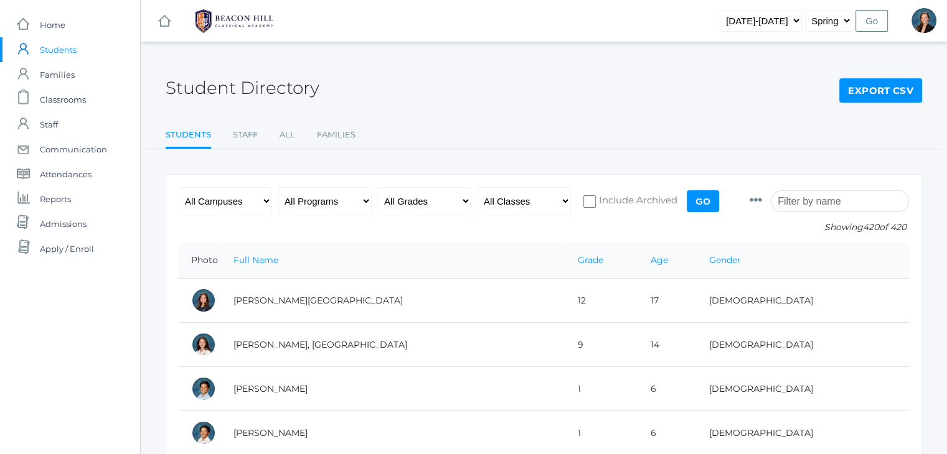
click at [807, 197] on input "search" at bounding box center [839, 201] width 138 height 22
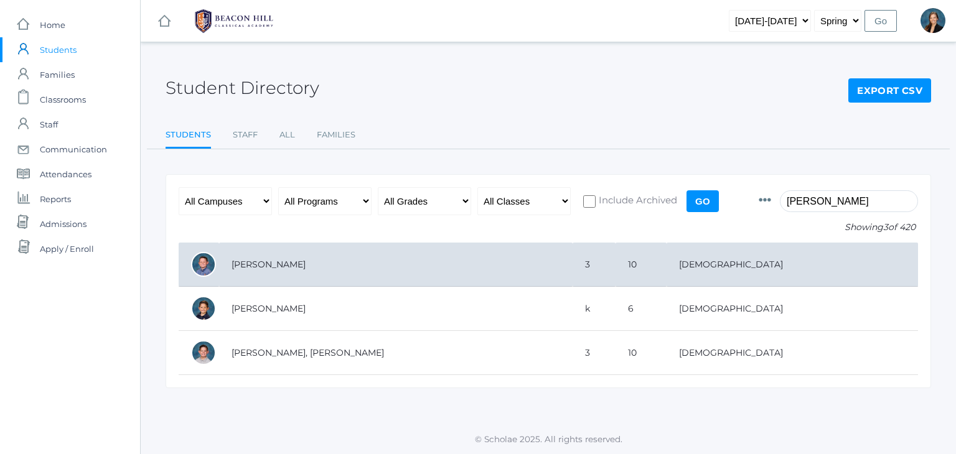
type input "[PERSON_NAME]"
click at [539, 268] on td "[PERSON_NAME]" at bounding box center [395, 265] width 353 height 44
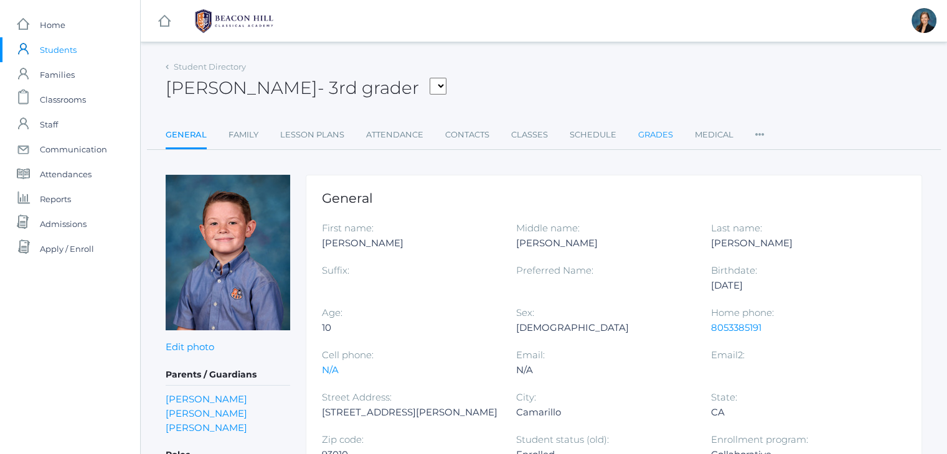
click at [649, 134] on link "Grades" at bounding box center [655, 135] width 35 height 25
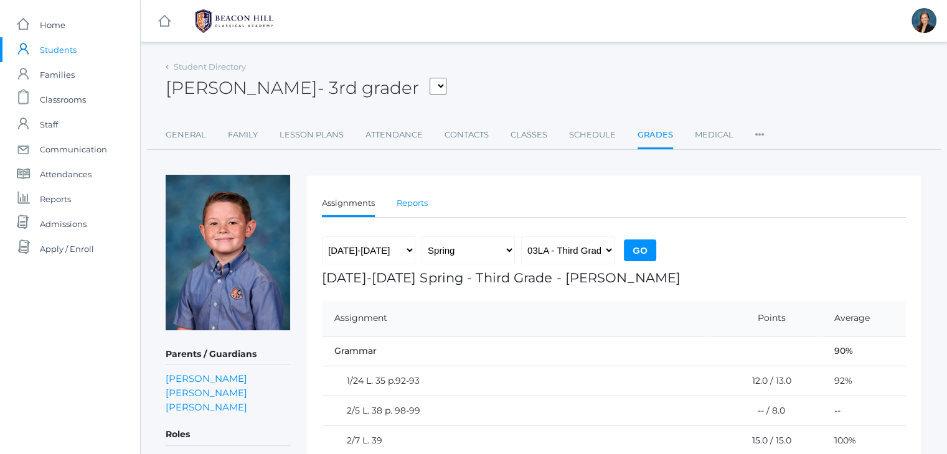
click at [416, 205] on link "Reports" at bounding box center [411, 203] width 31 height 25
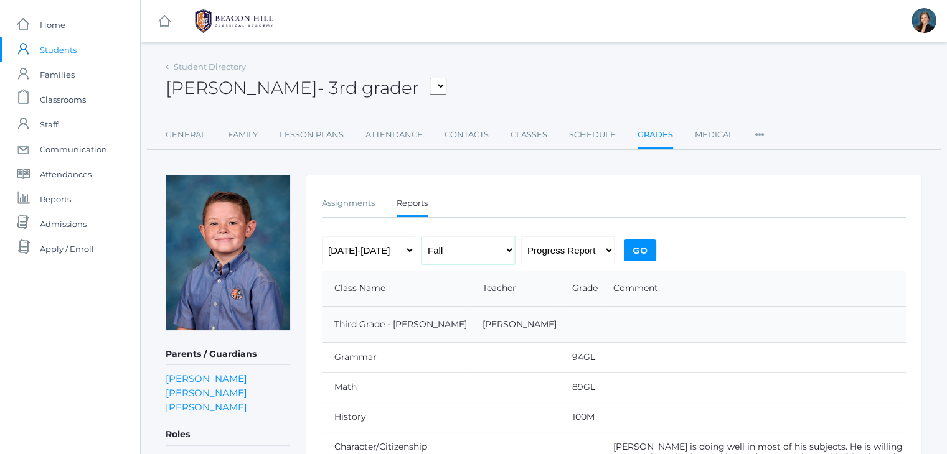
click at [470, 245] on select "Fall Spring" at bounding box center [467, 250] width 93 height 28
select select "2"
click at [421, 236] on select "Fall Spring" at bounding box center [467, 250] width 93 height 28
click at [593, 241] on select "Progress Report Report Card" at bounding box center [567, 250] width 93 height 28
select select "report"
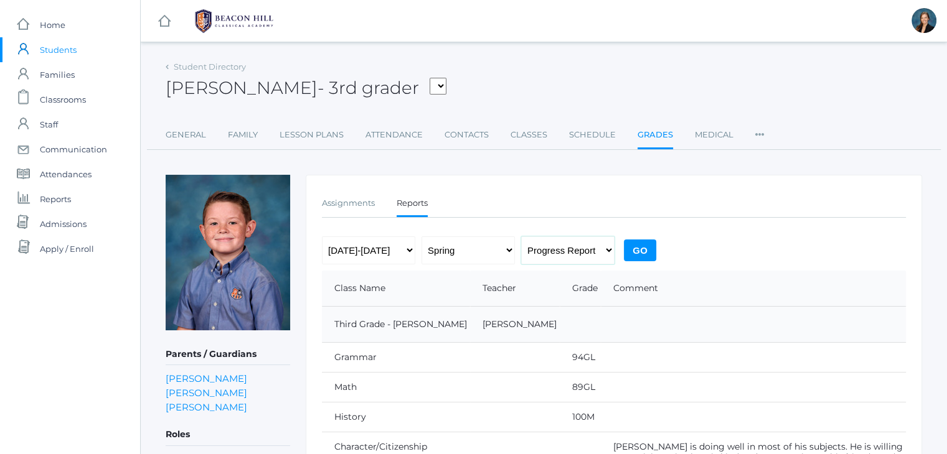
click at [521, 236] on select "Progress Report Report Card" at bounding box center [567, 250] width 93 height 28
click at [639, 247] on input "Go" at bounding box center [640, 251] width 32 height 22
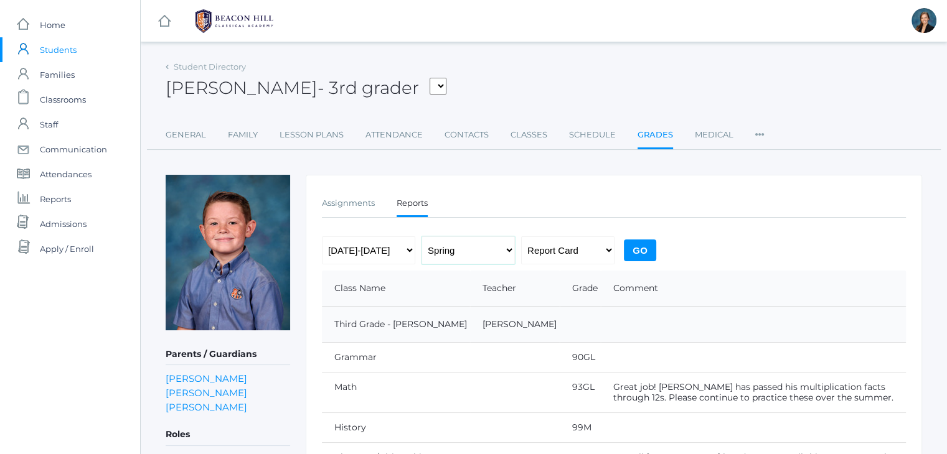
click at [463, 256] on select "Fall Spring" at bounding box center [467, 250] width 93 height 28
click at [361, 250] on select "[DATE]-[DATE] [DATE]-[DATE] [DATE]-[DATE] [DATE]-[DATE] [DATE]-[DATE] [DATE]-[D…" at bounding box center [368, 250] width 93 height 28
click at [553, 106] on div "Student Directory [PERSON_NAME] - 3rd grader [PERSON_NAME], [PERSON_NAME], [PER…" at bounding box center [544, 104] width 756 height 92
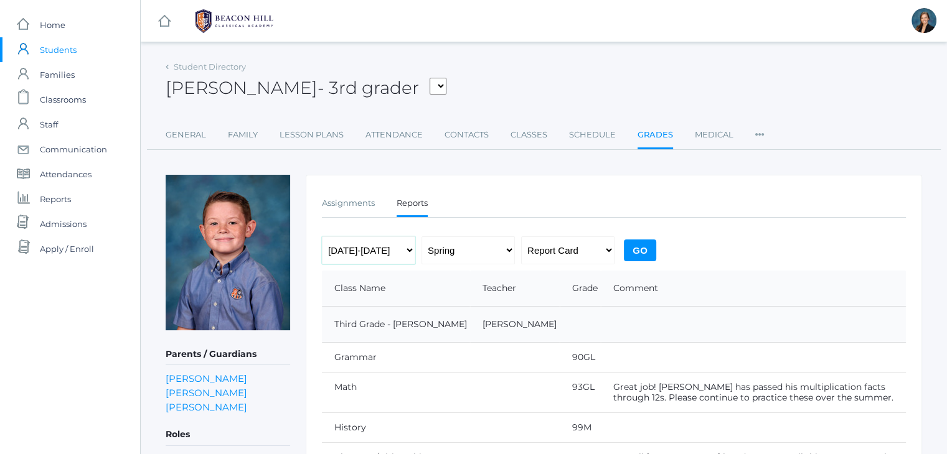
click at [376, 250] on select "[DATE]-[DATE] [DATE]-[DATE] [DATE]-[DATE] [DATE]-[DATE] [DATE]-[DATE] [DATE]-[D…" at bounding box center [368, 250] width 93 height 28
select select "[DATE]-[DATE]"
click at [322, 236] on select "[DATE]-[DATE] [DATE]-[DATE] [DATE]-[DATE] [DATE]-[DATE] [DATE]-[DATE] [DATE]-[D…" at bounding box center [368, 250] width 93 height 28
click at [439, 260] on select "Fall Spring" at bounding box center [467, 250] width 93 height 28
select select "1"
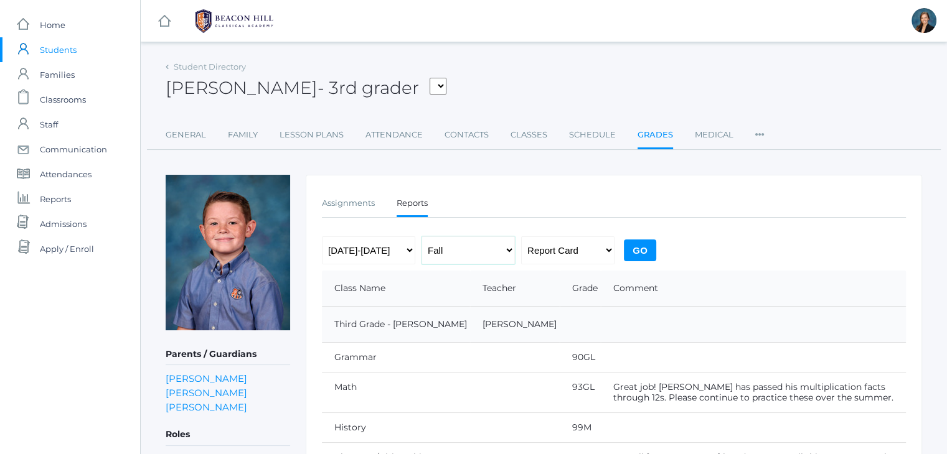
click at [421, 236] on select "Fall Spring" at bounding box center [467, 250] width 93 height 28
click at [640, 246] on input "Go" at bounding box center [640, 251] width 32 height 22
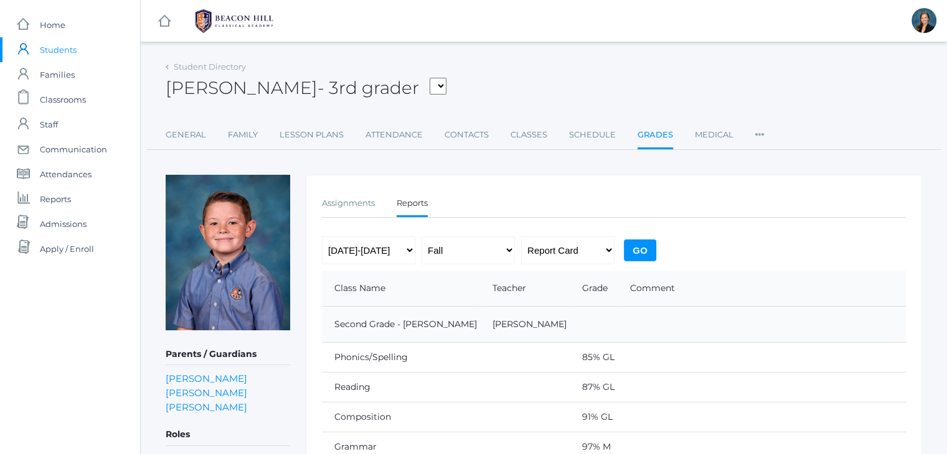
click at [57, 51] on span "Students" at bounding box center [58, 49] width 37 height 25
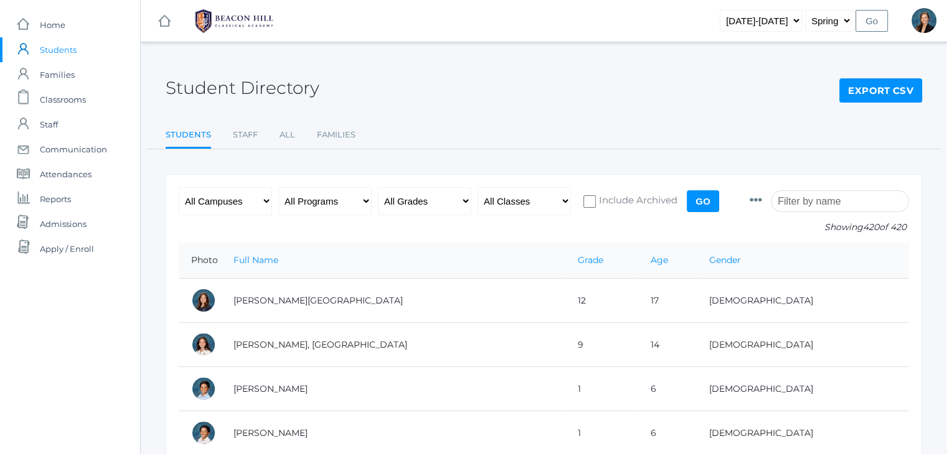
click at [836, 206] on input "search" at bounding box center [839, 201] width 138 height 22
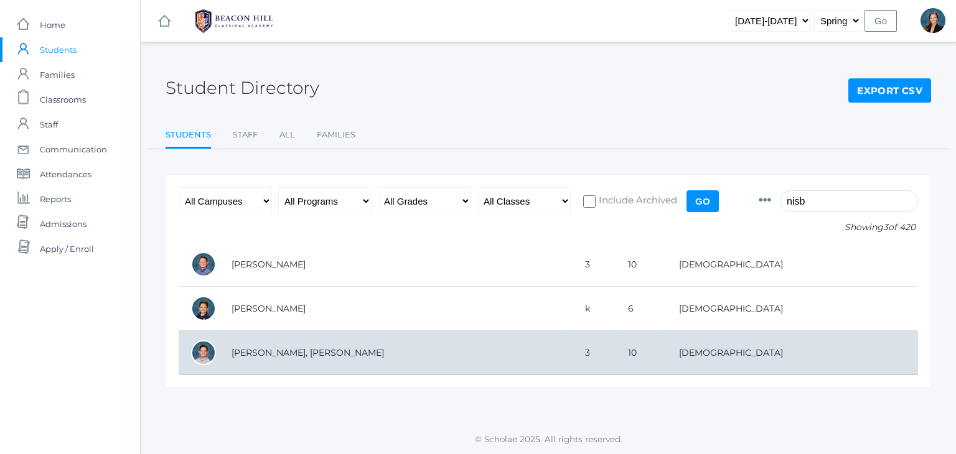
type input "nisb"
click at [271, 355] on td "[PERSON_NAME], [PERSON_NAME]" at bounding box center [395, 353] width 353 height 44
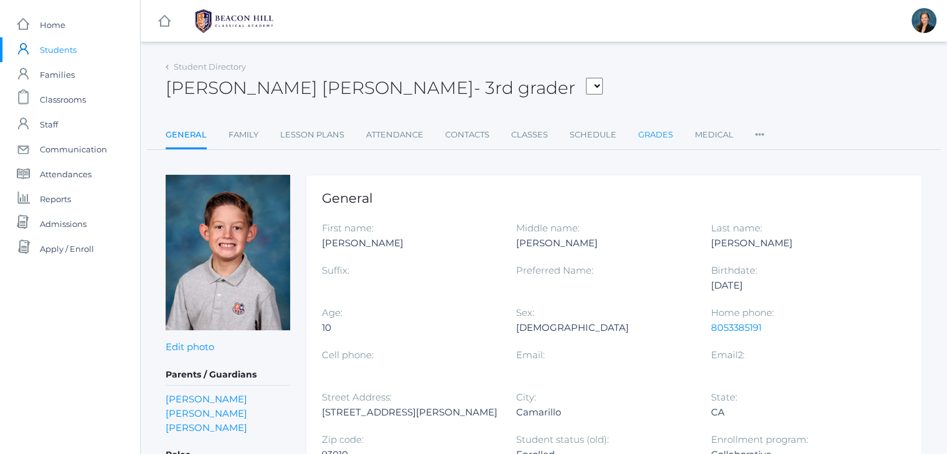
click at [659, 131] on link "Grades" at bounding box center [655, 135] width 35 height 25
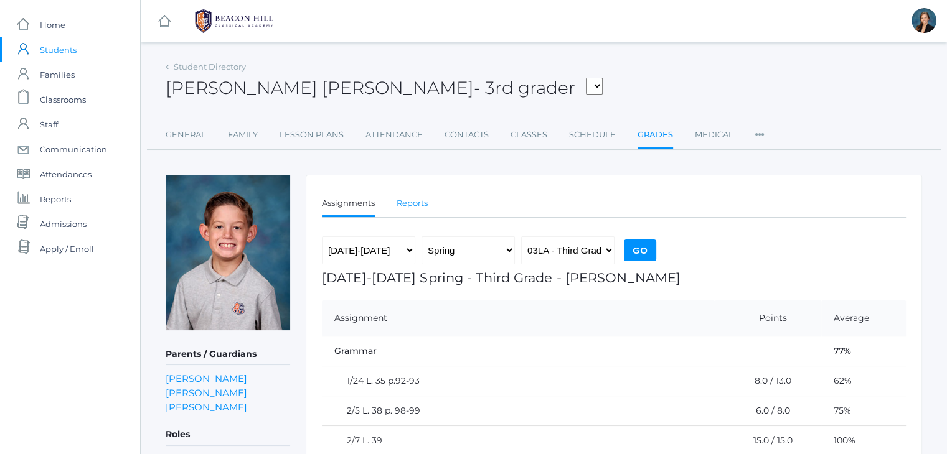
click at [418, 199] on link "Reports" at bounding box center [411, 203] width 31 height 25
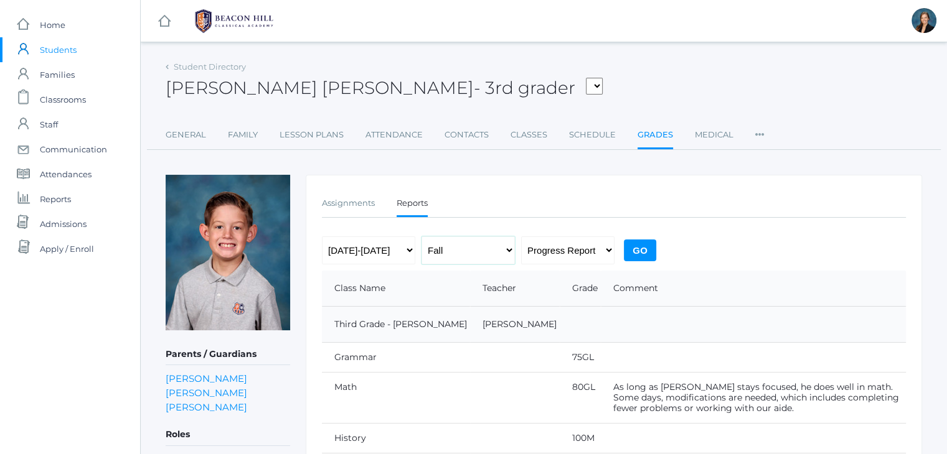
click at [437, 250] on select "Fall Spring" at bounding box center [467, 250] width 93 height 28
select select "2"
click at [421, 236] on select "Fall Spring" at bounding box center [467, 250] width 93 height 28
click at [582, 258] on select "Progress Report Report Card" at bounding box center [567, 250] width 93 height 28
select select "report"
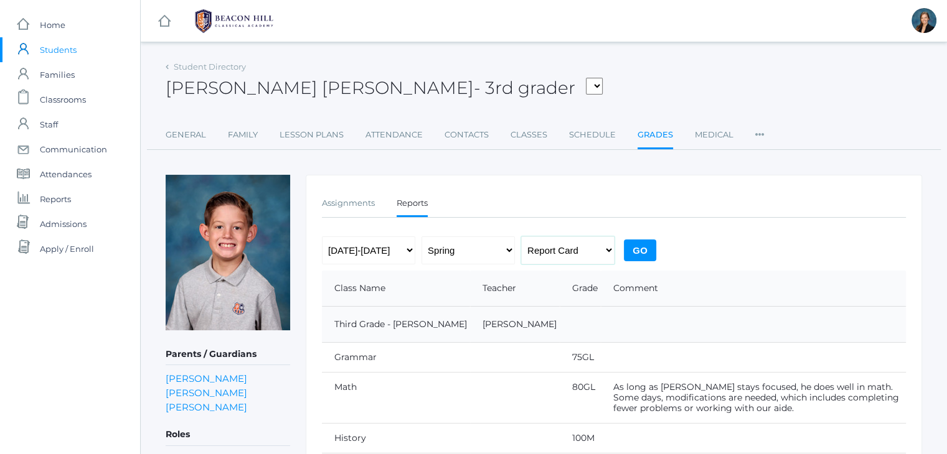
click at [521, 236] on select "Progress Report Report Card" at bounding box center [567, 250] width 93 height 28
click at [635, 246] on input "Go" at bounding box center [640, 251] width 32 height 22
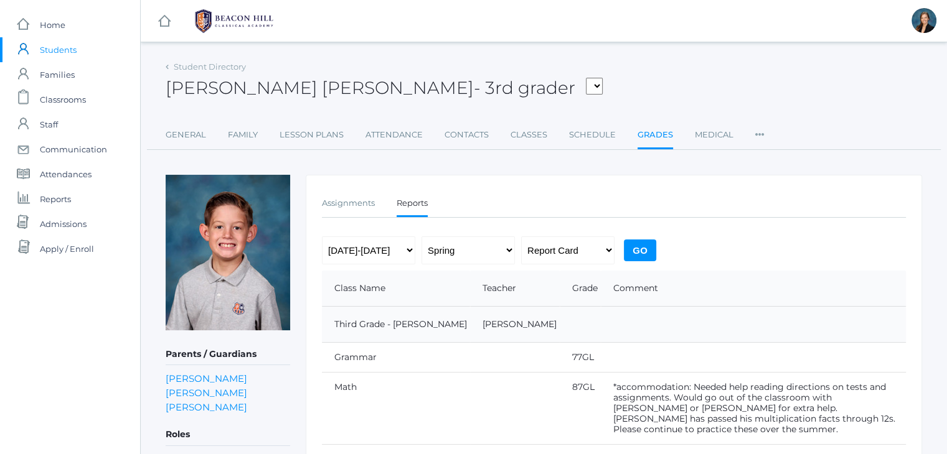
click at [635, 246] on input "Go" at bounding box center [640, 251] width 32 height 22
click at [397, 251] on select "[DATE]-[DATE] [DATE]-[DATE] [DATE]-[DATE] [DATE]-[DATE] [DATE]-[DATE] [DATE]-[D…" at bounding box center [368, 250] width 93 height 28
select select "[DATE]-[DATE]"
click at [322, 236] on select "2019-2020 2020-2021 2021-2022 2022-2023 2023-2024 2024-2025 2025-2026" at bounding box center [368, 250] width 93 height 28
click at [452, 255] on select "Fall Spring" at bounding box center [467, 250] width 93 height 28
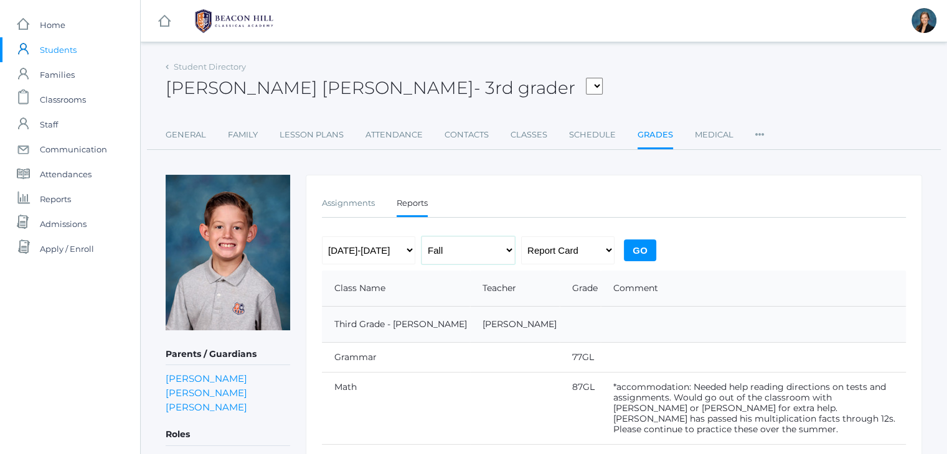
select select "1"
click at [421, 236] on select "Fall Spring" at bounding box center [467, 250] width 93 height 28
click at [642, 245] on input "Go" at bounding box center [640, 251] width 32 height 22
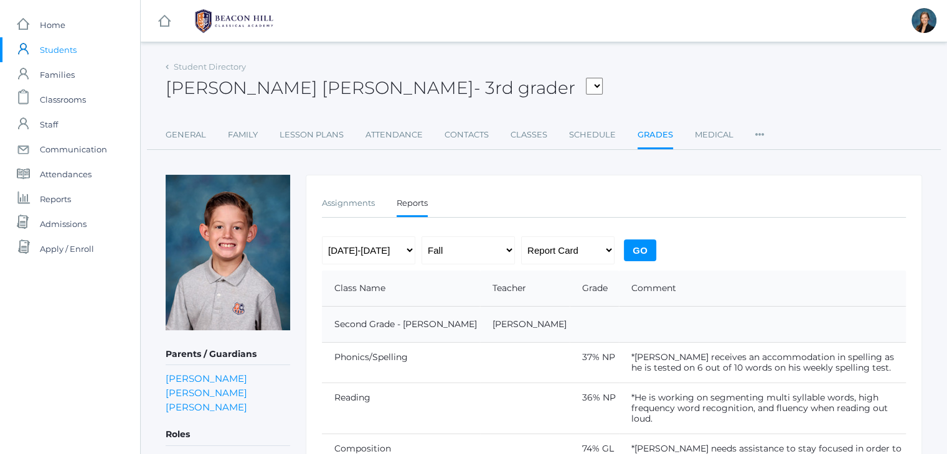
click at [571, 87] on div "[PERSON_NAME] [PERSON_NAME] - 3rd grader [PERSON_NAME], [PERSON_NAME], [PERSON_…" at bounding box center [544, 81] width 756 height 46
click at [68, 101] on span "Classrooms" at bounding box center [63, 99] width 46 height 25
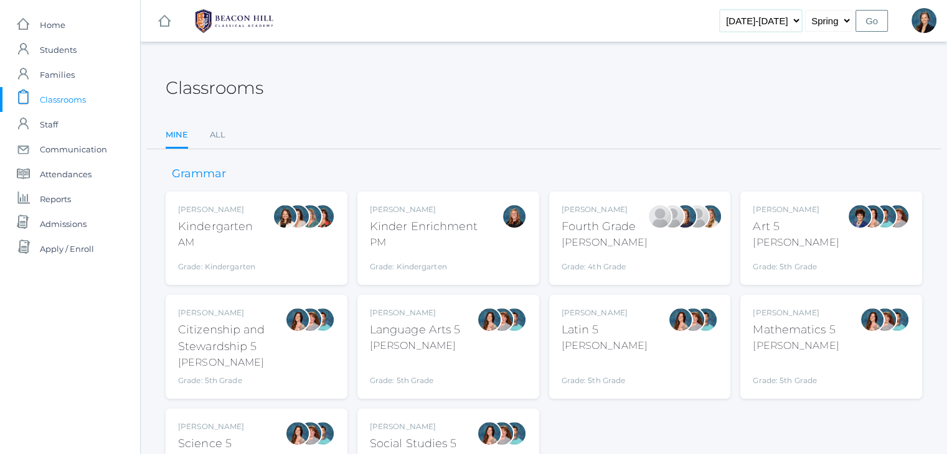
click at [767, 14] on select "[DATE]-[DATE] [DATE]-[DATE] [DATE]-[DATE] [DATE]-[DATE] [DATE]-[DATE] [DATE]-[D…" at bounding box center [760, 21] width 82 height 22
select select "[DATE]-[DATE]"
click at [739, 10] on select "[DATE]-[DATE] [DATE]-[DATE] [DATE]-[DATE] [DATE]-[DATE] [DATE]-[DATE] [DATE]-[D…" at bounding box center [760, 21] width 82 height 22
click at [821, 21] on select "Fall Spring" at bounding box center [828, 21] width 47 height 22
select select "1"
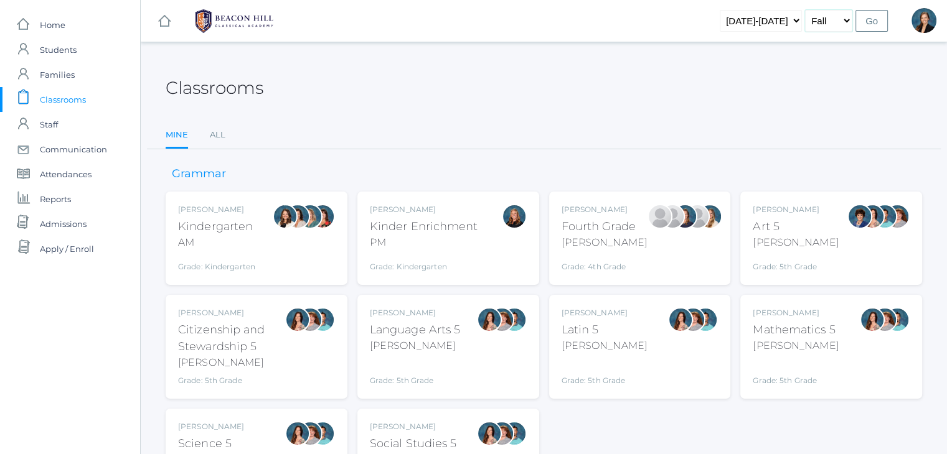
click at [806, 10] on select "Fall Spring" at bounding box center [828, 21] width 47 height 22
click at [868, 18] on input "Go" at bounding box center [871, 21] width 32 height 22
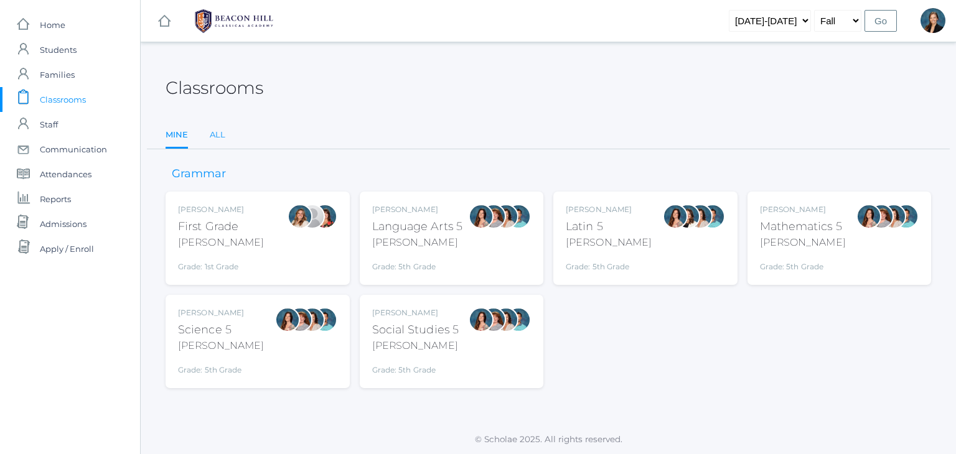
click at [213, 134] on link "All" at bounding box center [218, 135] width 16 height 25
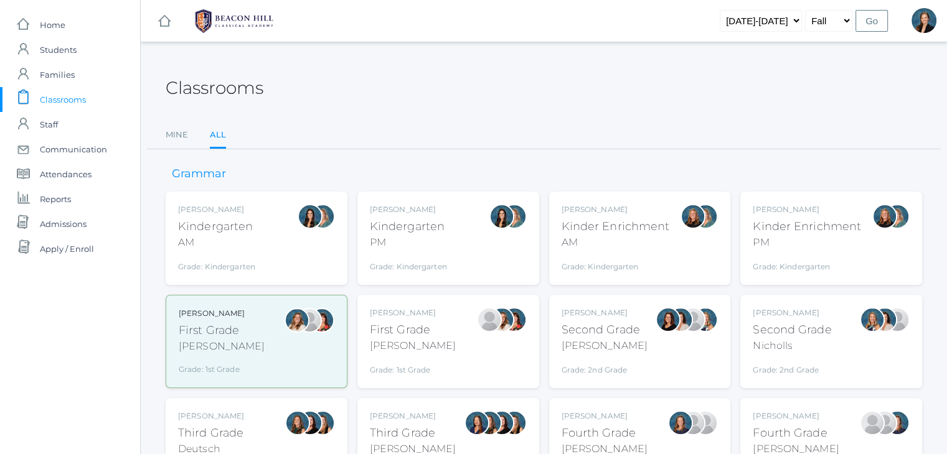
click at [421, 261] on div "Grade: Kindergarten" at bounding box center [408, 263] width 77 height 17
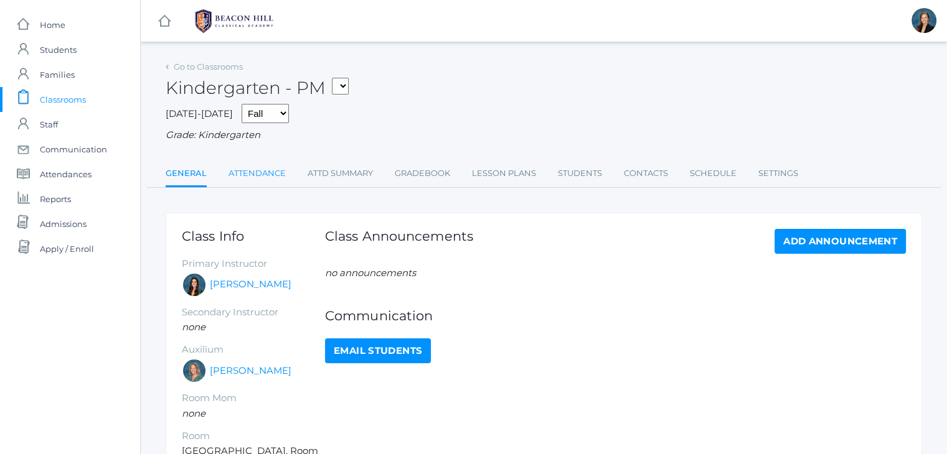
click at [250, 173] on link "Attendance" at bounding box center [256, 173] width 57 height 25
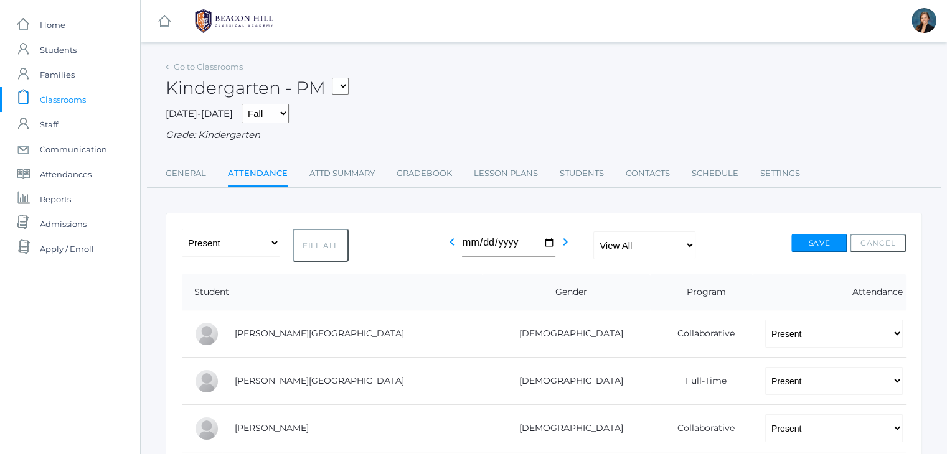
click at [52, 103] on span "Classrooms" at bounding box center [63, 99] width 46 height 25
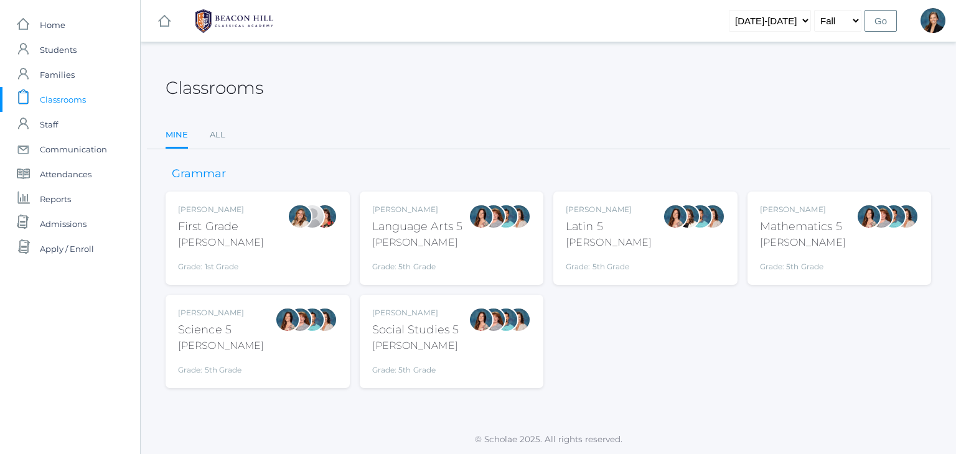
click at [63, 100] on span "Classrooms" at bounding box center [63, 99] width 46 height 25
click at [216, 131] on link "All" at bounding box center [218, 135] width 16 height 25
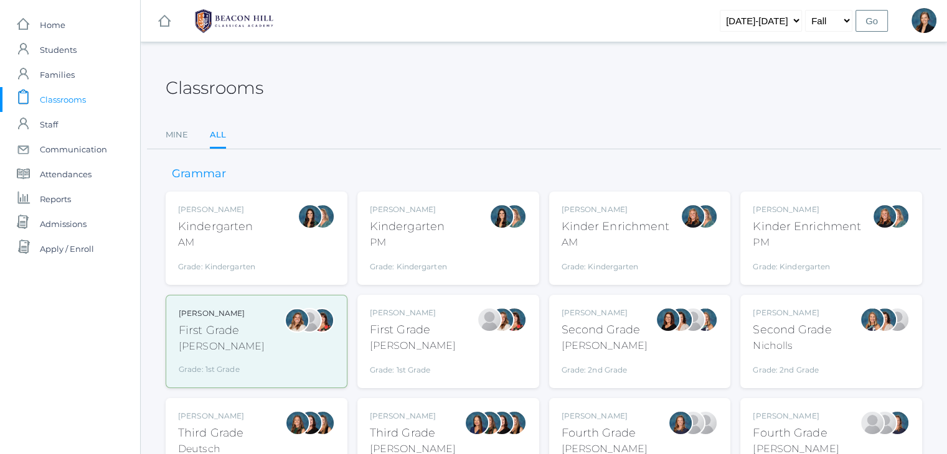
click at [774, 248] on div "PM" at bounding box center [806, 242] width 108 height 15
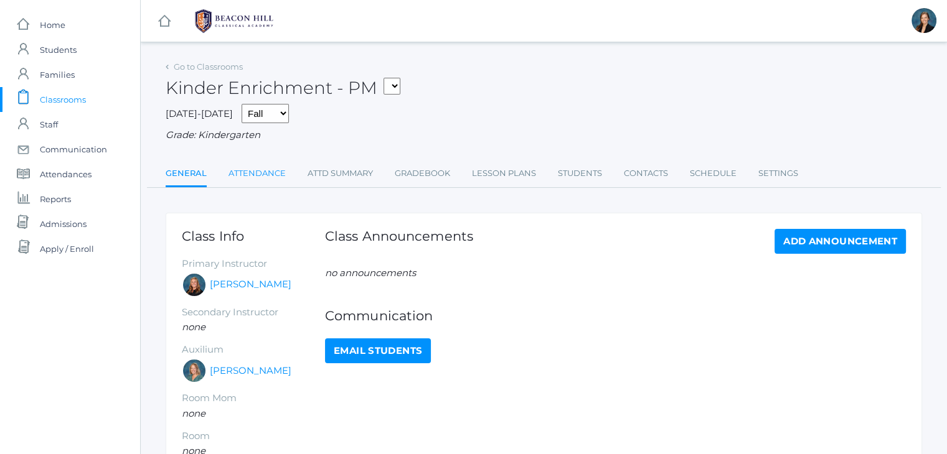
click at [264, 171] on link "Attendance" at bounding box center [256, 173] width 57 height 25
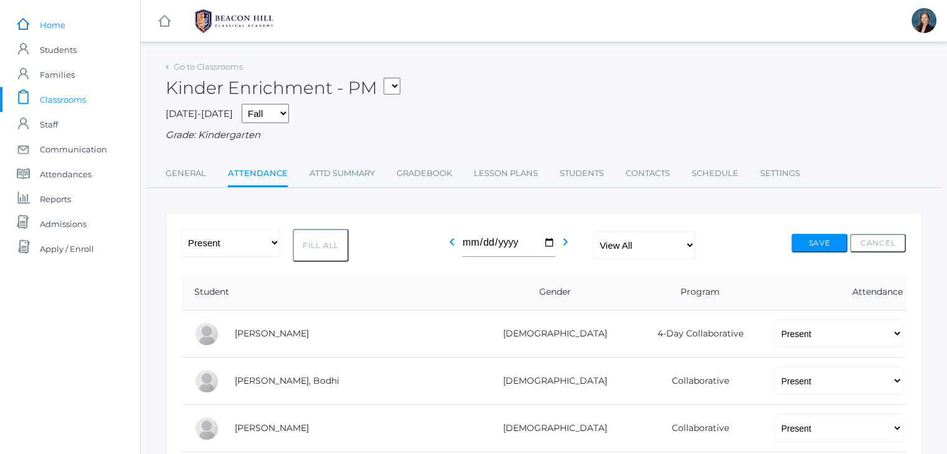
click at [67, 26] on link "icons/ui/navigation/home Created with Sketch. Home" at bounding box center [70, 24] width 140 height 25
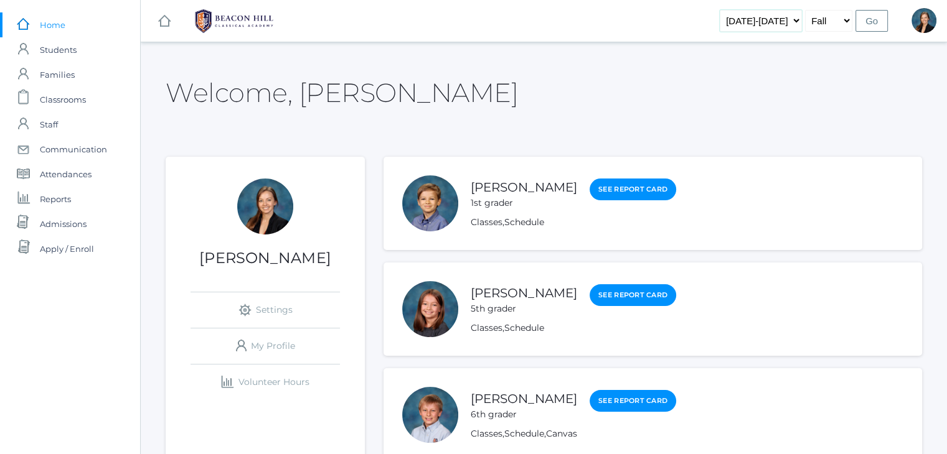
click at [777, 19] on select "[DATE]-[DATE] [DATE]-[DATE] [DATE]-[DATE] [DATE]-[DATE] [DATE]-[DATE] [DATE]-[D…" at bounding box center [760, 21] width 82 height 22
select select "[DATE]-[DATE]"
click at [739, 10] on select "[DATE]-[DATE] [DATE]-[DATE] [DATE]-[DATE] [DATE]-[DATE] [DATE]-[DATE] [DATE]-[D…" at bounding box center [760, 21] width 82 height 22
click at [866, 18] on input "Go" at bounding box center [871, 21] width 32 height 22
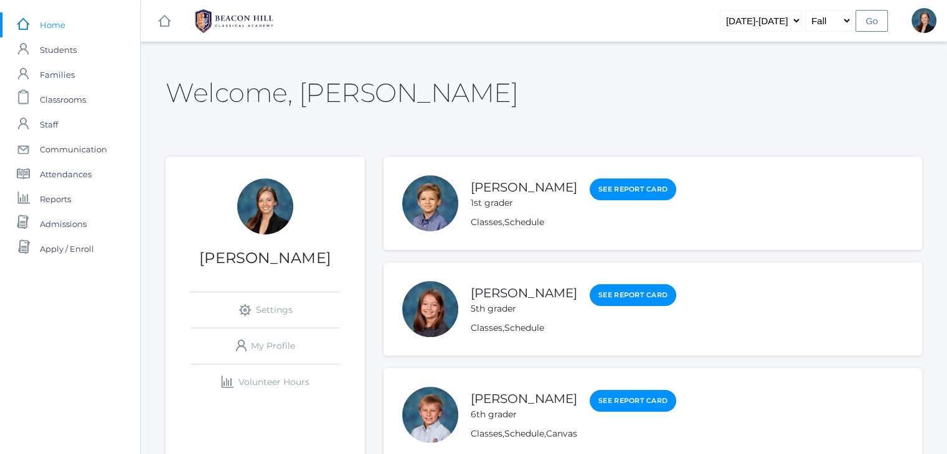
drag, startPoint x: 0, startPoint y: 0, endPoint x: 866, endPoint y: 17, distance: 866.4
click at [866, 17] on input "Go" at bounding box center [871, 21] width 32 height 22
click at [70, 46] on span "Students" at bounding box center [58, 49] width 37 height 25
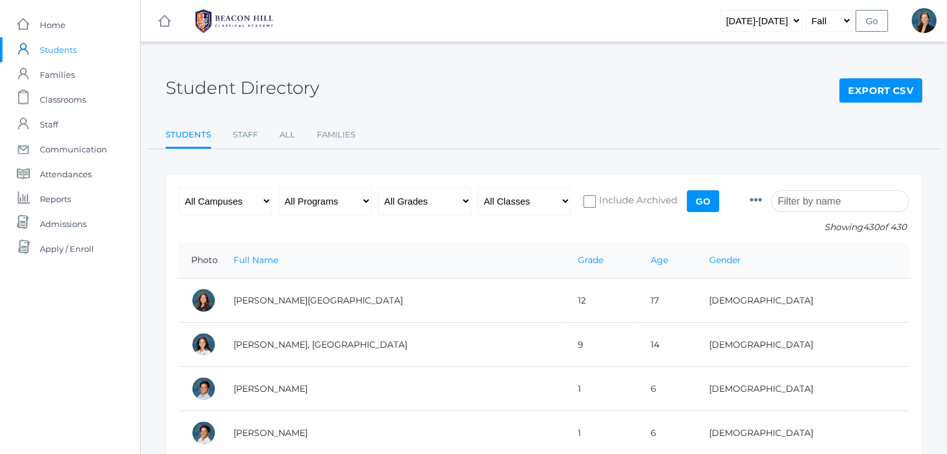
click at [814, 206] on input "search" at bounding box center [839, 201] width 138 height 22
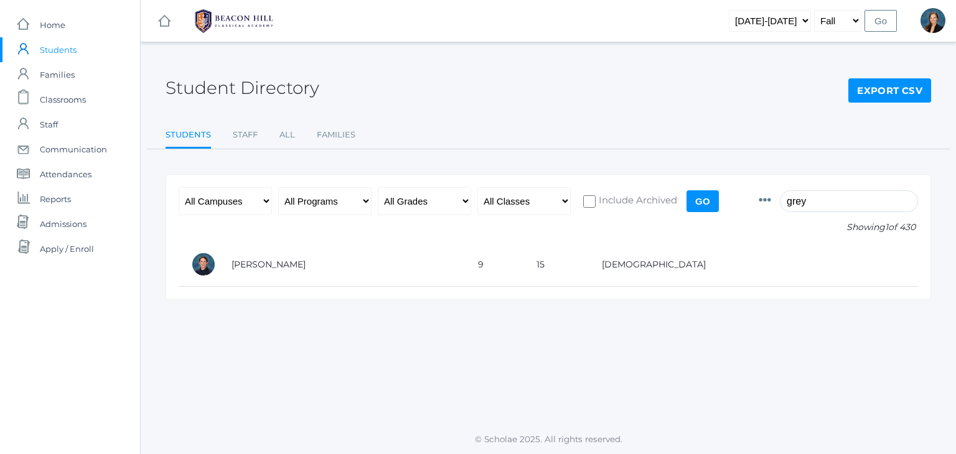
type input "grey"
